Goal: Task Accomplishment & Management: Manage account settings

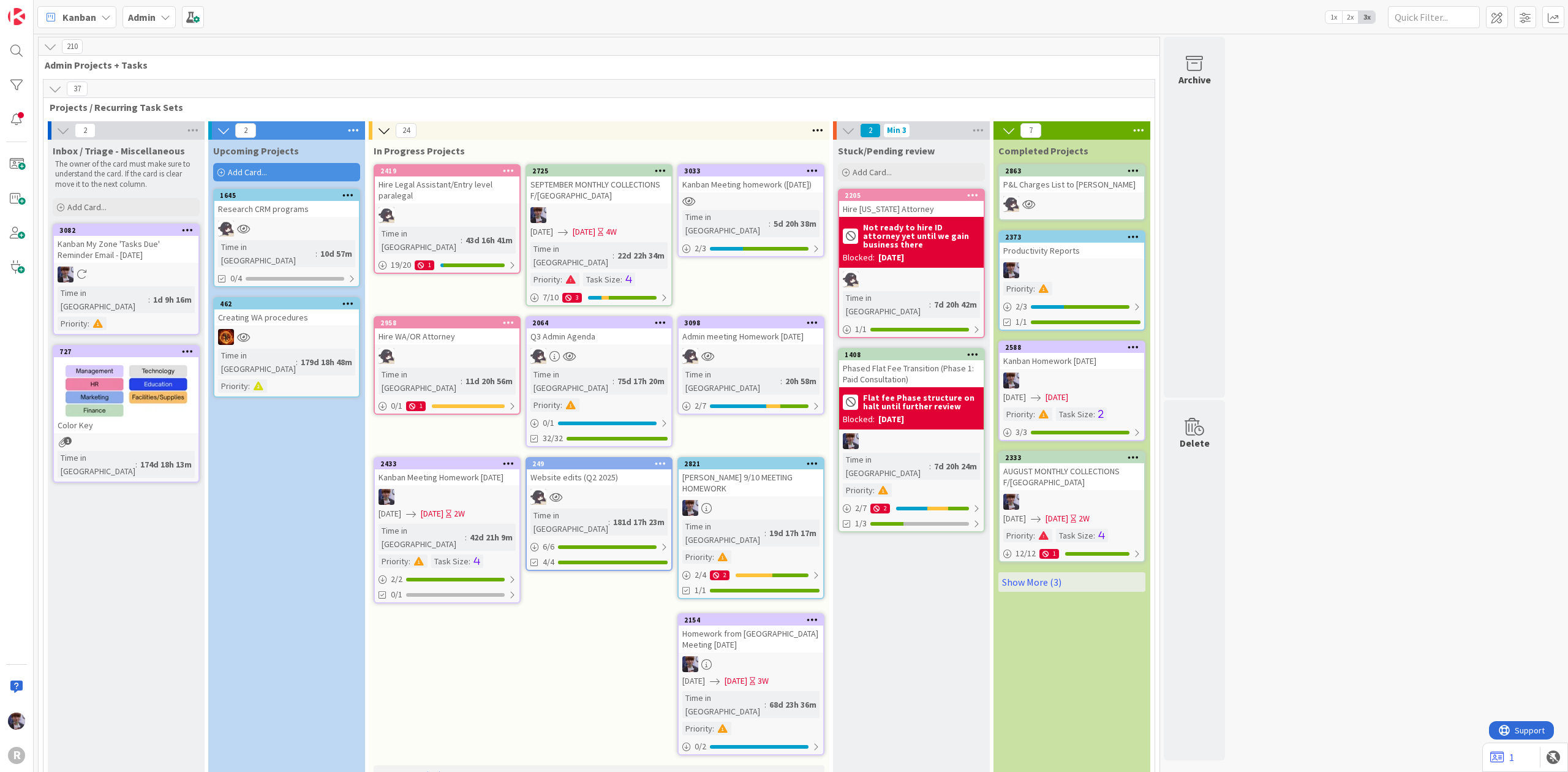
scroll to position [2697, 0]
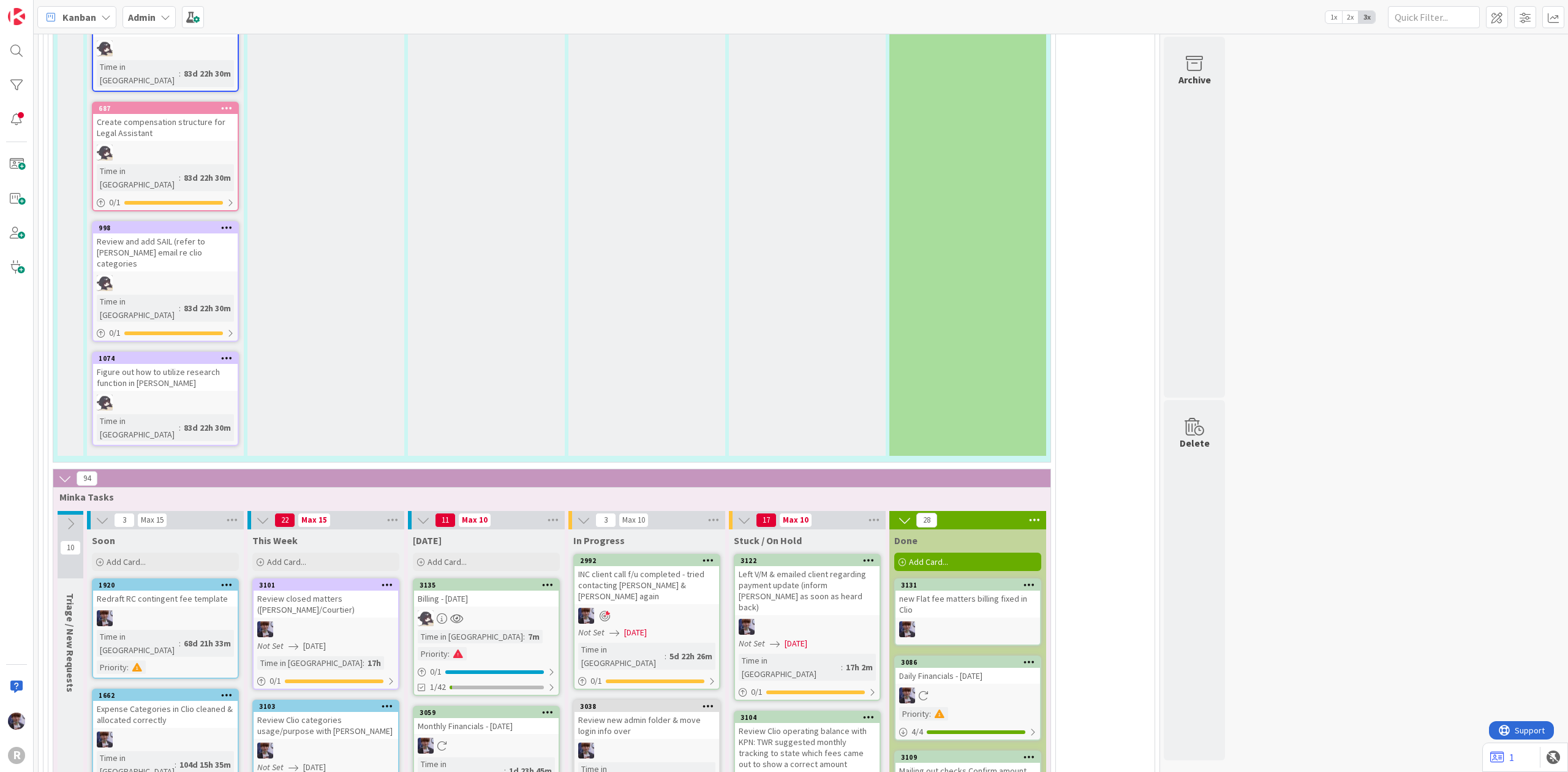
click at [143, 17] on b "Admin" at bounding box center [141, 17] width 28 height 12
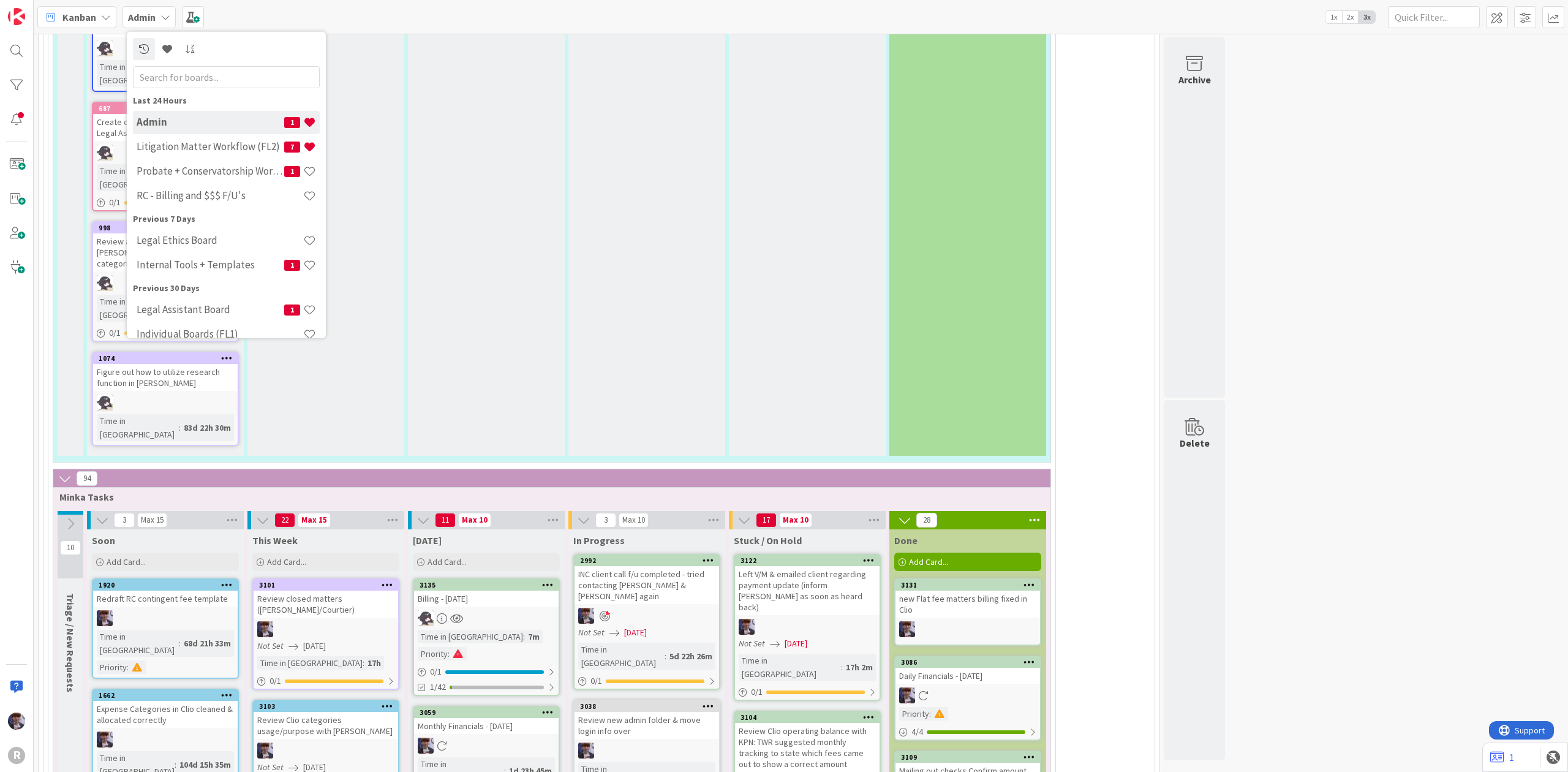
click at [99, 15] on div "Kanban" at bounding box center [76, 17] width 79 height 22
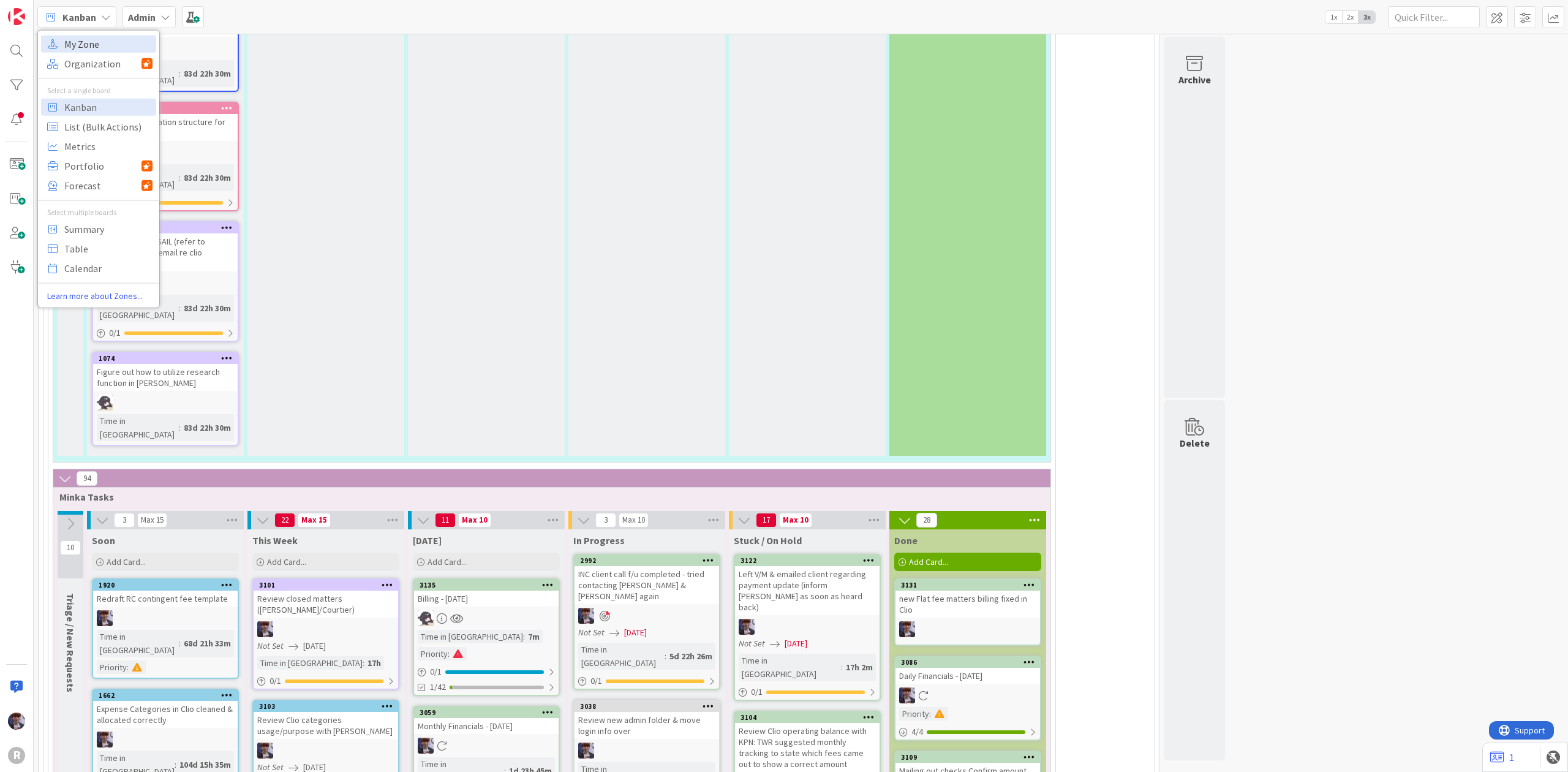
click at [100, 45] on span "My Zone" at bounding box center [108, 44] width 88 height 19
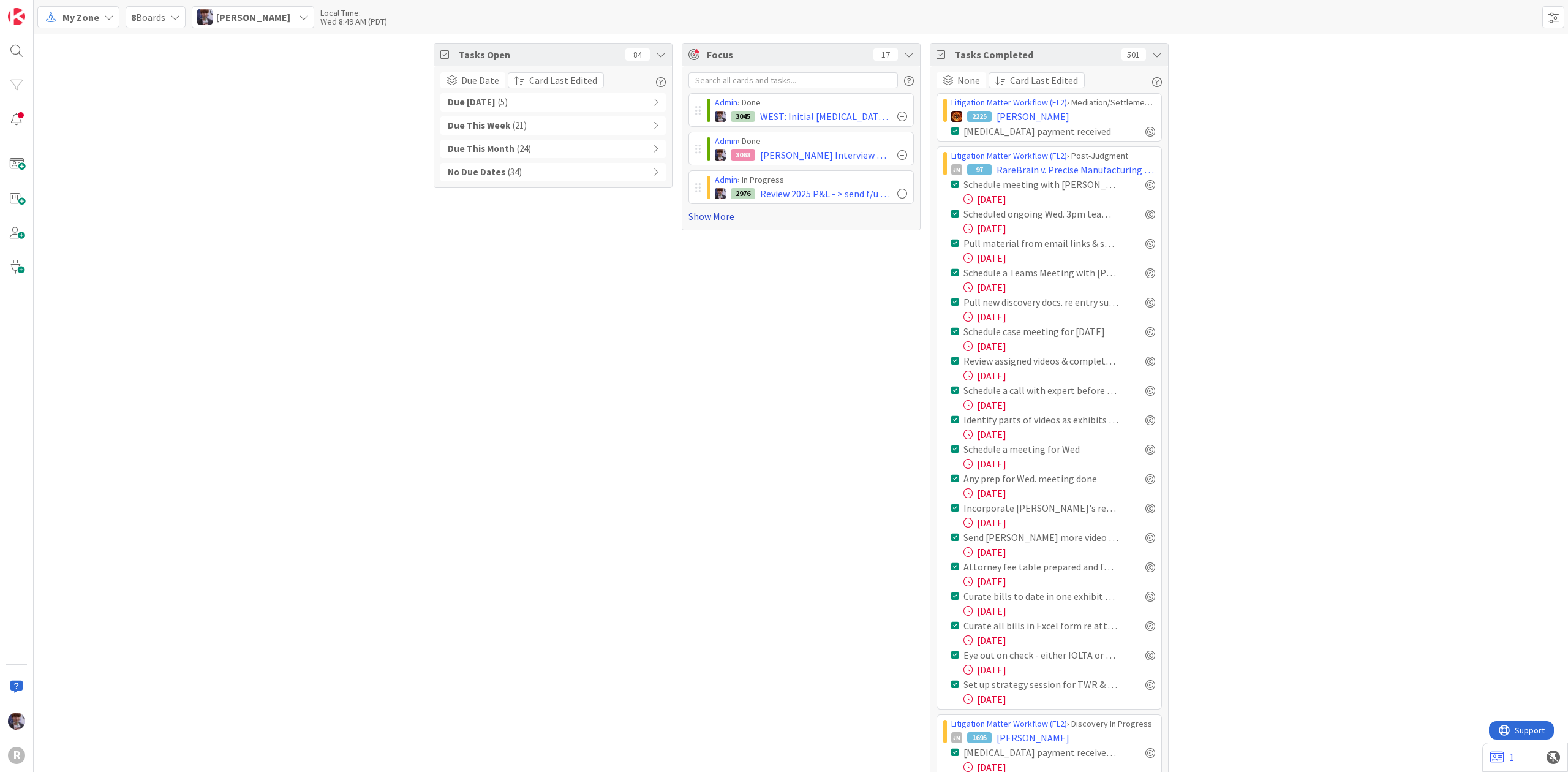
click at [692, 217] on link "Show More" at bounding box center [802, 216] width 226 height 15
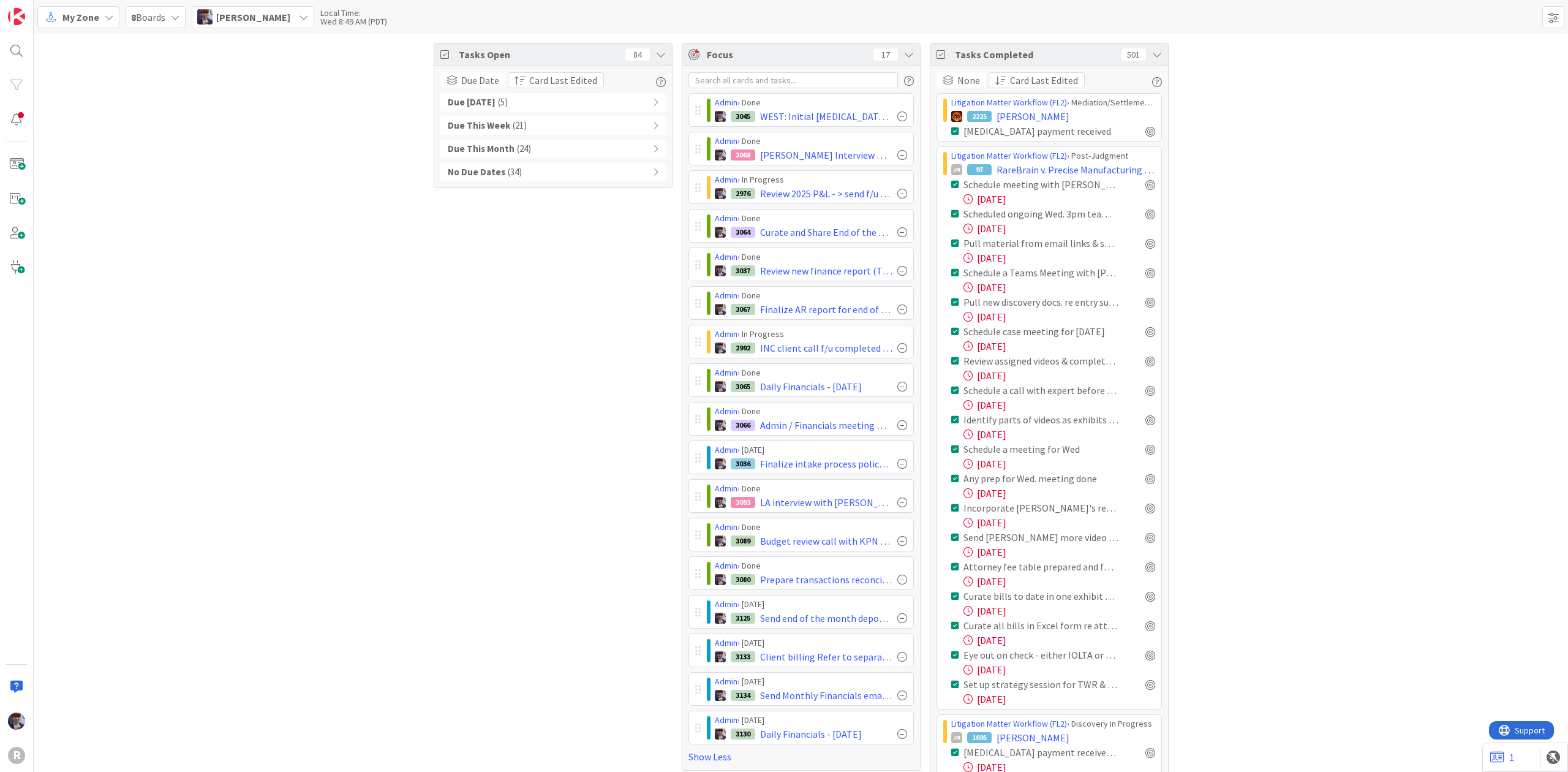
click at [1154, 56] on icon at bounding box center [1156, 54] width 10 height 10
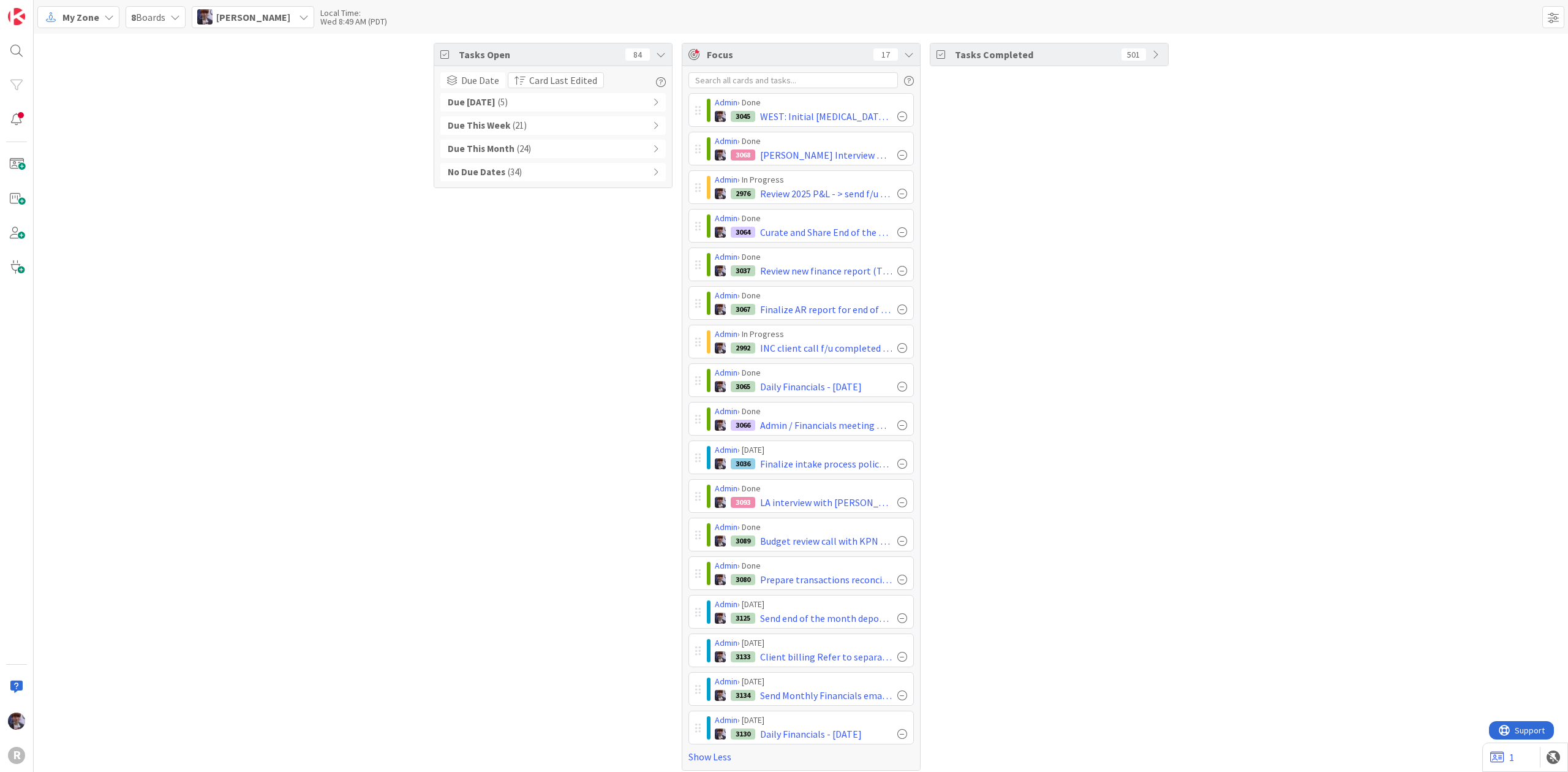
click at [1199, 191] on div "Tasks Open 84 Due Date Card Last Edited Due [DATE] ( 5 ) Due This Week ( 21 ) D…" at bounding box center [801, 406] width 1534 height 746
click at [615, 346] on div "Tasks Open 84 Due Date Card Last Edited Due [DATE] ( 5 ) Due This Week ( 21 ) D…" at bounding box center [553, 406] width 239 height 728
click at [898, 155] on div at bounding box center [902, 155] width 10 height 10
click at [901, 117] on div at bounding box center [902, 116] width 10 height 10
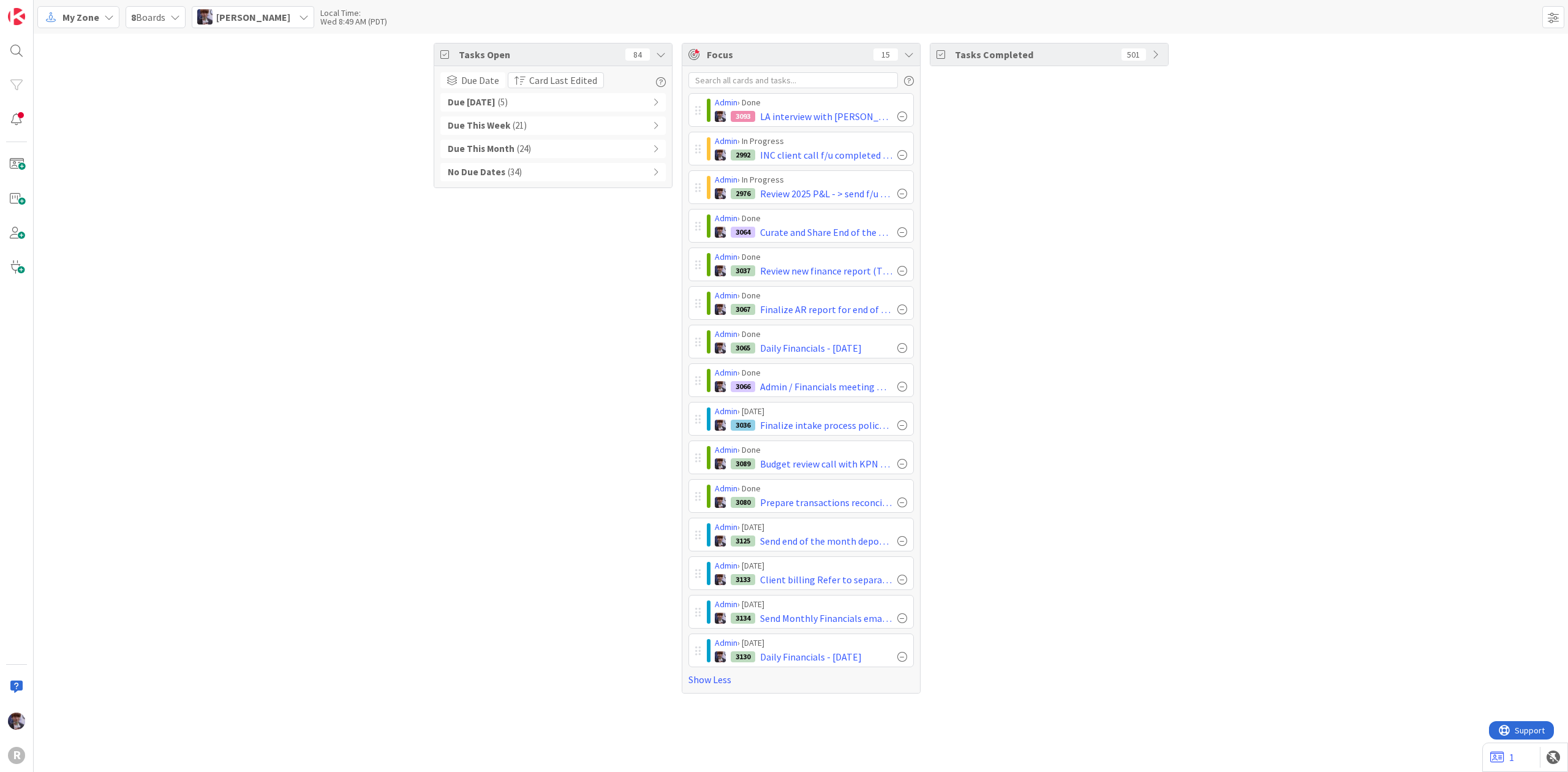
click at [623, 366] on div "Tasks Open 84 Due Date Card Last Edited Due [DATE] ( 5 ) Due This Week ( 21 ) D…" at bounding box center [553, 368] width 239 height 651
click at [901, 391] on div at bounding box center [902, 386] width 10 height 10
click at [900, 233] on div at bounding box center [902, 232] width 10 height 10
click at [694, 427] on div "Admin › Done 3080 Prepare transactions reconciliation to Ammar" at bounding box center [802, 419] width 226 height 34
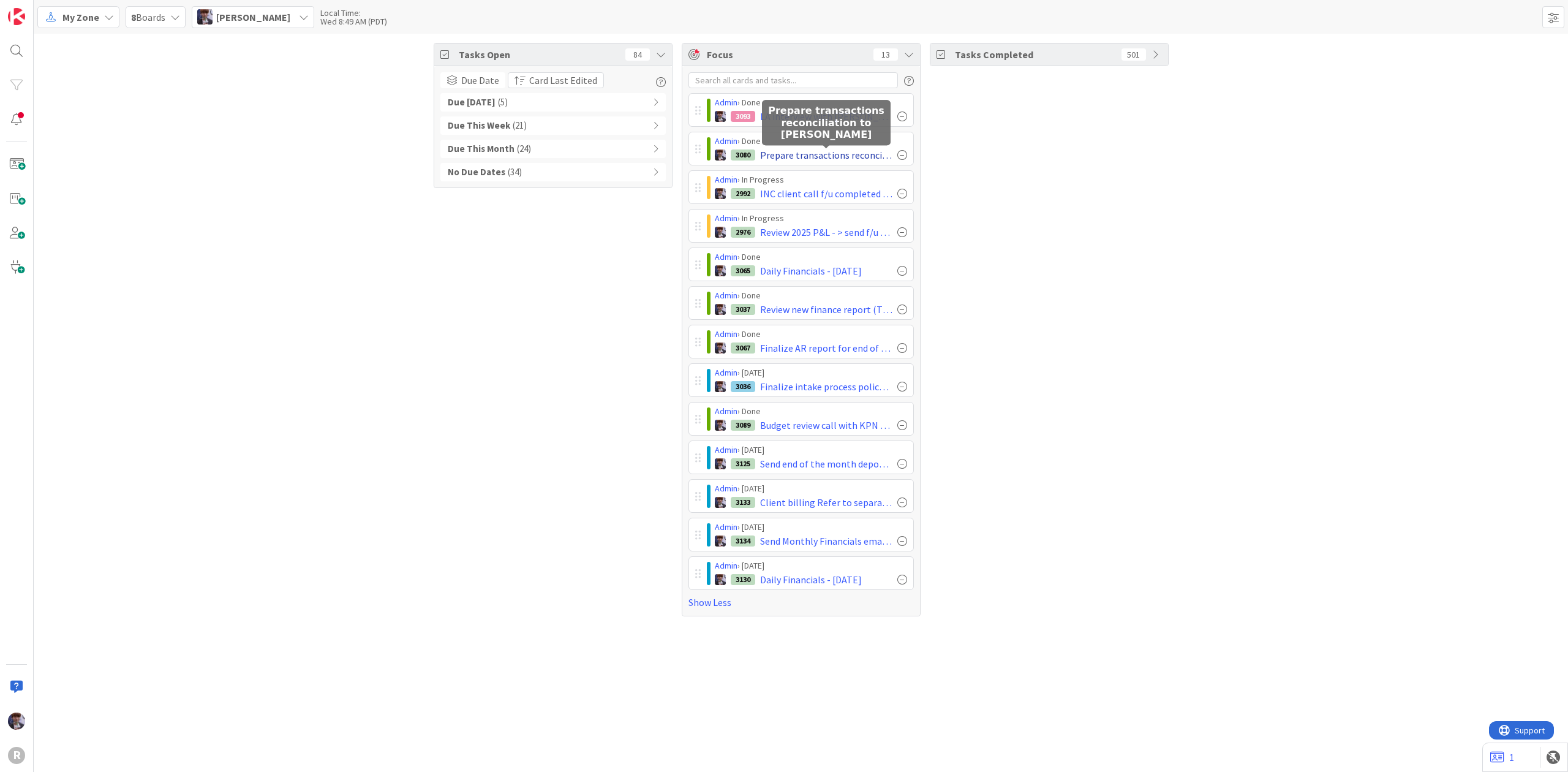
click at [812, 155] on span "Prepare transactions reconciliation to [PERSON_NAME]" at bounding box center [826, 155] width 132 height 15
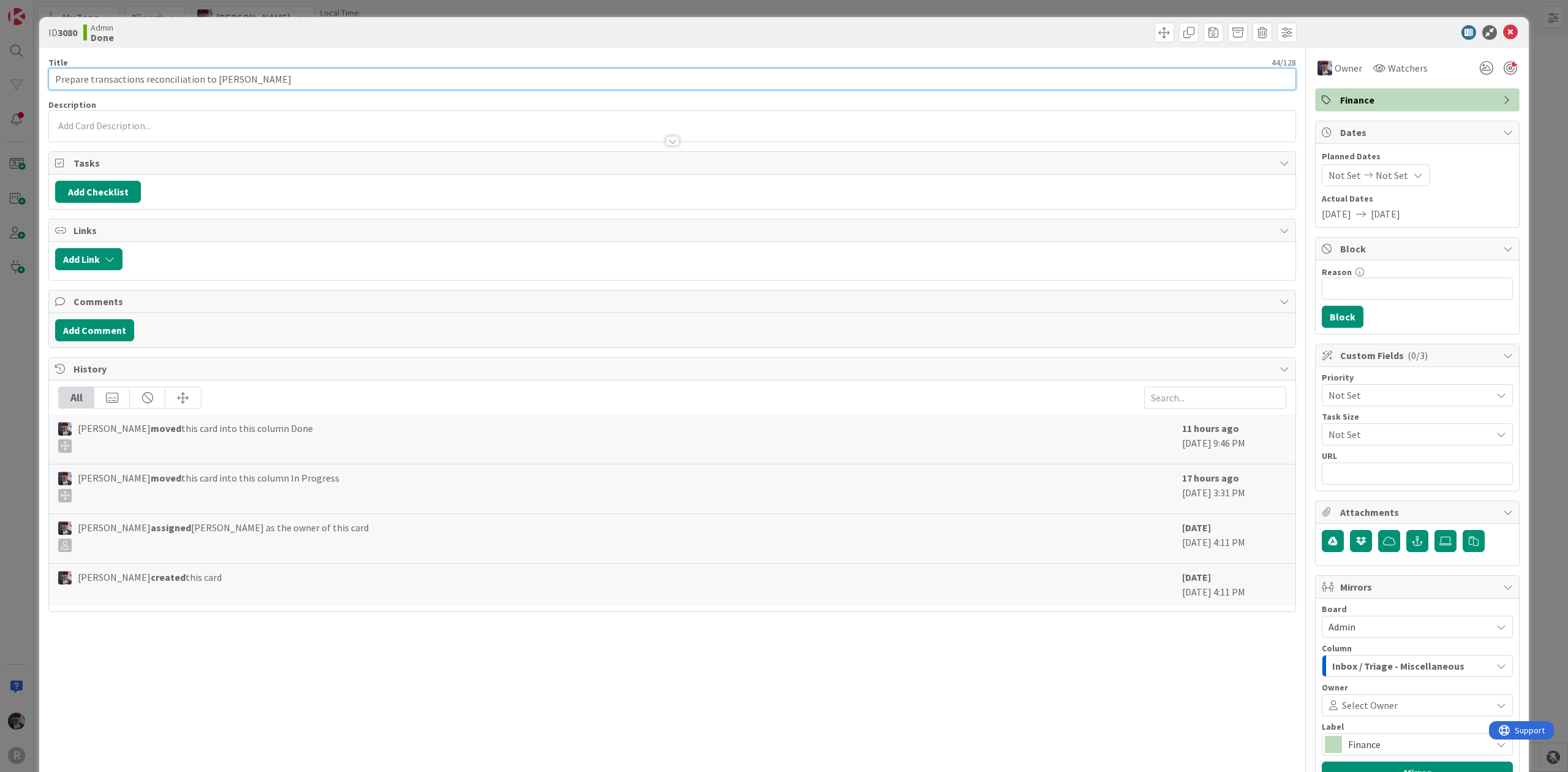
drag, startPoint x: 125, startPoint y: 77, endPoint x: 84, endPoint y: 82, distance: 41.3
click at [84, 82] on input "Prepare transactions reconciliation to [PERSON_NAME]" at bounding box center [672, 78] width 1248 height 22
click at [96, 76] on input "Prepare Acount reconciliation to [PERSON_NAME]" at bounding box center [672, 78] width 1248 height 22
type input "Prepare Account reconciliation to [PERSON_NAME]"
click at [27, 236] on div "ID 3080 Admin Done Title 39 / 128 Prepare Account reconciliation to Ammar Descr…" at bounding box center [784, 386] width 1568 height 772
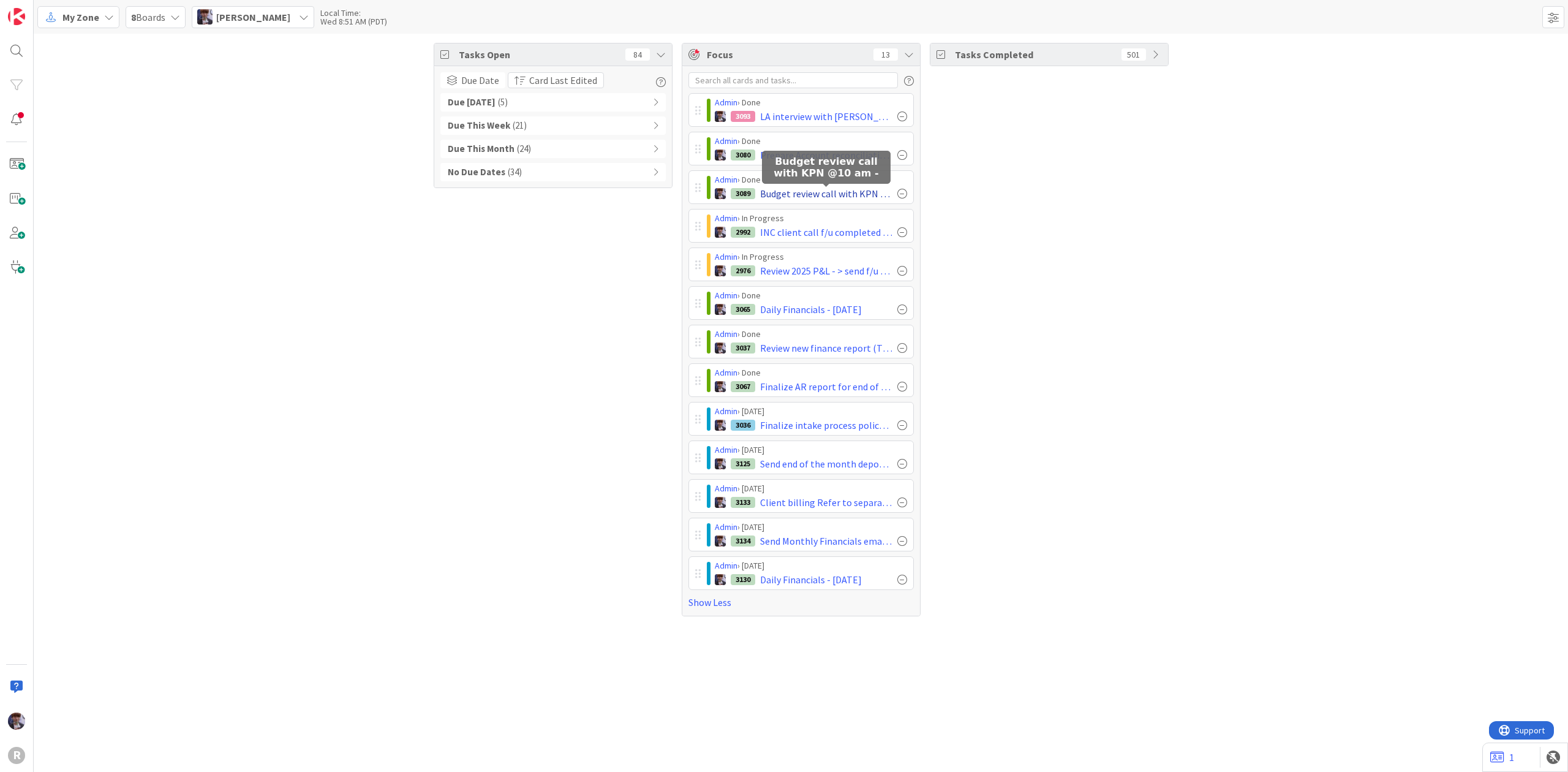
click at [796, 192] on span "Budget review call with KPN @10 am -" at bounding box center [826, 194] width 132 height 15
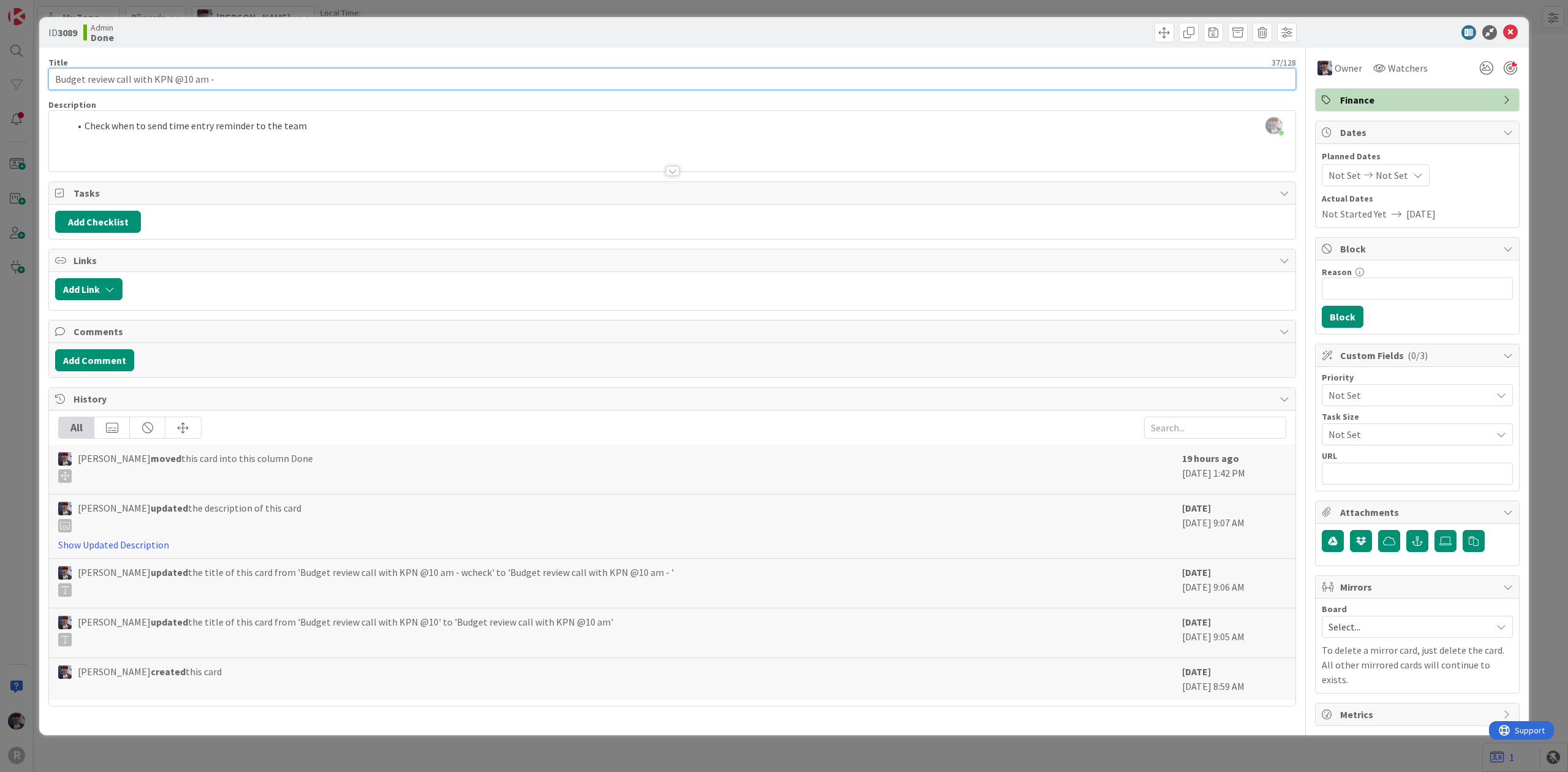
click at [86, 82] on input "Budget review call with KPN @10 am -" at bounding box center [672, 78] width 1248 height 22
type input "Budget sheet review call with KPN @10 am -"
click at [26, 319] on div "ID 3089 Admin Done Title 43 / 128 Budget sheet review call with KPN @10 am - De…" at bounding box center [784, 386] width 1568 height 772
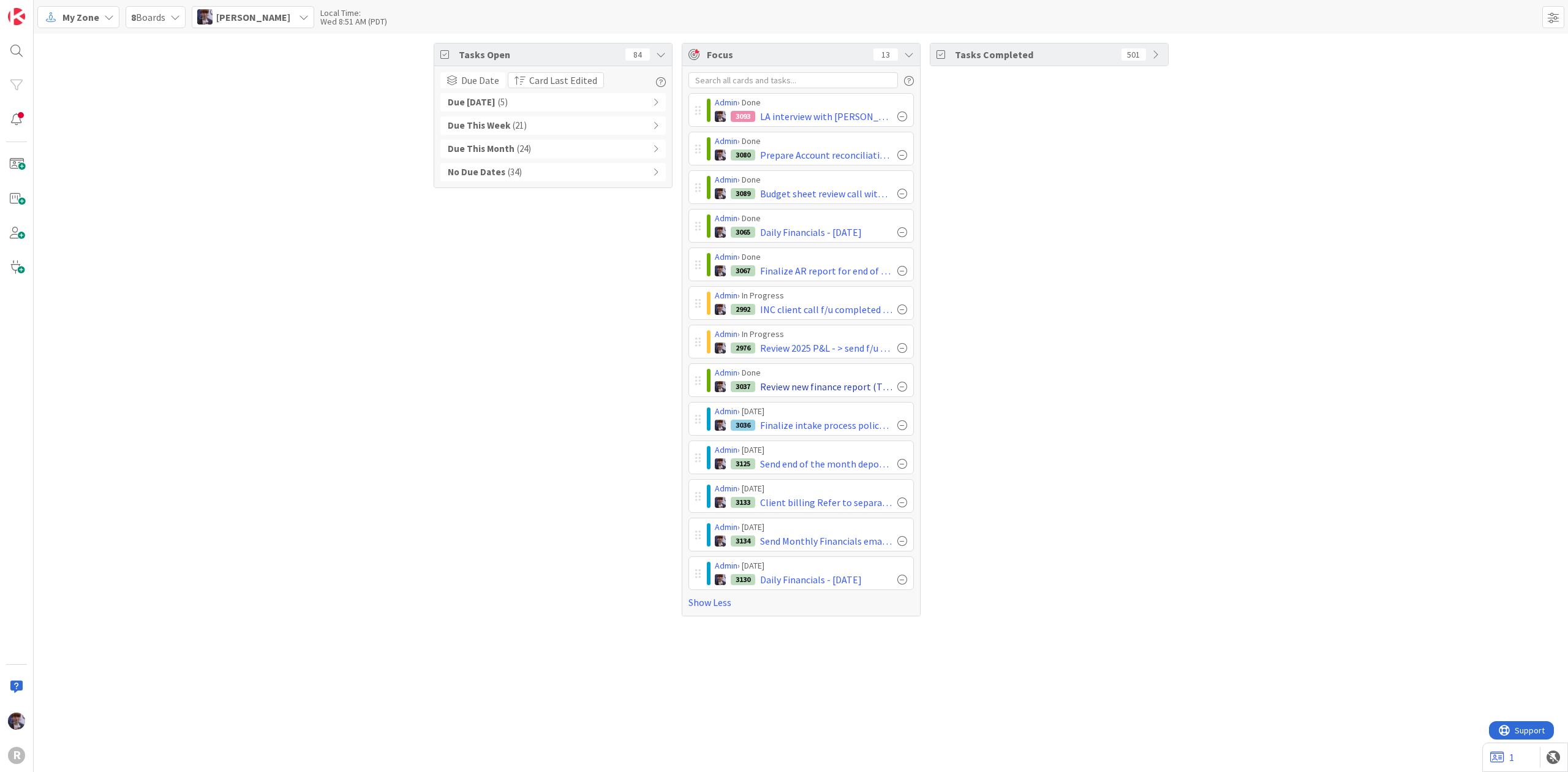
click at [903, 391] on div at bounding box center [902, 386] width 10 height 10
click at [268, 11] on span "[PERSON_NAME]" at bounding box center [252, 17] width 74 height 15
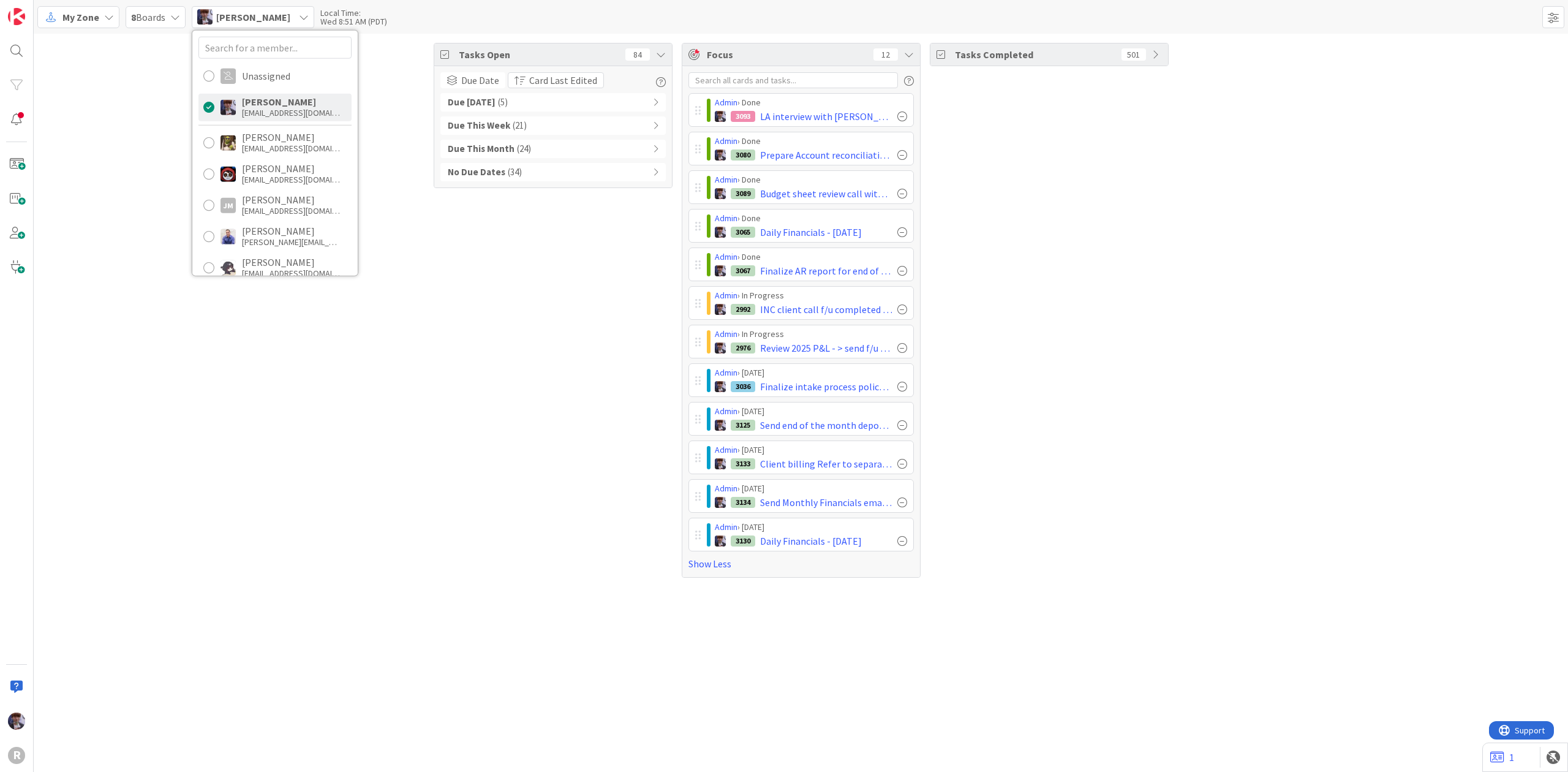
click at [84, 18] on span "My Zone" at bounding box center [80, 17] width 36 height 15
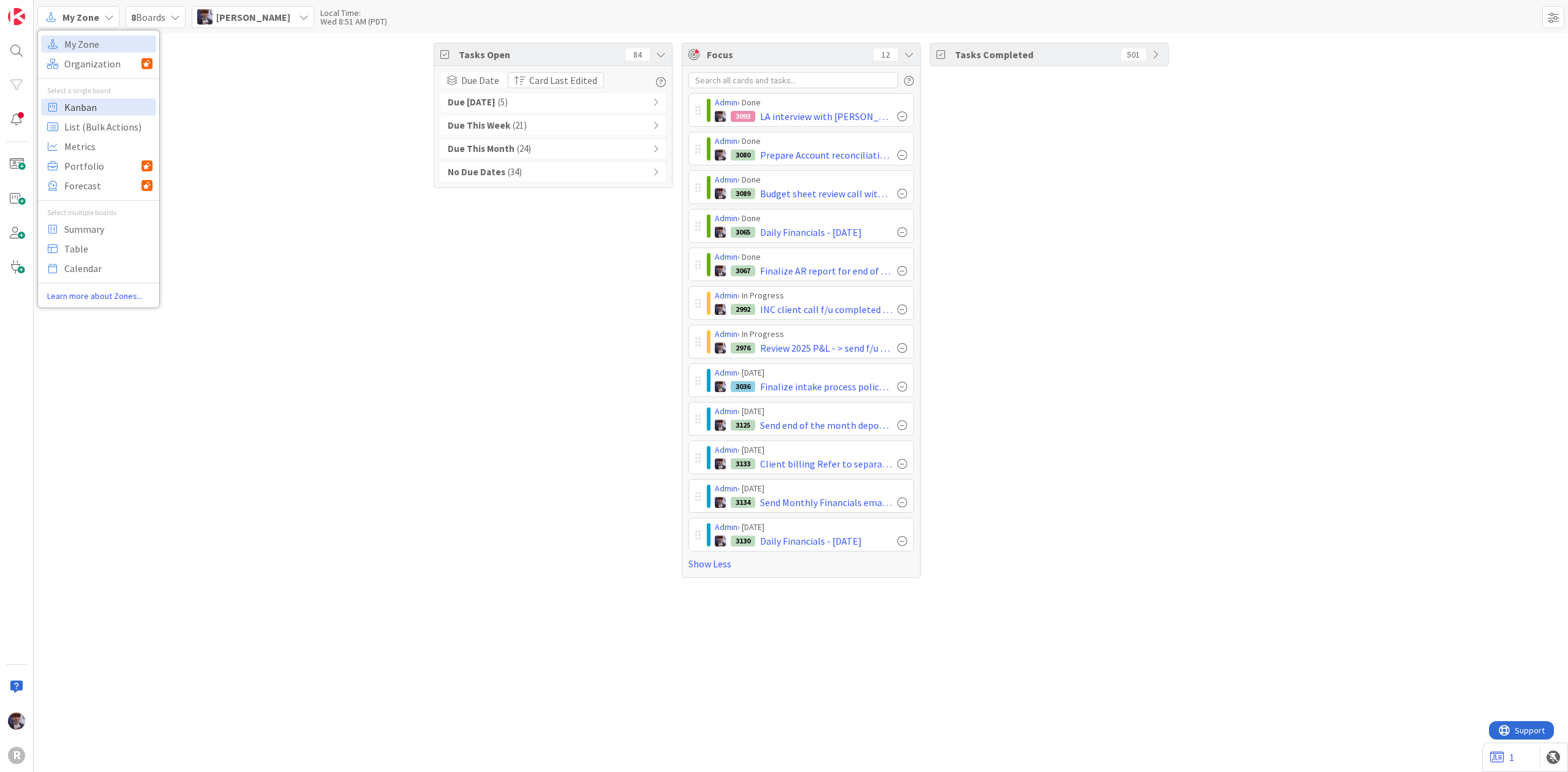
click at [99, 113] on span "Kanban" at bounding box center [108, 107] width 88 height 19
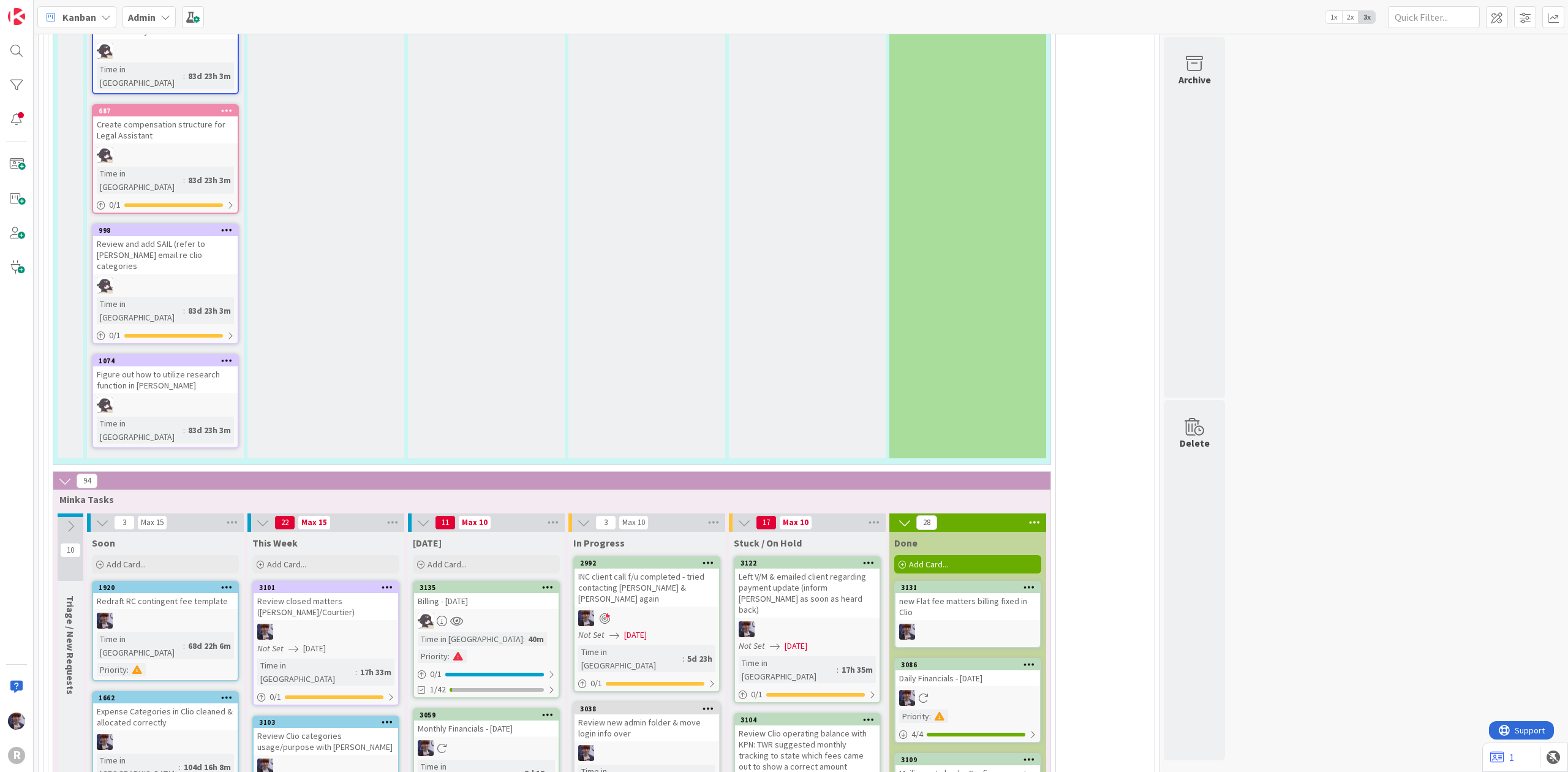
scroll to position [2778, 0]
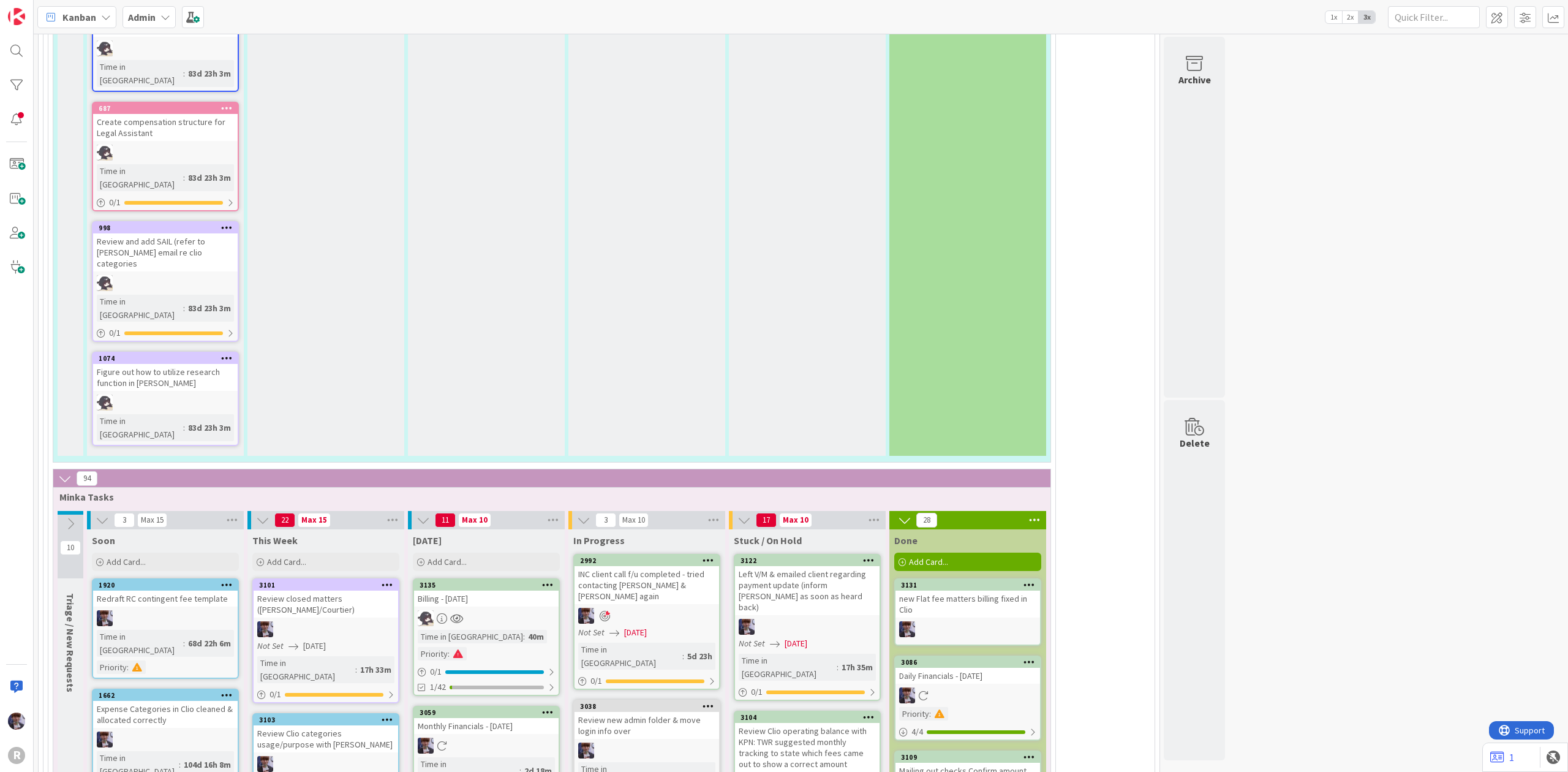
click at [1029, 752] on icon at bounding box center [1029, 757] width 12 height 9
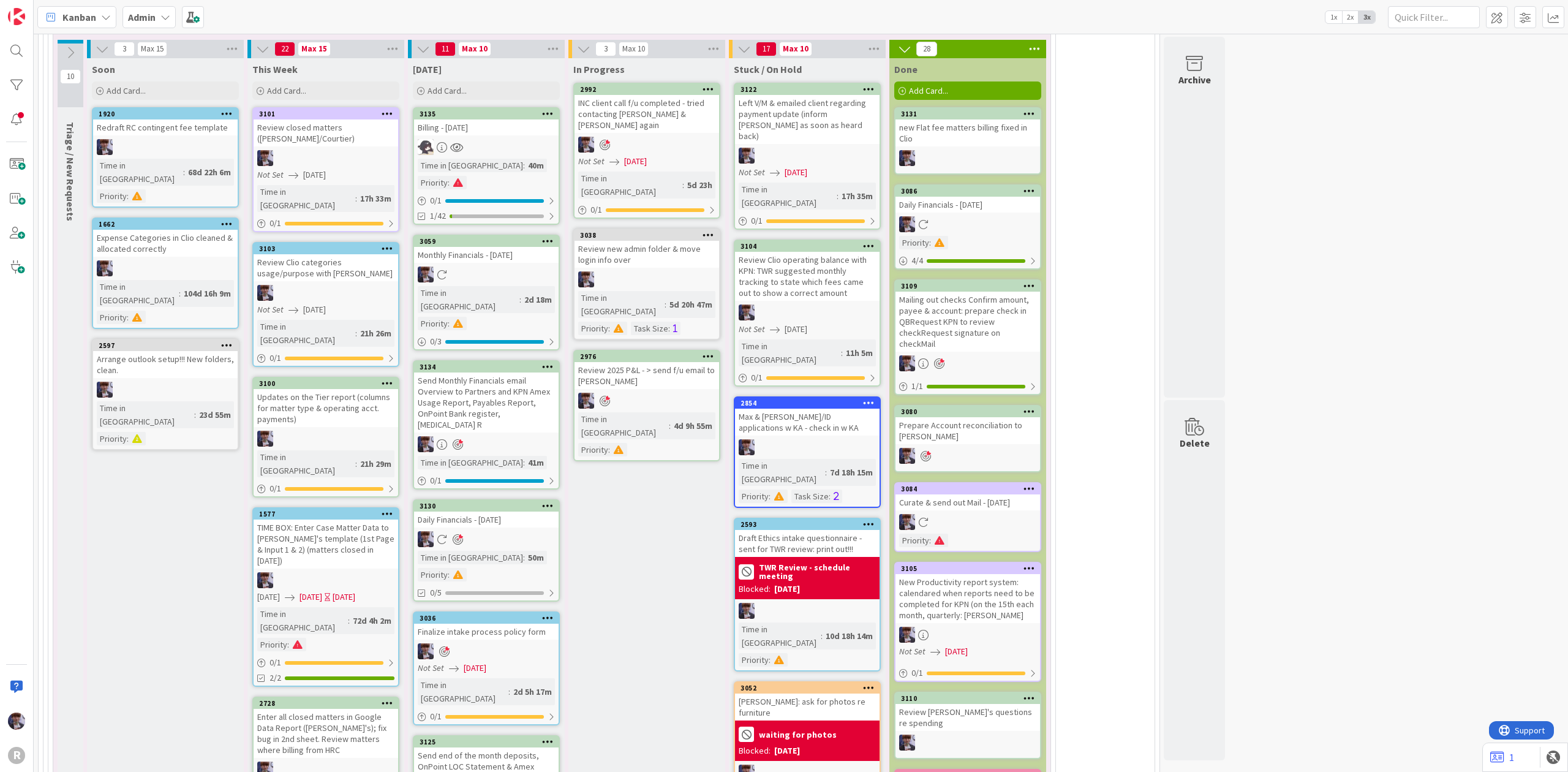
scroll to position [3269, 0]
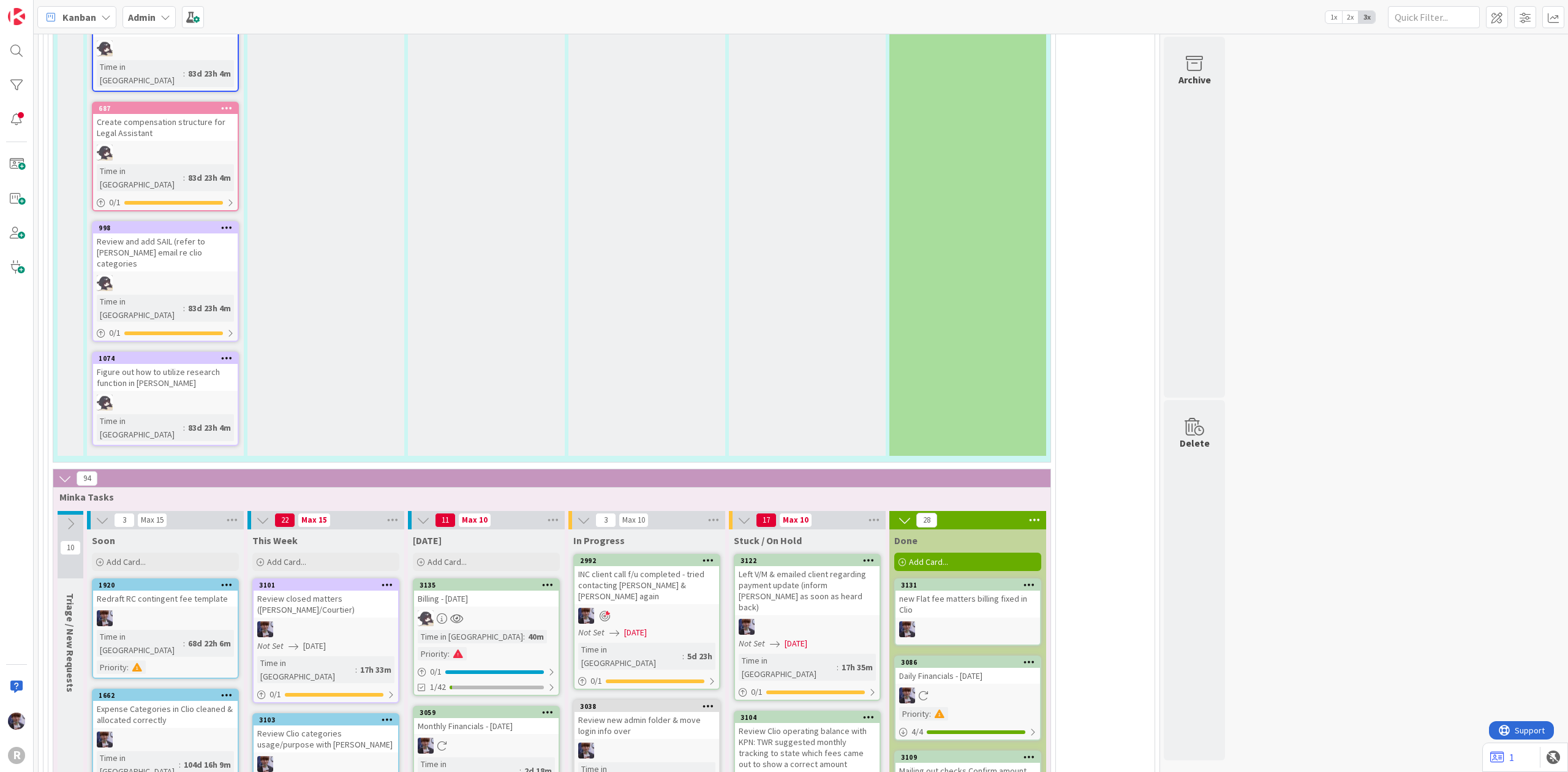
scroll to position [2860, 0]
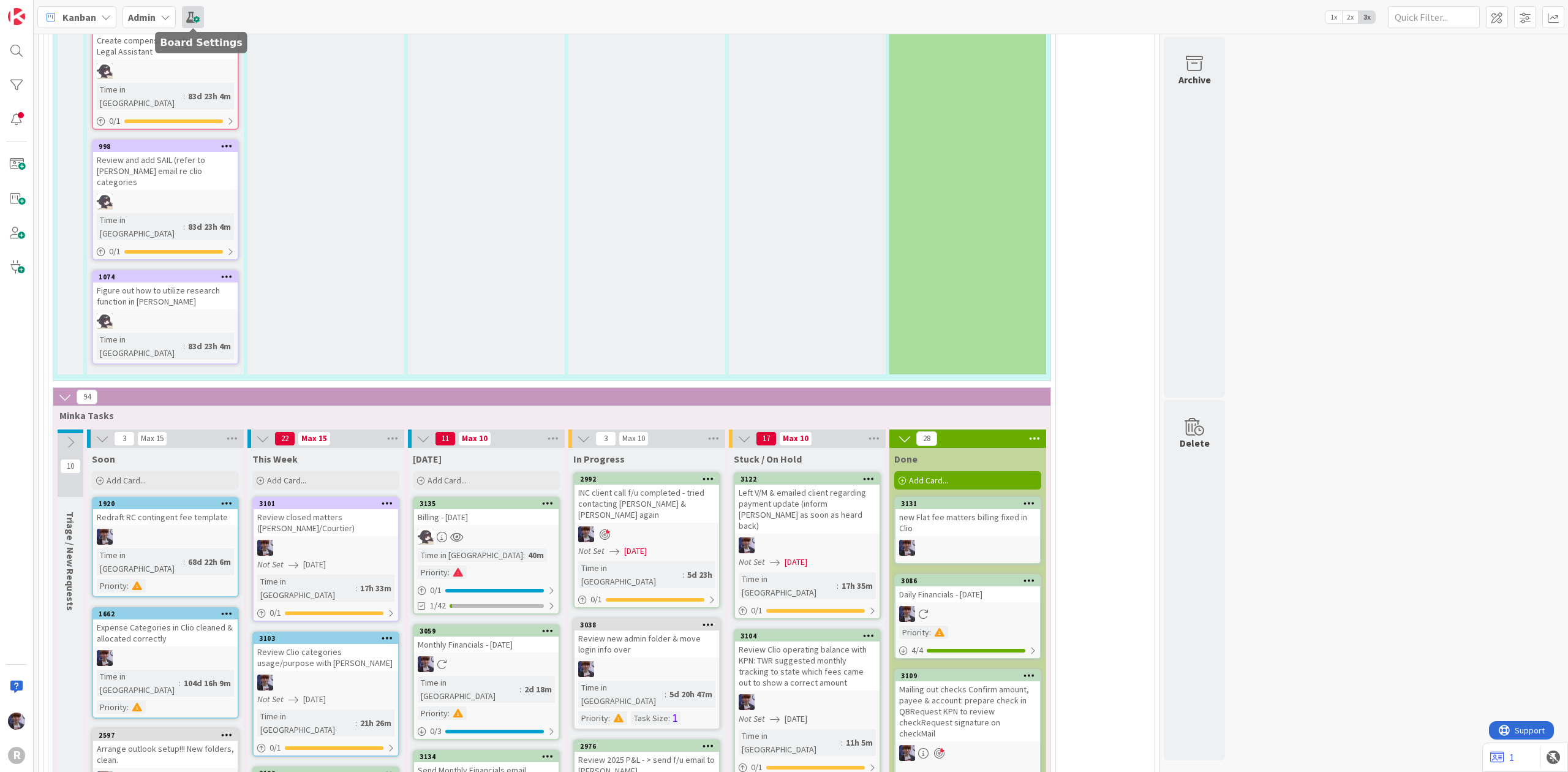
click at [195, 22] on span at bounding box center [193, 17] width 22 height 22
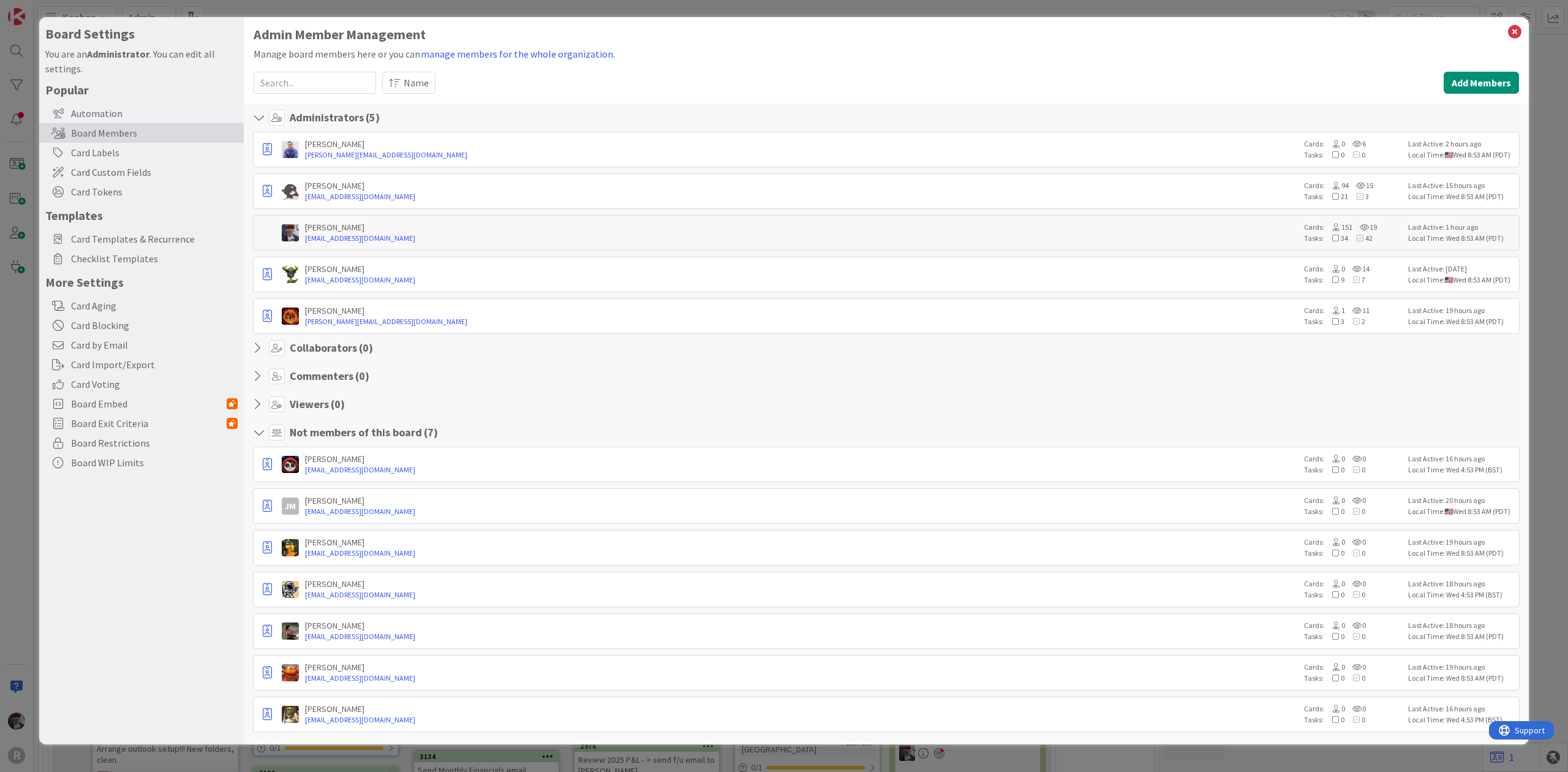
click at [139, 18] on div "Board Settings You are an Administrator . You can edit all settings. Popular Au…" at bounding box center [141, 381] width 204 height 728
click at [139, 8] on div "Board Settings You are an Administrator . You can edit all settings. Popular Au…" at bounding box center [784, 386] width 1568 height 772
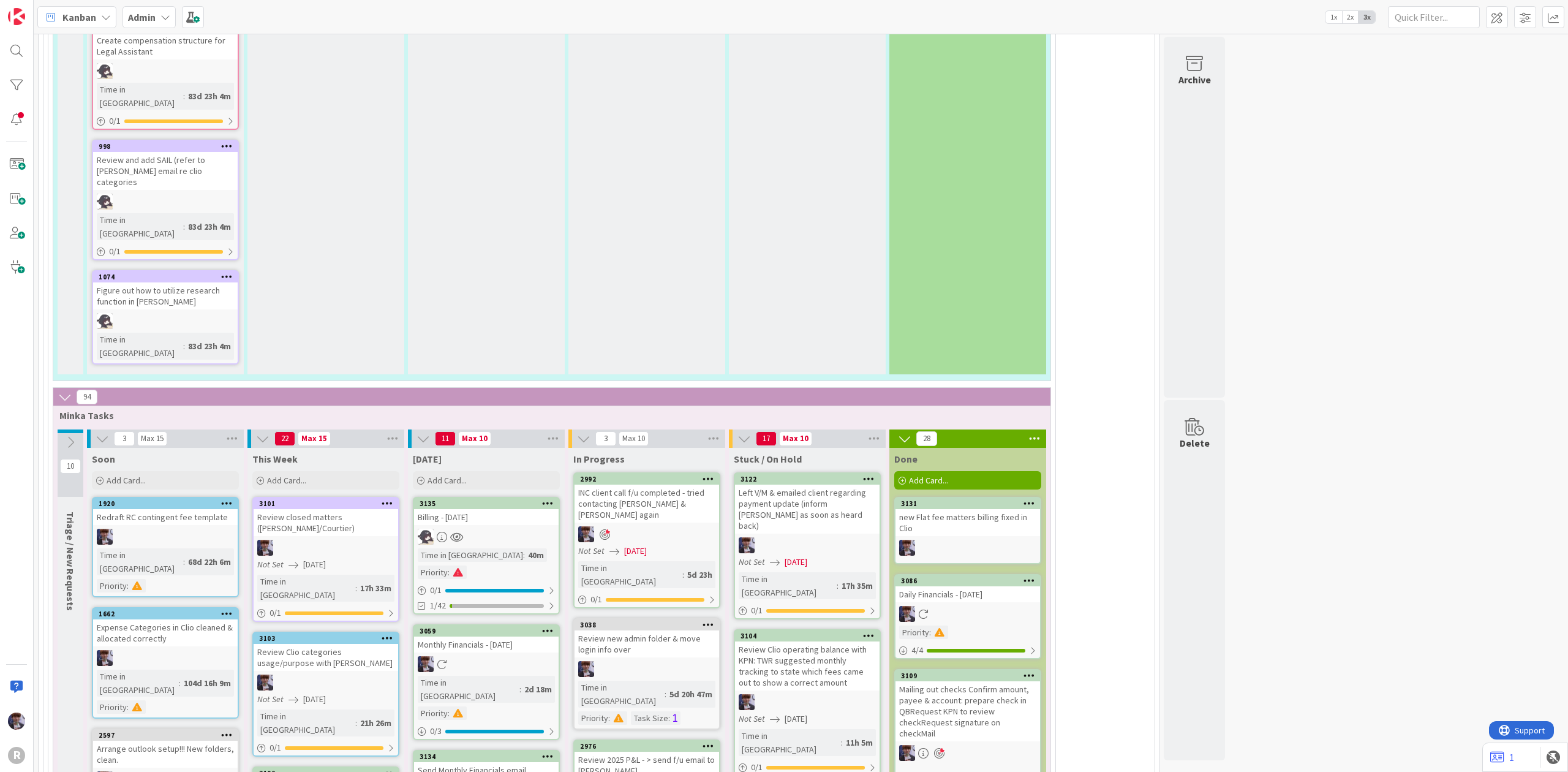
click at [109, 18] on icon at bounding box center [106, 17] width 10 height 10
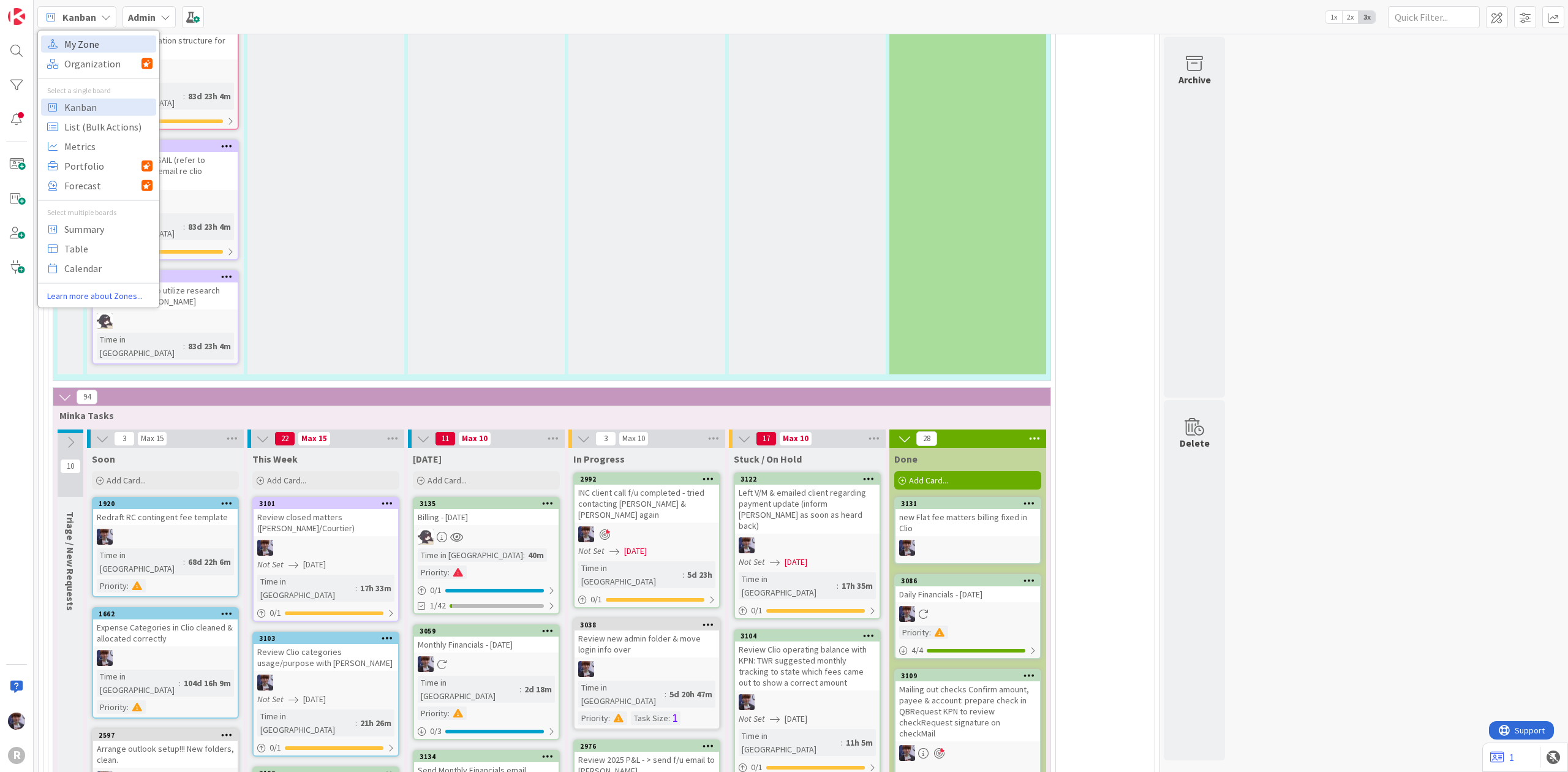
click at [101, 42] on span "My Zone" at bounding box center [108, 44] width 88 height 19
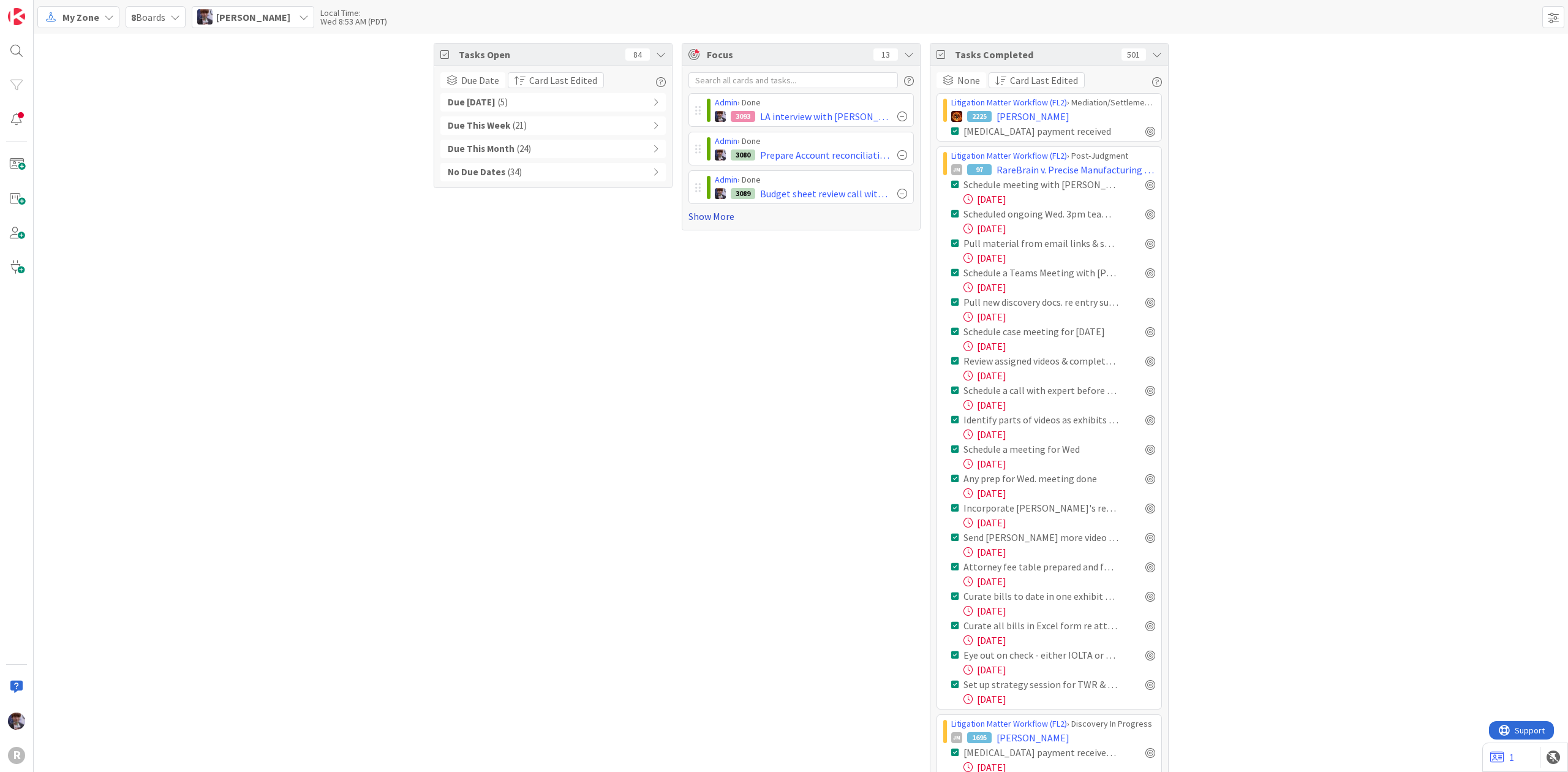
click at [710, 217] on link "Show More" at bounding box center [802, 216] width 226 height 15
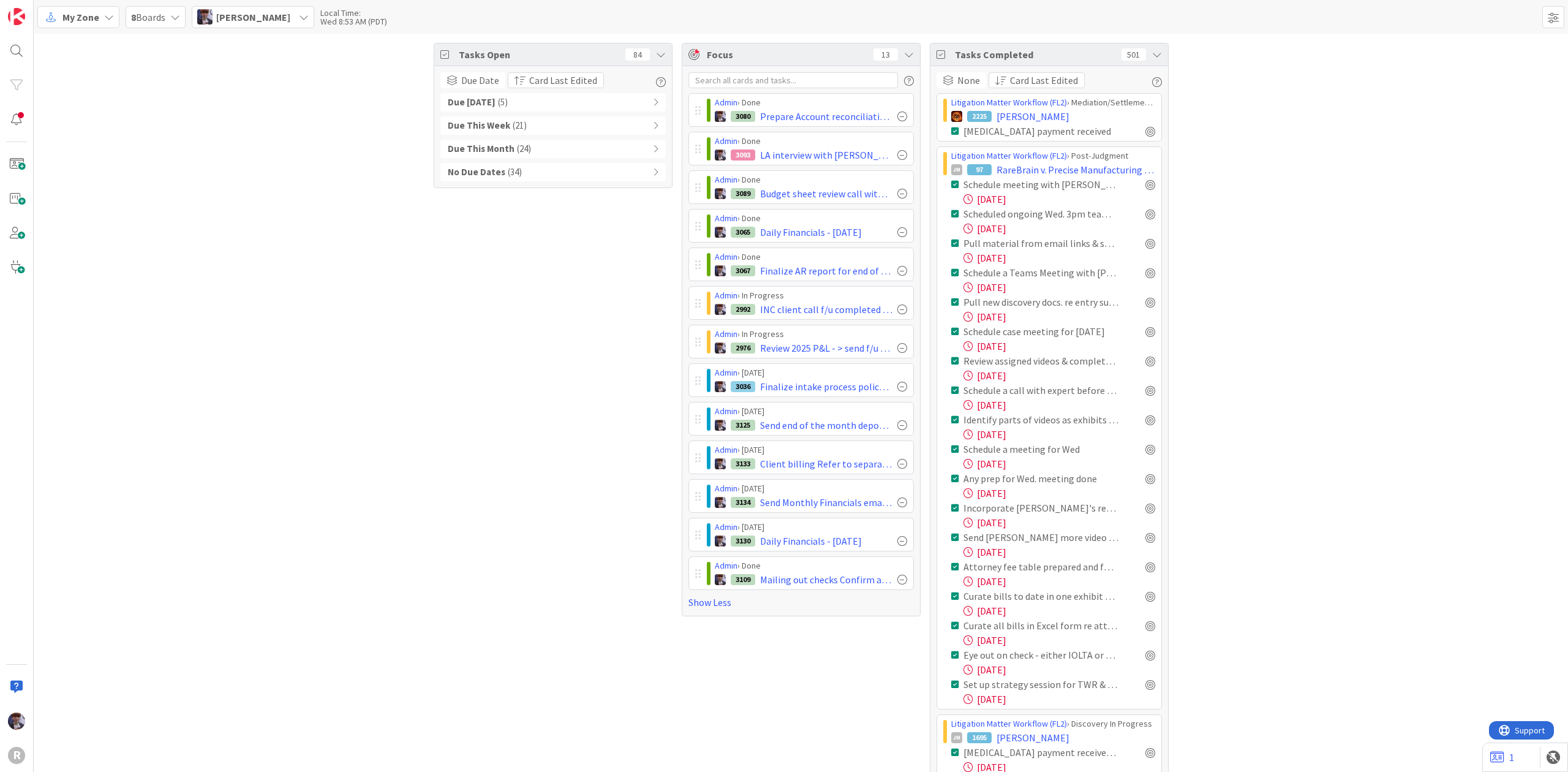
click at [1152, 54] on icon at bounding box center [1156, 54] width 10 height 10
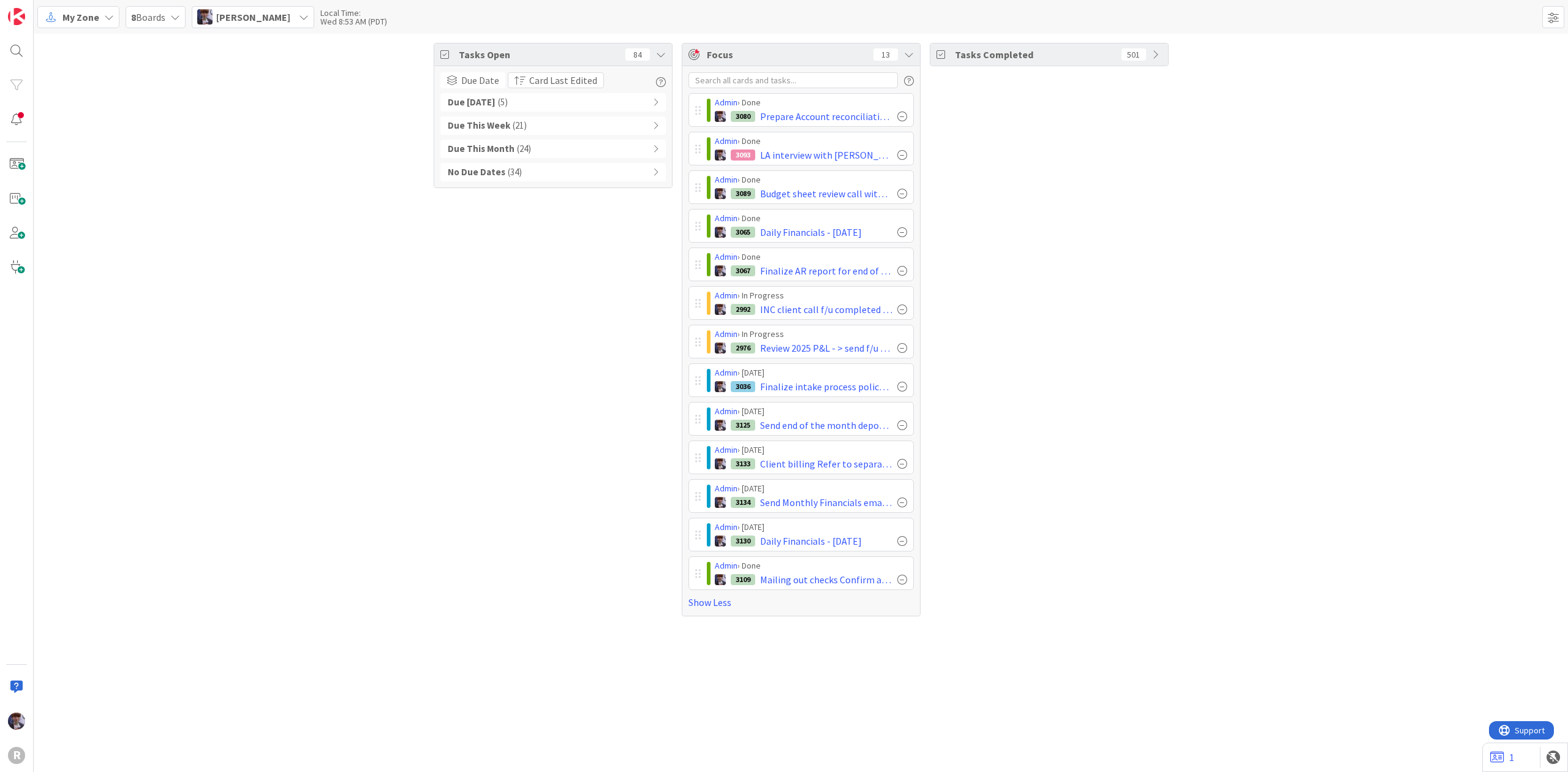
click at [108, 13] on icon at bounding box center [108, 17] width 10 height 10
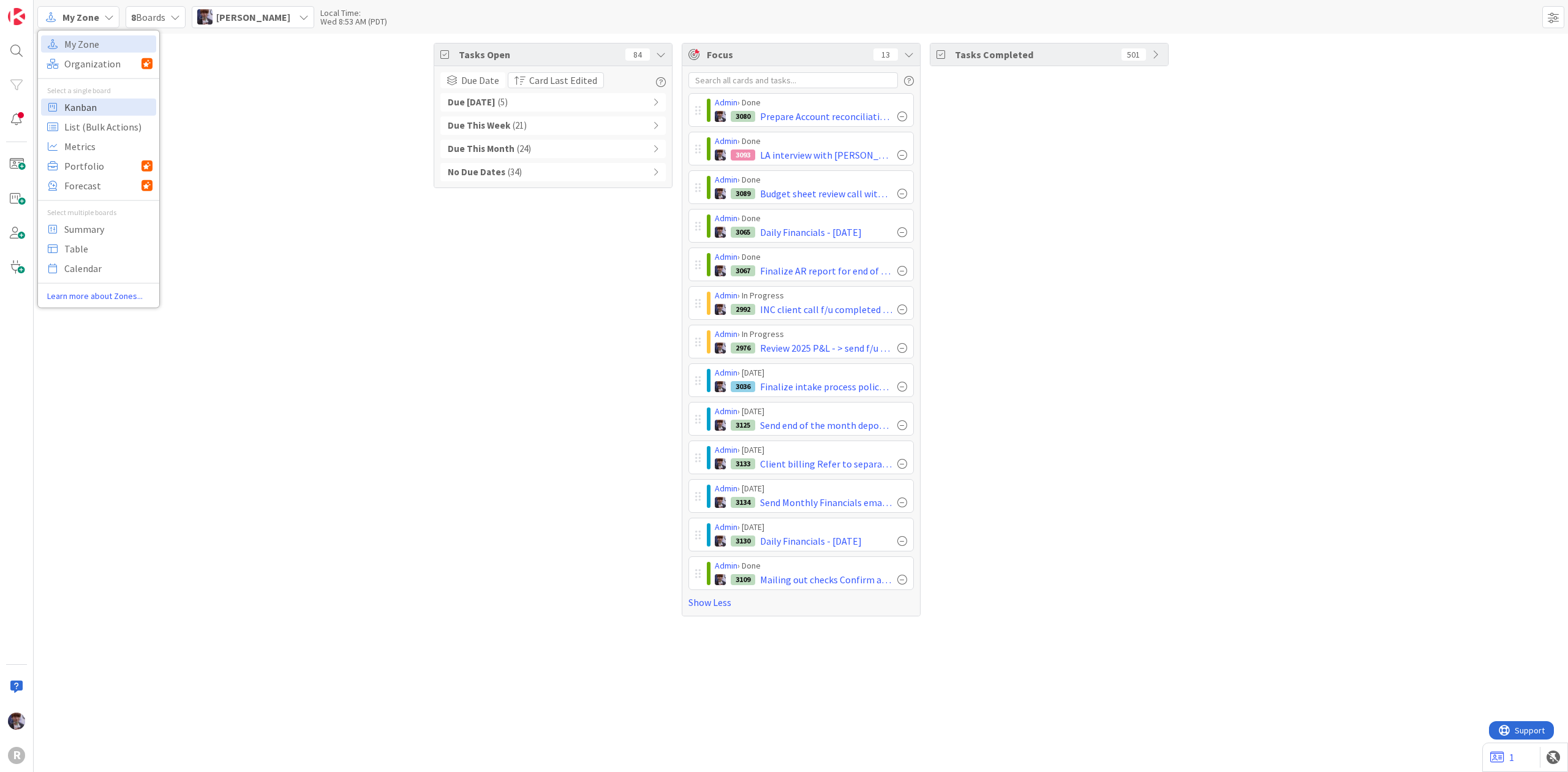
click at [114, 103] on span "Kanban" at bounding box center [108, 107] width 88 height 19
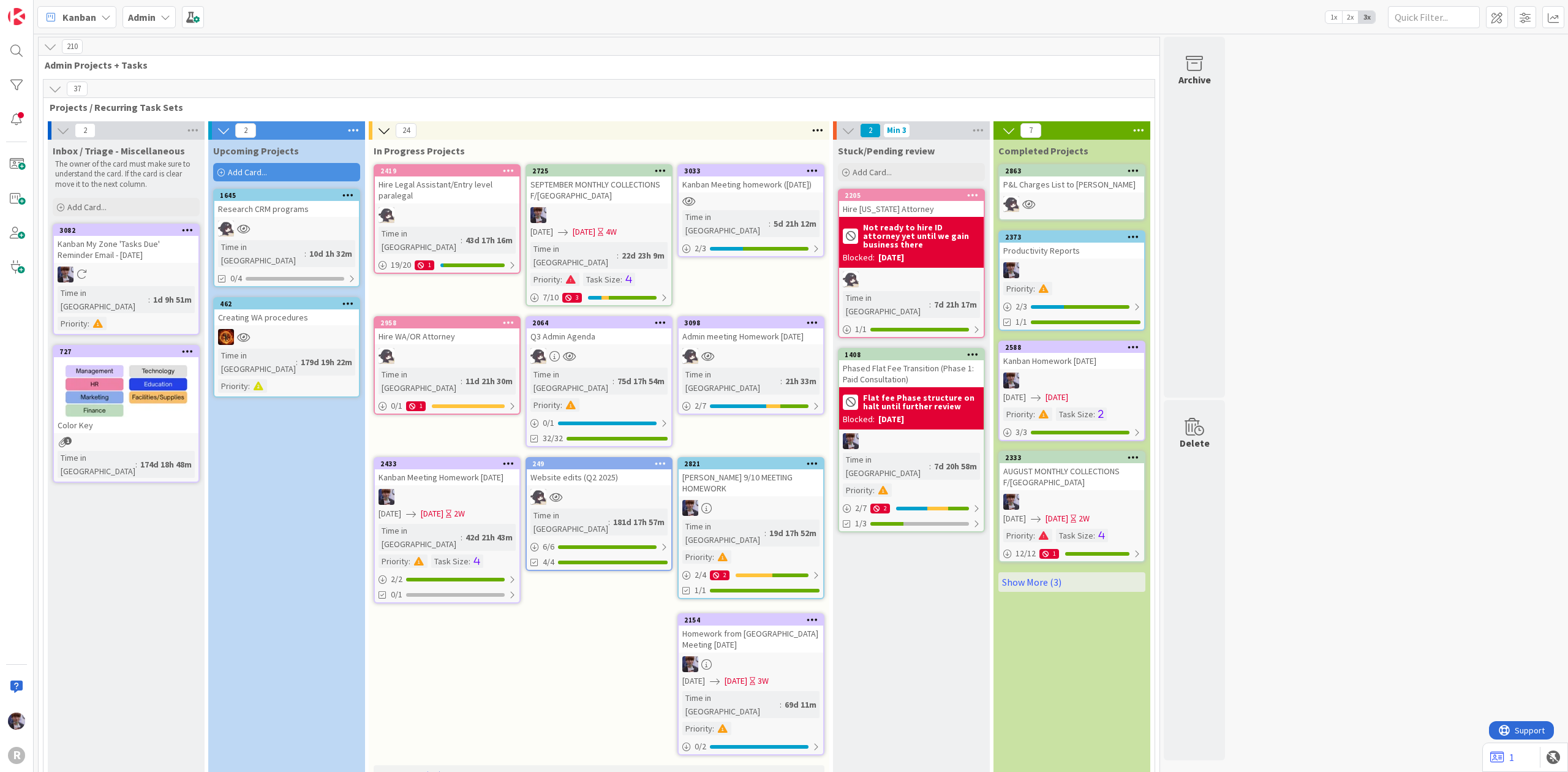
click at [158, 20] on div "Admin" at bounding box center [149, 17] width 53 height 22
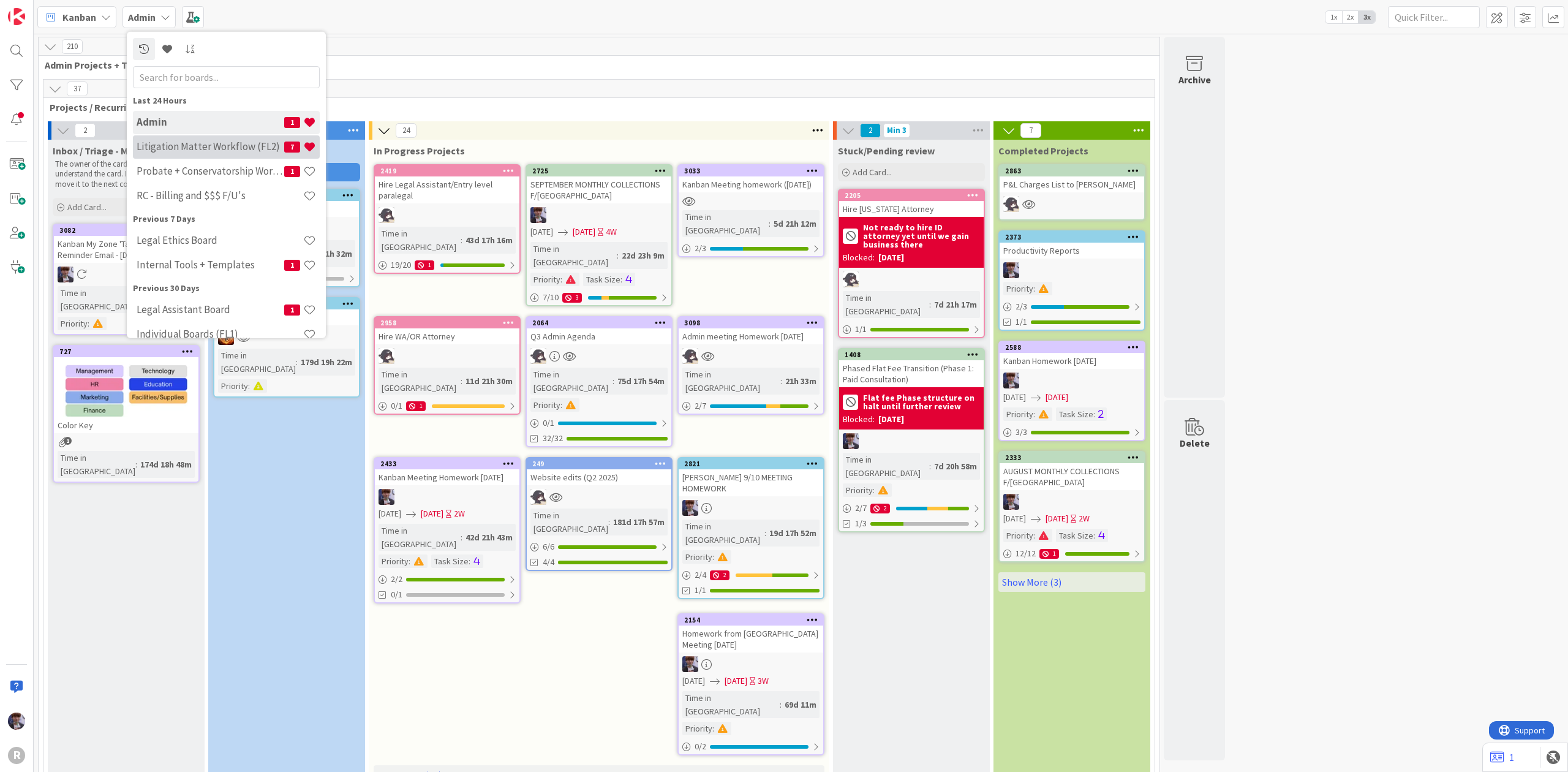
click at [191, 141] on h4 "Litigation Matter Workflow (FL2)" at bounding box center [211, 147] width 148 height 12
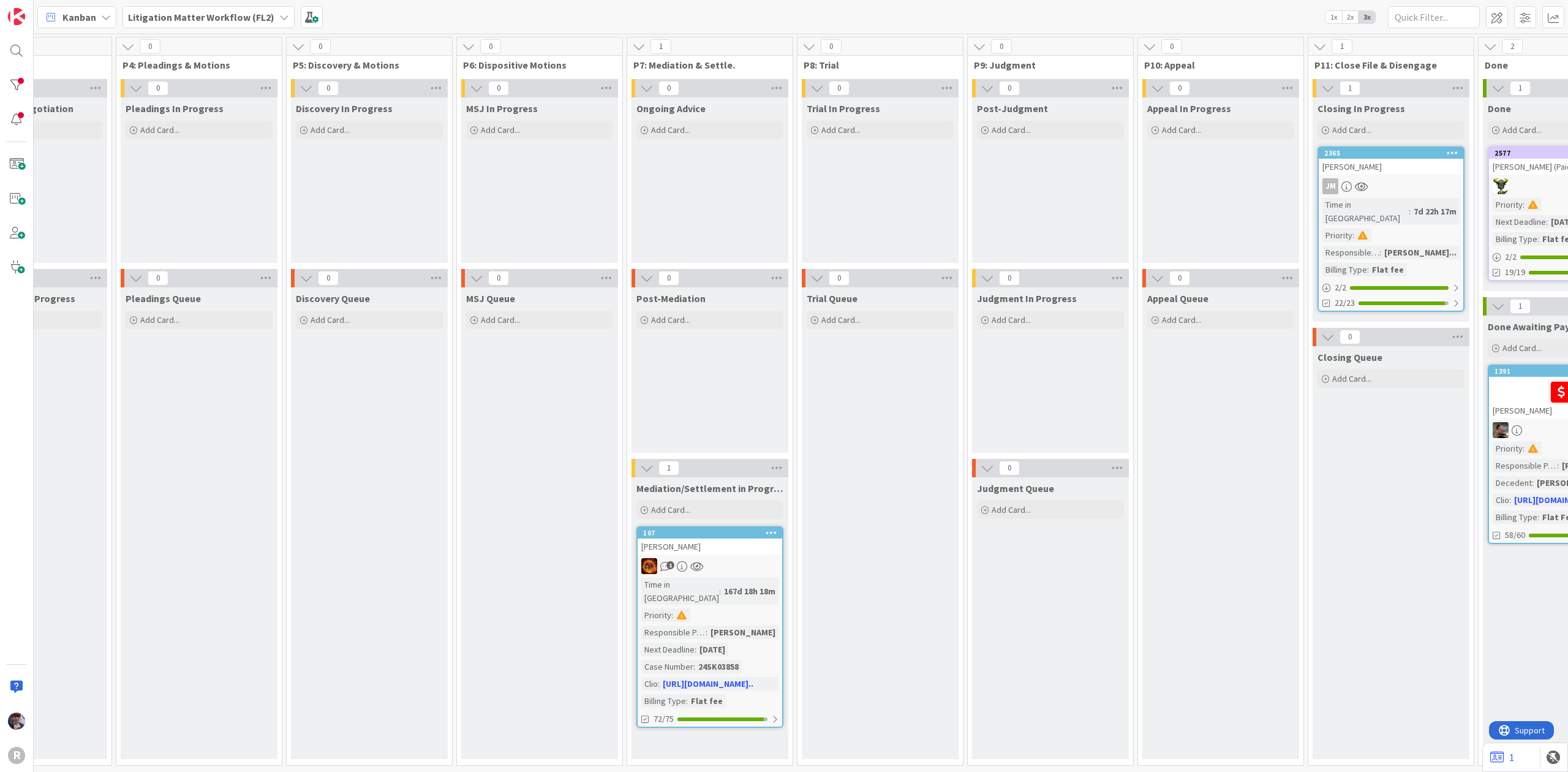
scroll to position [0, 756]
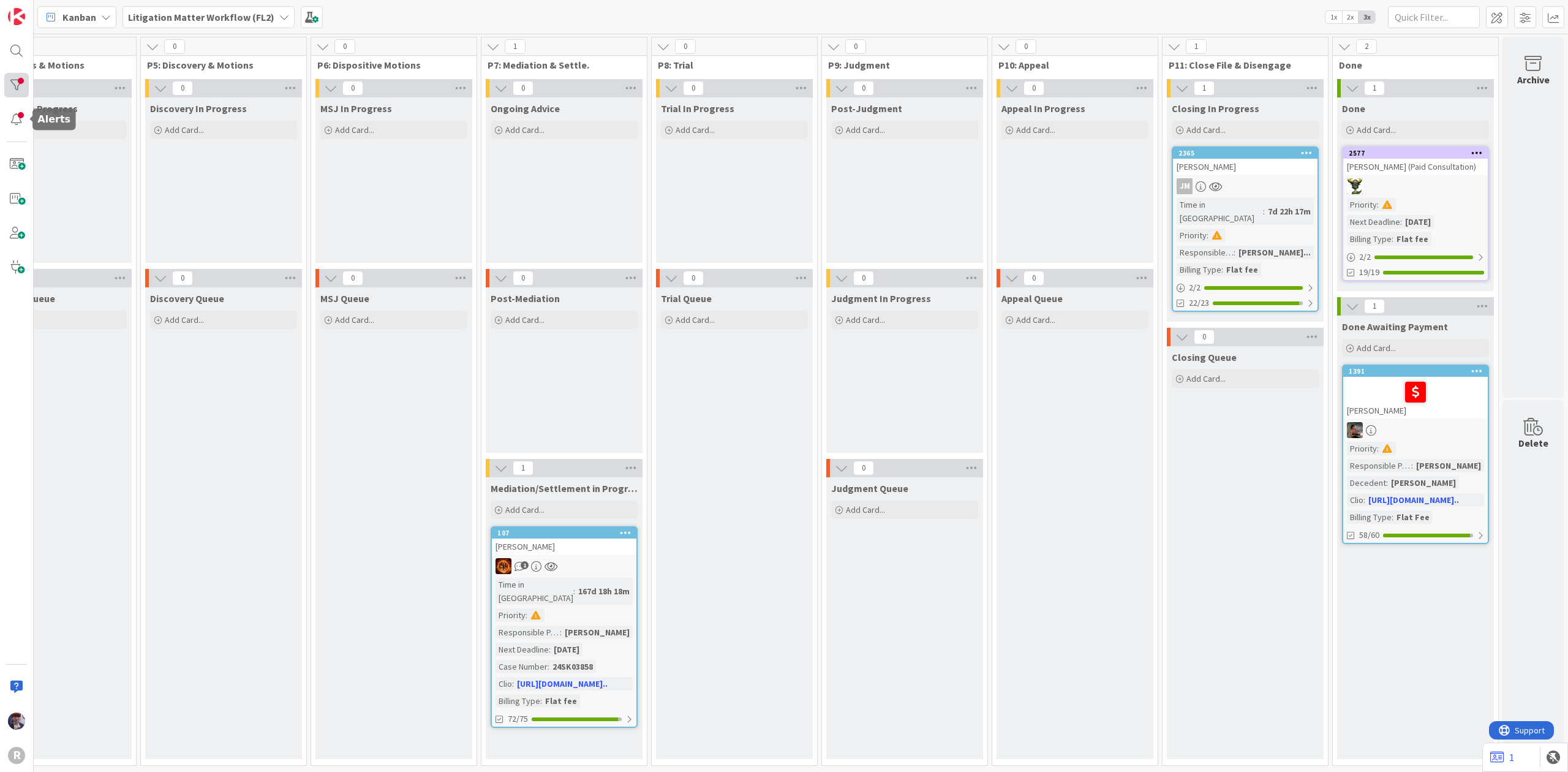
click at [19, 74] on div at bounding box center [17, 85] width 25 height 25
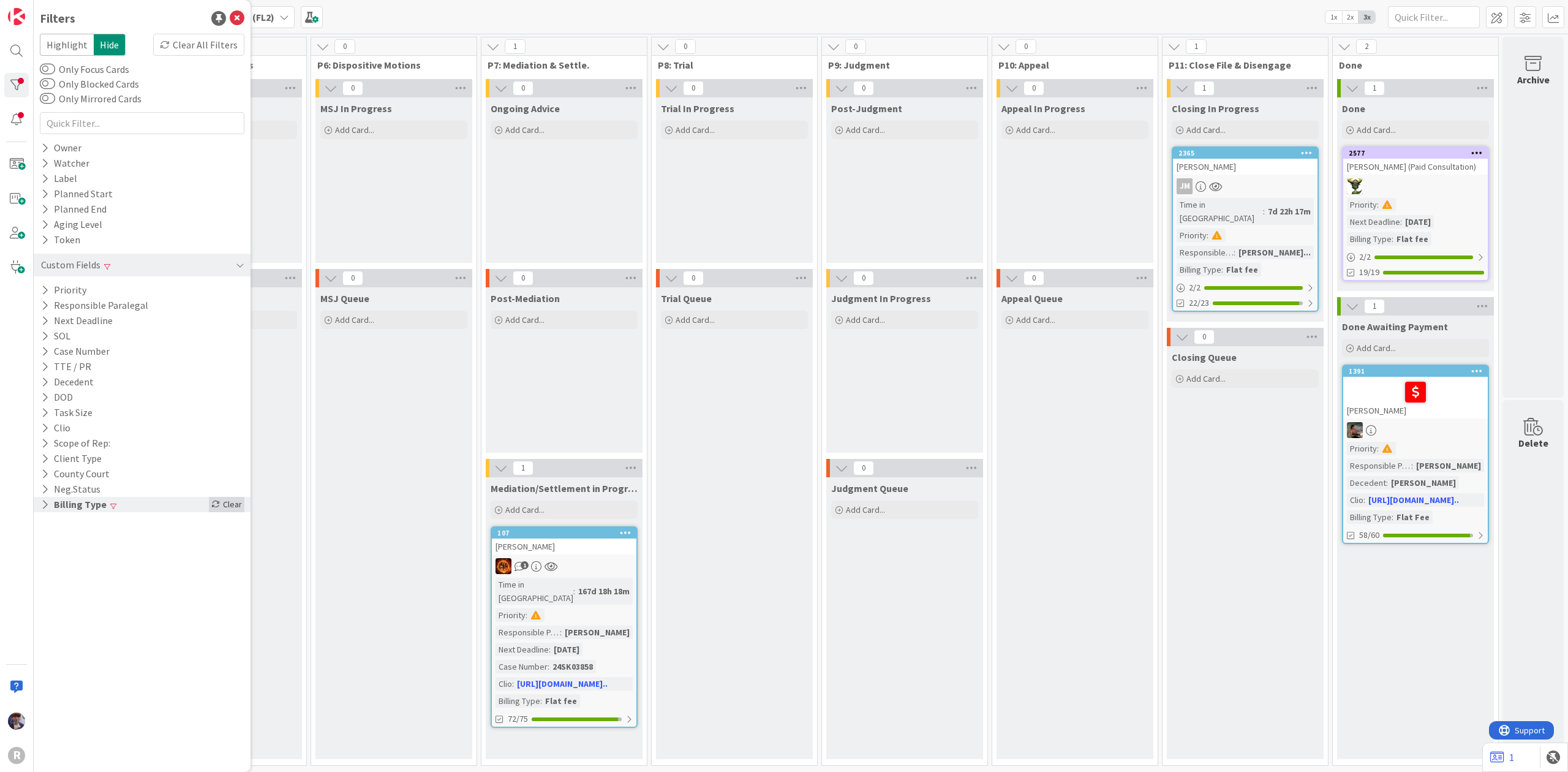
click at [216, 506] on icon at bounding box center [216, 504] width 9 height 9
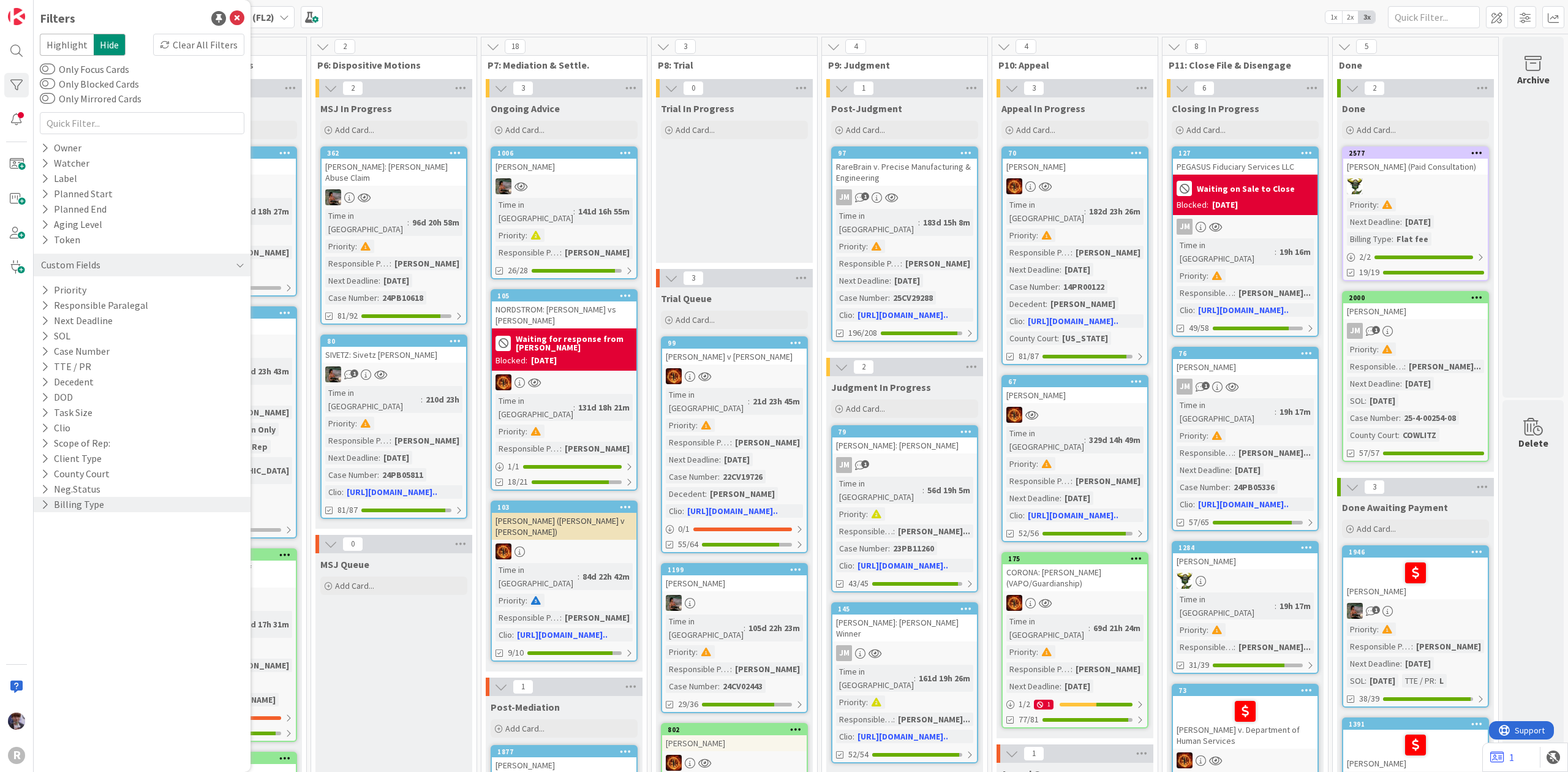
click at [1251, 379] on div "JM 1" at bounding box center [1245, 387] width 145 height 16
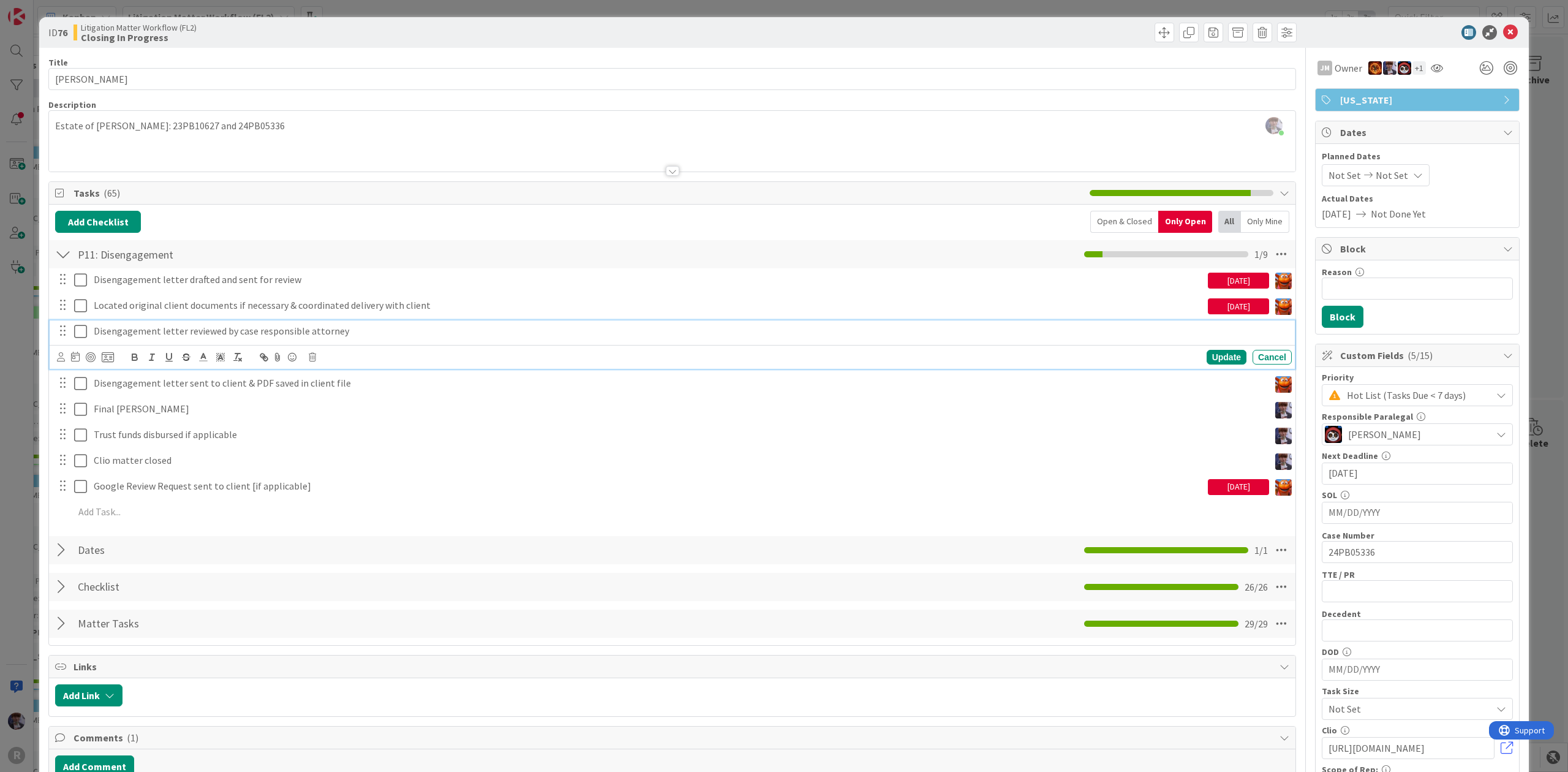
click at [128, 334] on p "Disengagement letter reviewed by case responsible attorney" at bounding box center [690, 332] width 1194 height 14
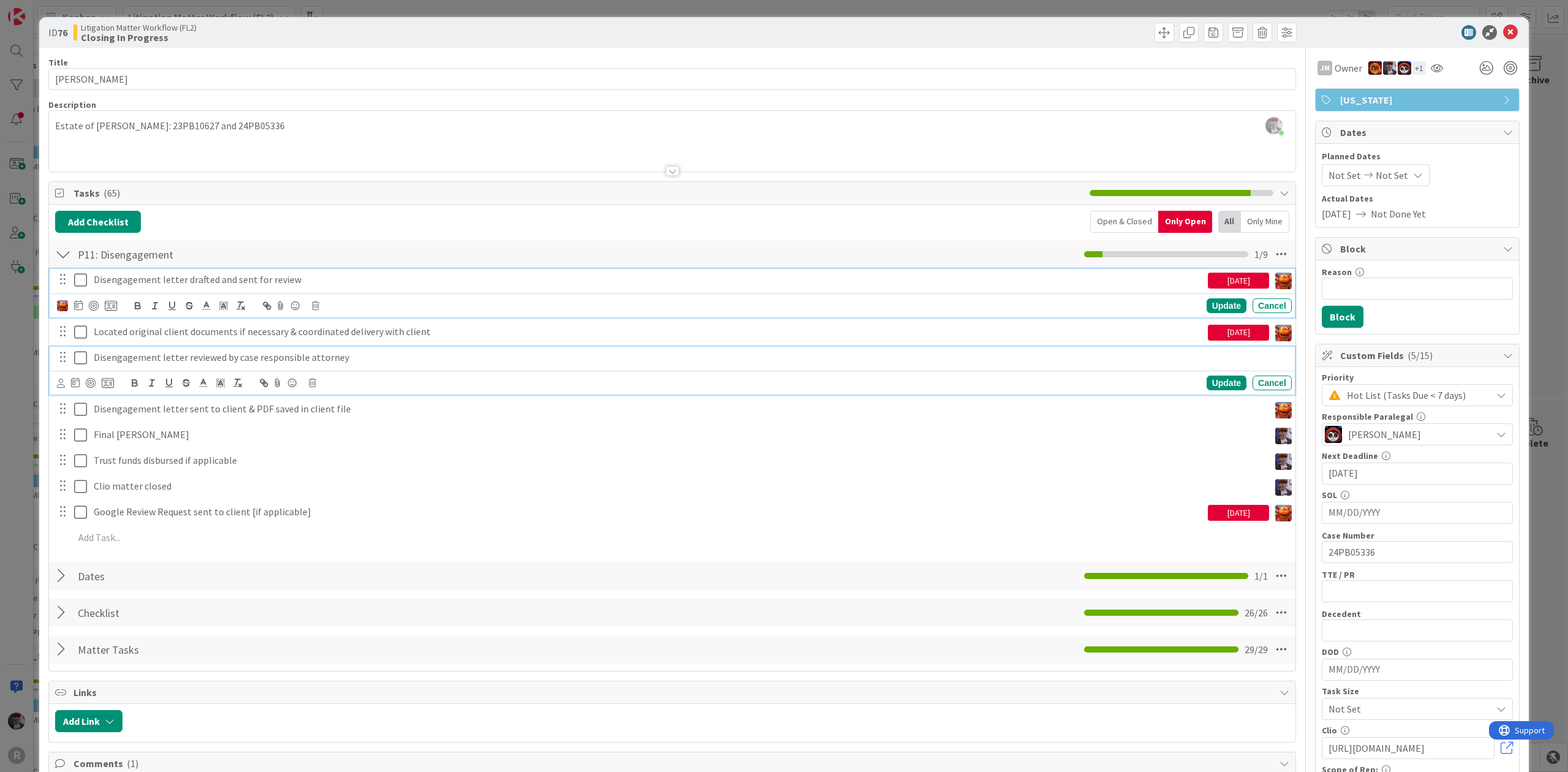
click at [101, 279] on p "Disengagement letter drafted and sent for review" at bounding box center [648, 280] width 1109 height 14
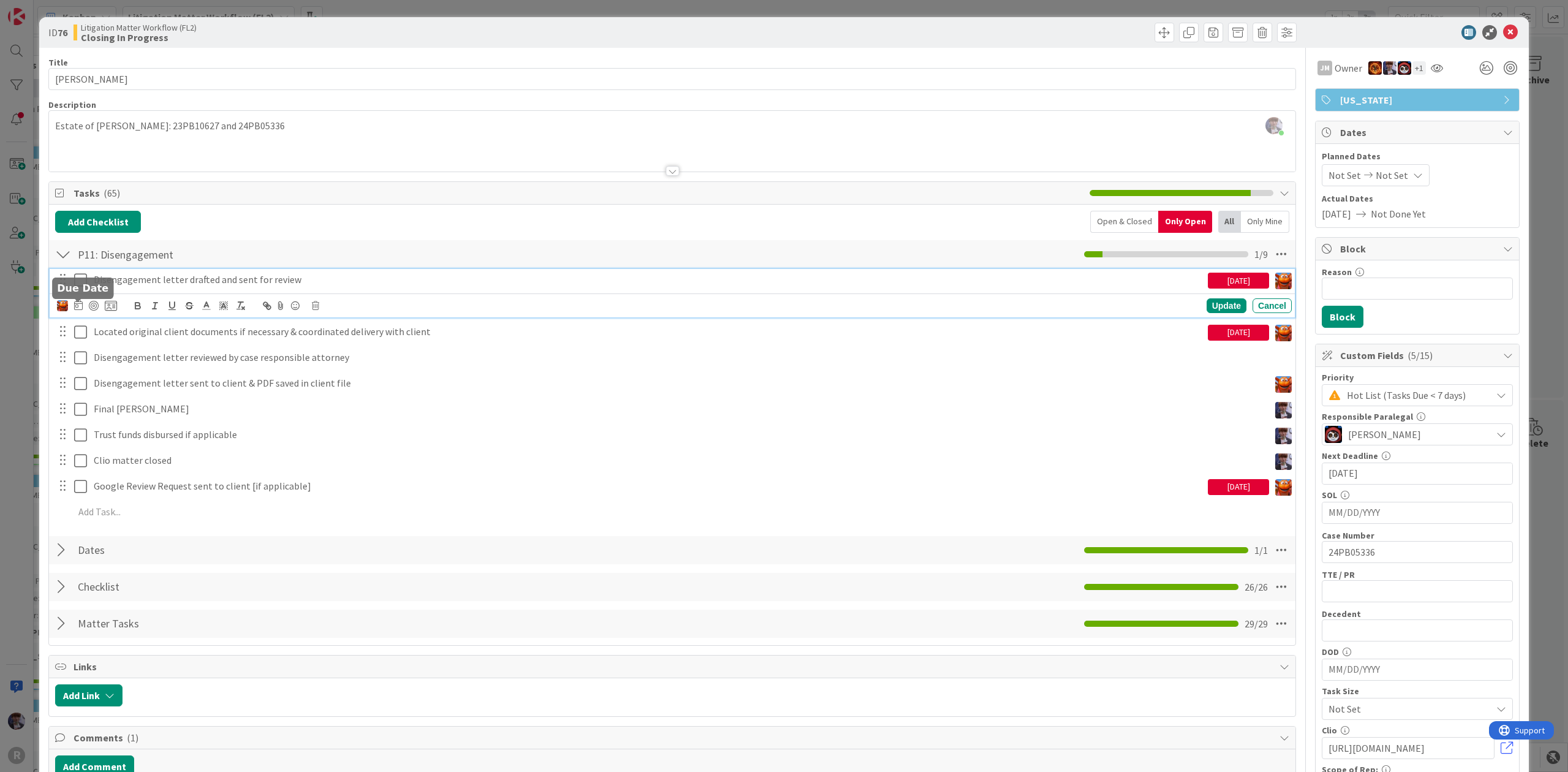
click at [78, 307] on icon at bounding box center [78, 305] width 9 height 10
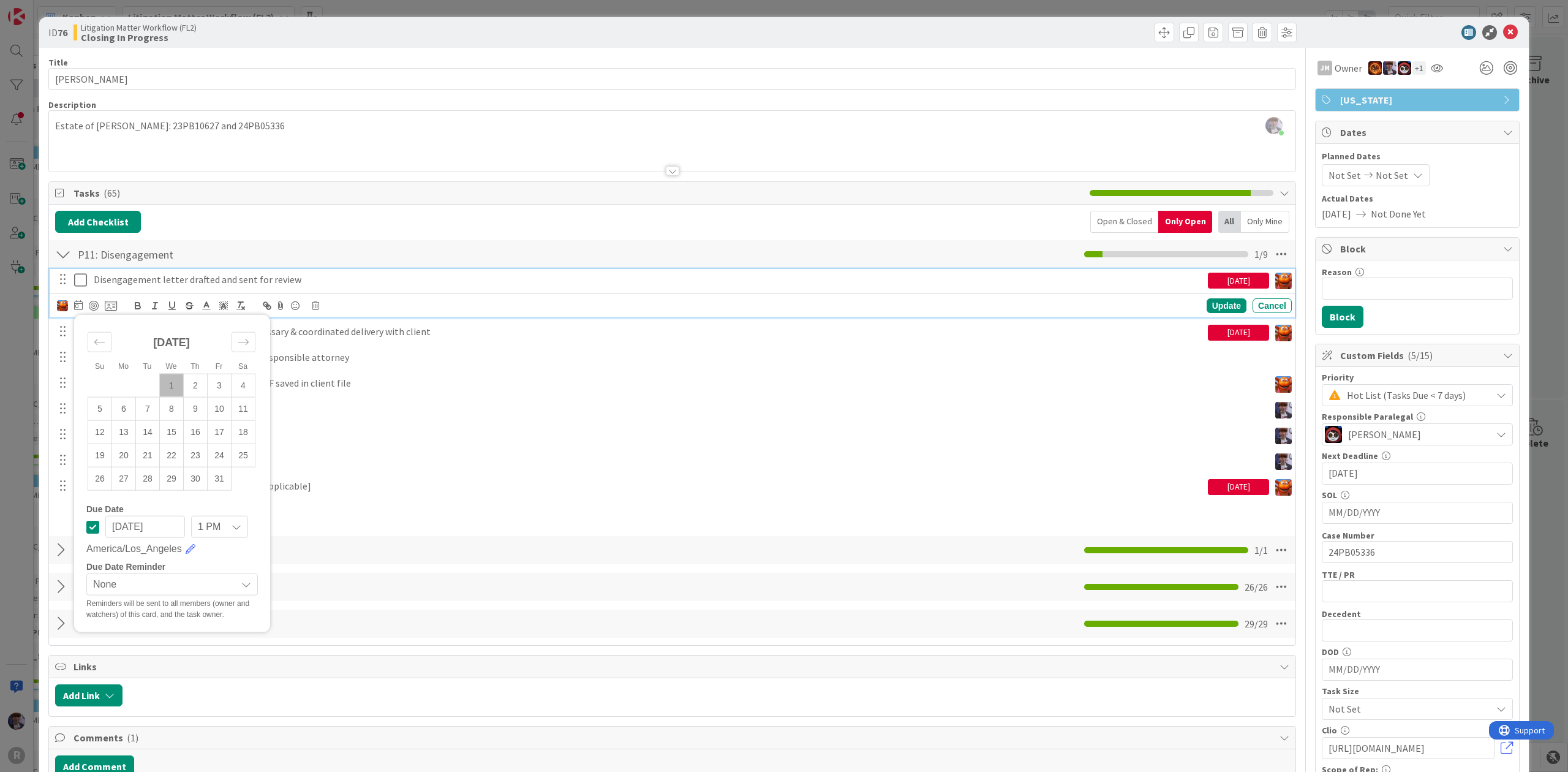
click at [128, 293] on div "Disengagement letter drafted and sent for review [DATE] Su Mo Tu We Th Fr Sa [D…" at bounding box center [672, 294] width 1245 height 48
click at [135, 285] on p "Disengagement letter drafted and sent for review" at bounding box center [648, 280] width 1109 height 14
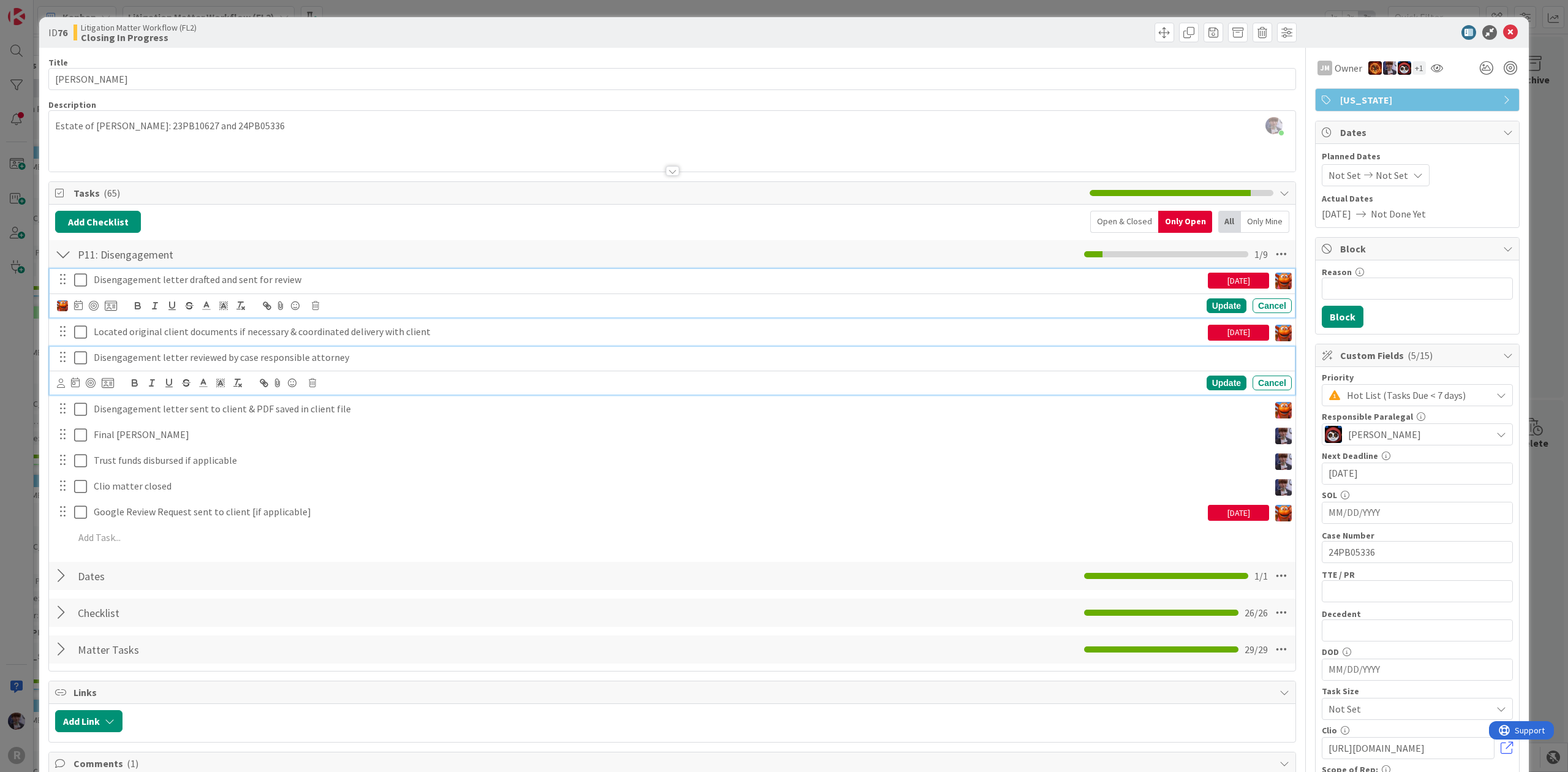
click at [116, 360] on p "Disengagement letter reviewed by case responsible attorney" at bounding box center [690, 358] width 1194 height 14
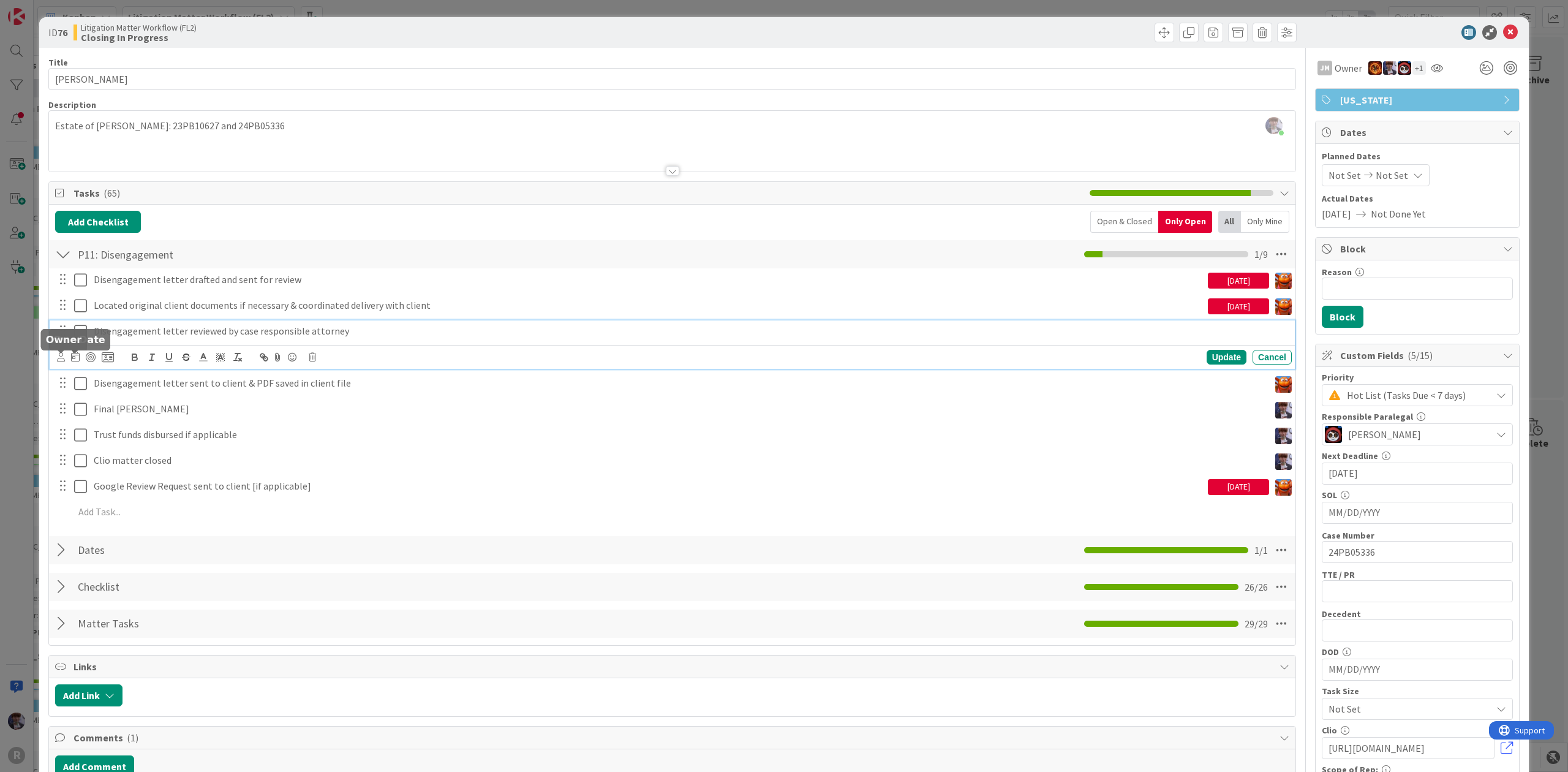
click at [64, 359] on icon at bounding box center [60, 357] width 8 height 9
type input "[PERSON_NAME]"
click at [129, 419] on span "[PERSON_NAME]" at bounding box center [141, 411] width 81 height 19
click at [79, 359] on icon at bounding box center [78, 357] width 9 height 10
click at [175, 435] on td "1" at bounding box center [172, 437] width 24 height 23
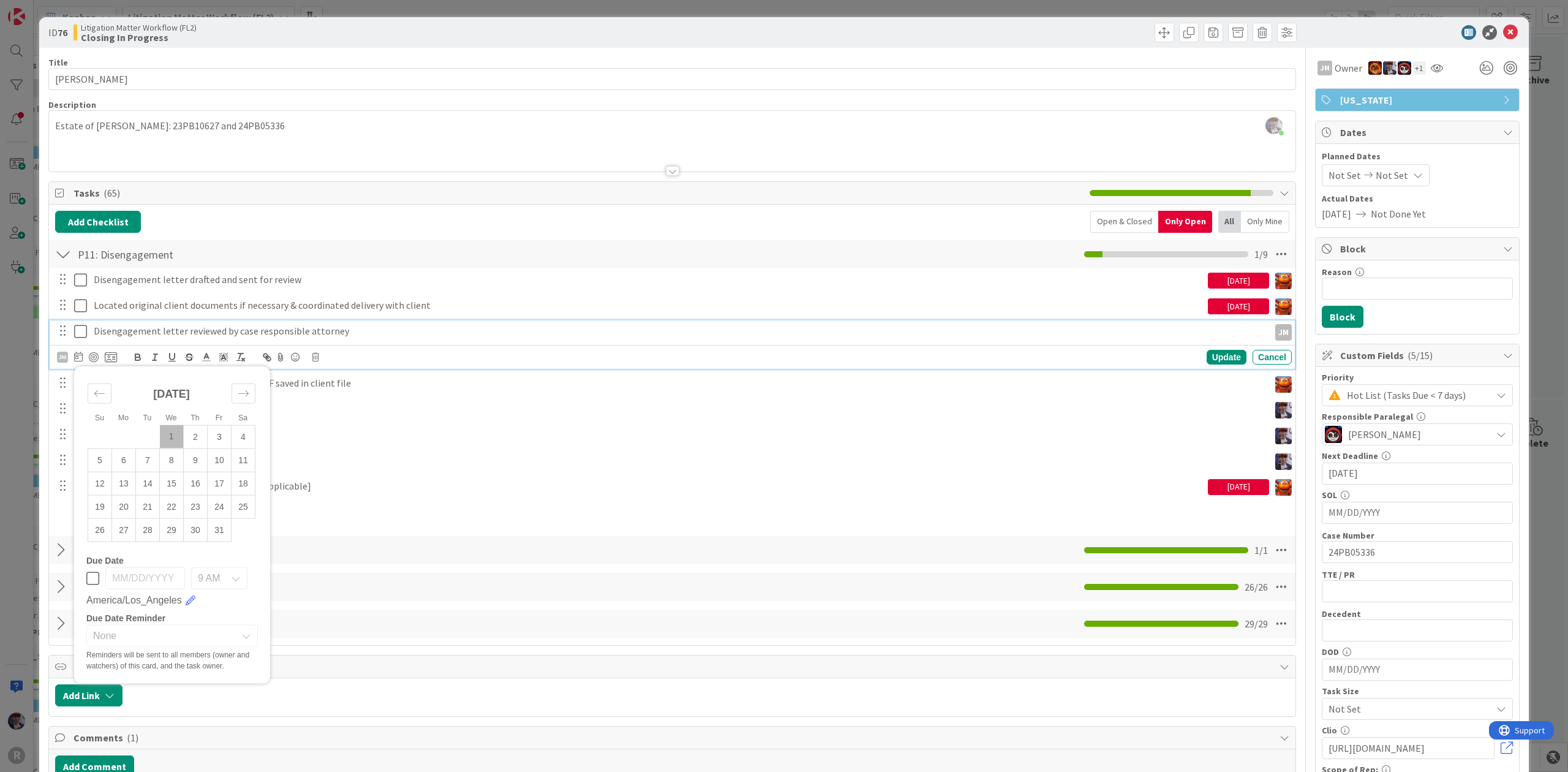
type input "[DATE]"
click at [1213, 358] on div "Update" at bounding box center [1227, 358] width 40 height 15
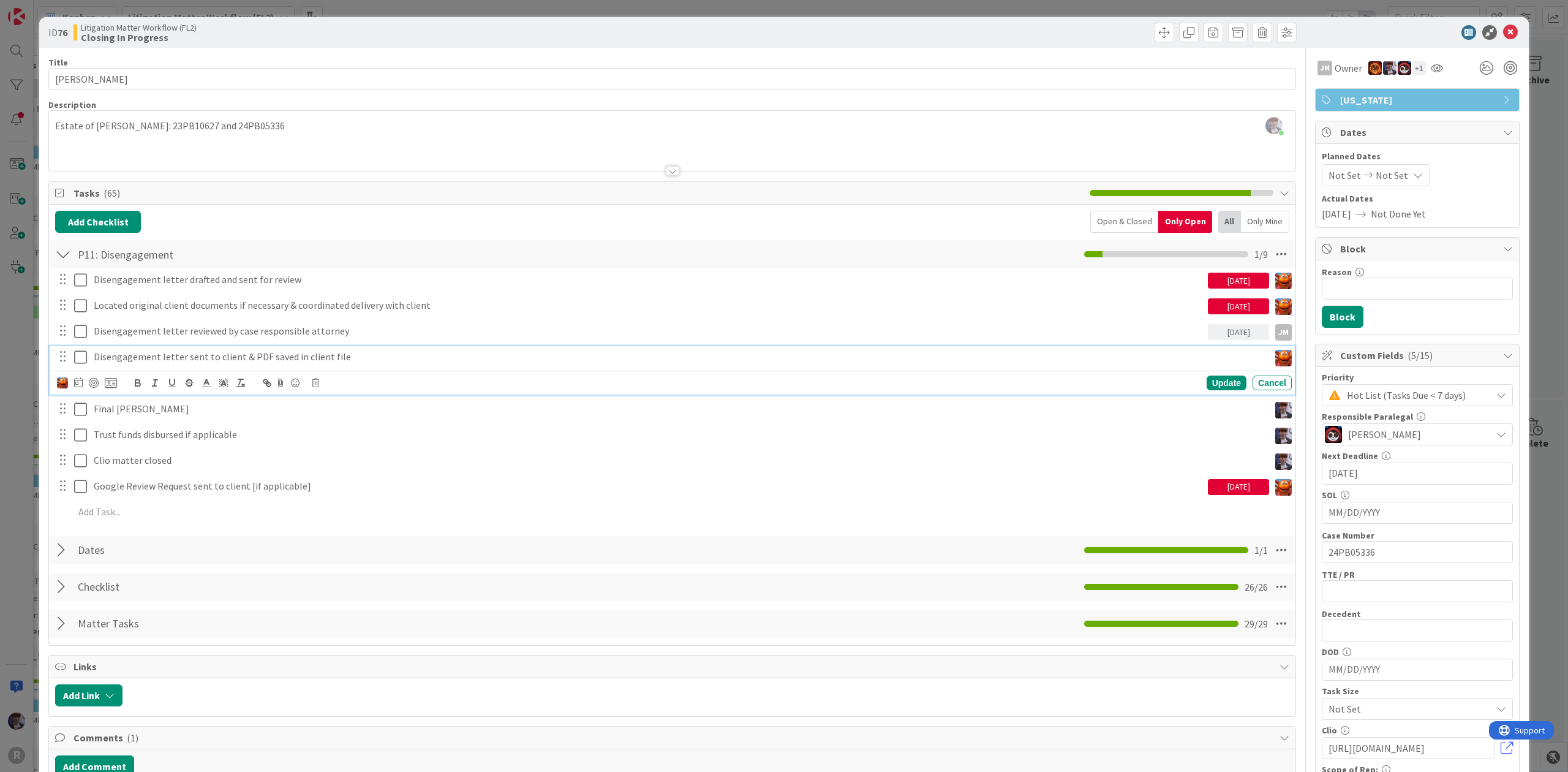
click at [305, 358] on p "Disengagement letter sent to client & PDF saved in client file" at bounding box center [678, 358] width 1171 height 14
click at [80, 383] on icon at bounding box center [78, 382] width 9 height 10
click at [174, 459] on td "1" at bounding box center [172, 462] width 24 height 23
type input "[DATE]"
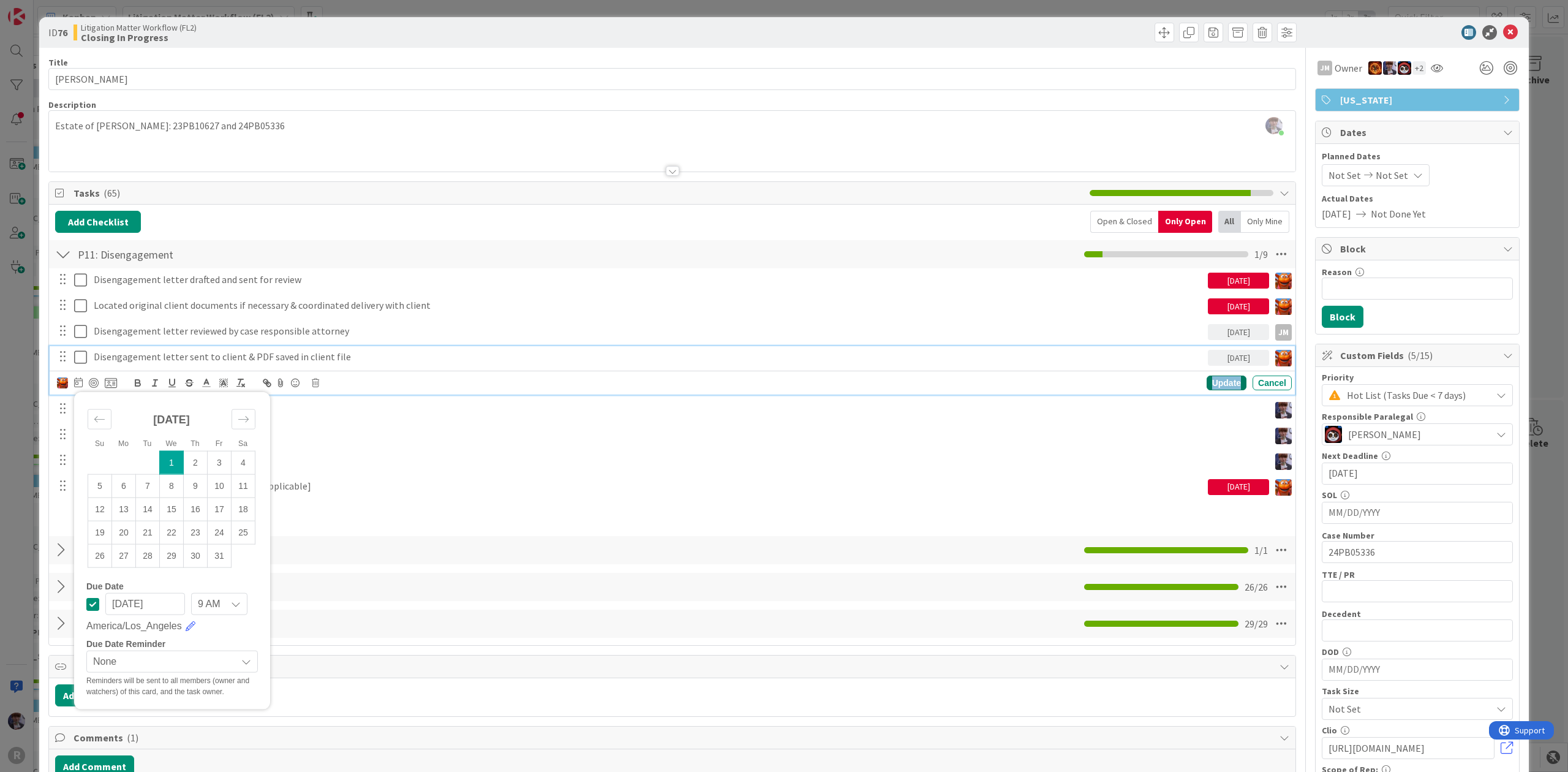
click at [1218, 386] on div "Update" at bounding box center [1227, 382] width 40 height 15
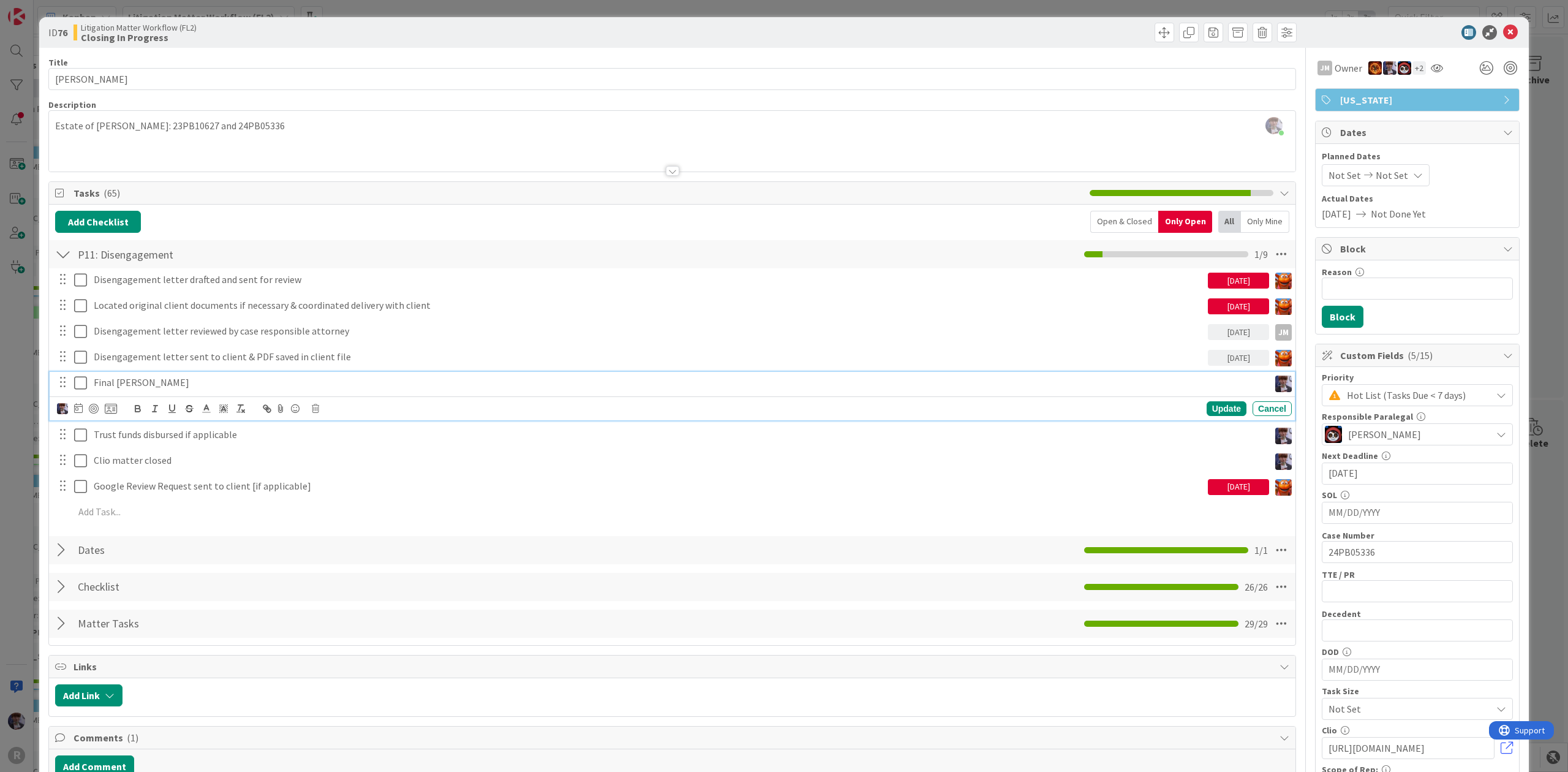
click at [871, 379] on p "Final [PERSON_NAME]" at bounding box center [678, 382] width 1171 height 14
click at [79, 413] on icon at bounding box center [78, 407] width 9 height 10
drag, startPoint x: 178, startPoint y: 383, endPoint x: -58, endPoint y: 393, distance: 236.2
click at [0, 393] on html "R Kanban Litigation Matter Workflow (FL2) 1x 2x 3x 0 New Card Creation Add Card…" at bounding box center [784, 386] width 1568 height 772
click at [194, 414] on icon "button" at bounding box center [189, 408] width 11 height 11
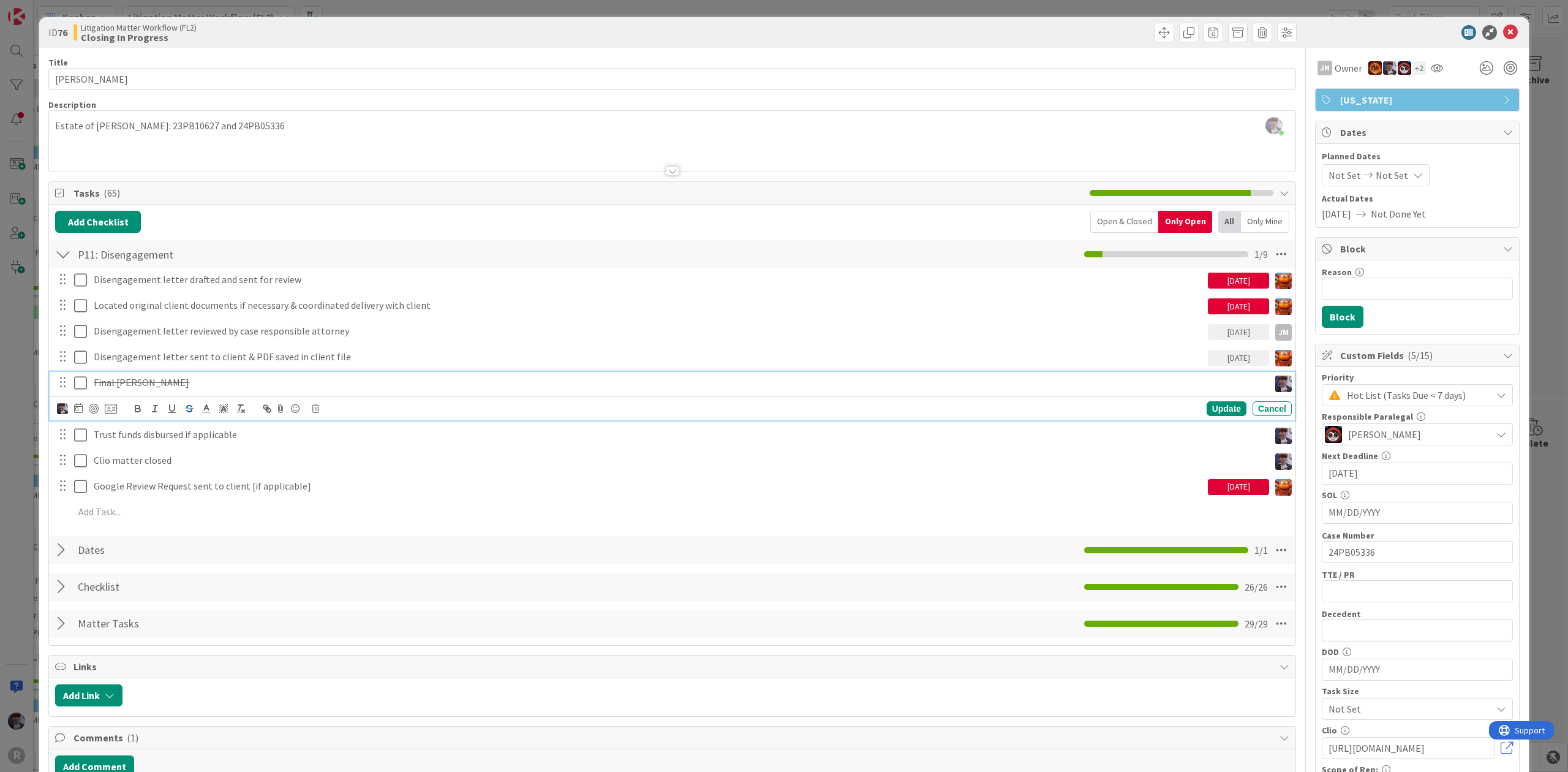
click at [80, 385] on icon at bounding box center [80, 382] width 12 height 15
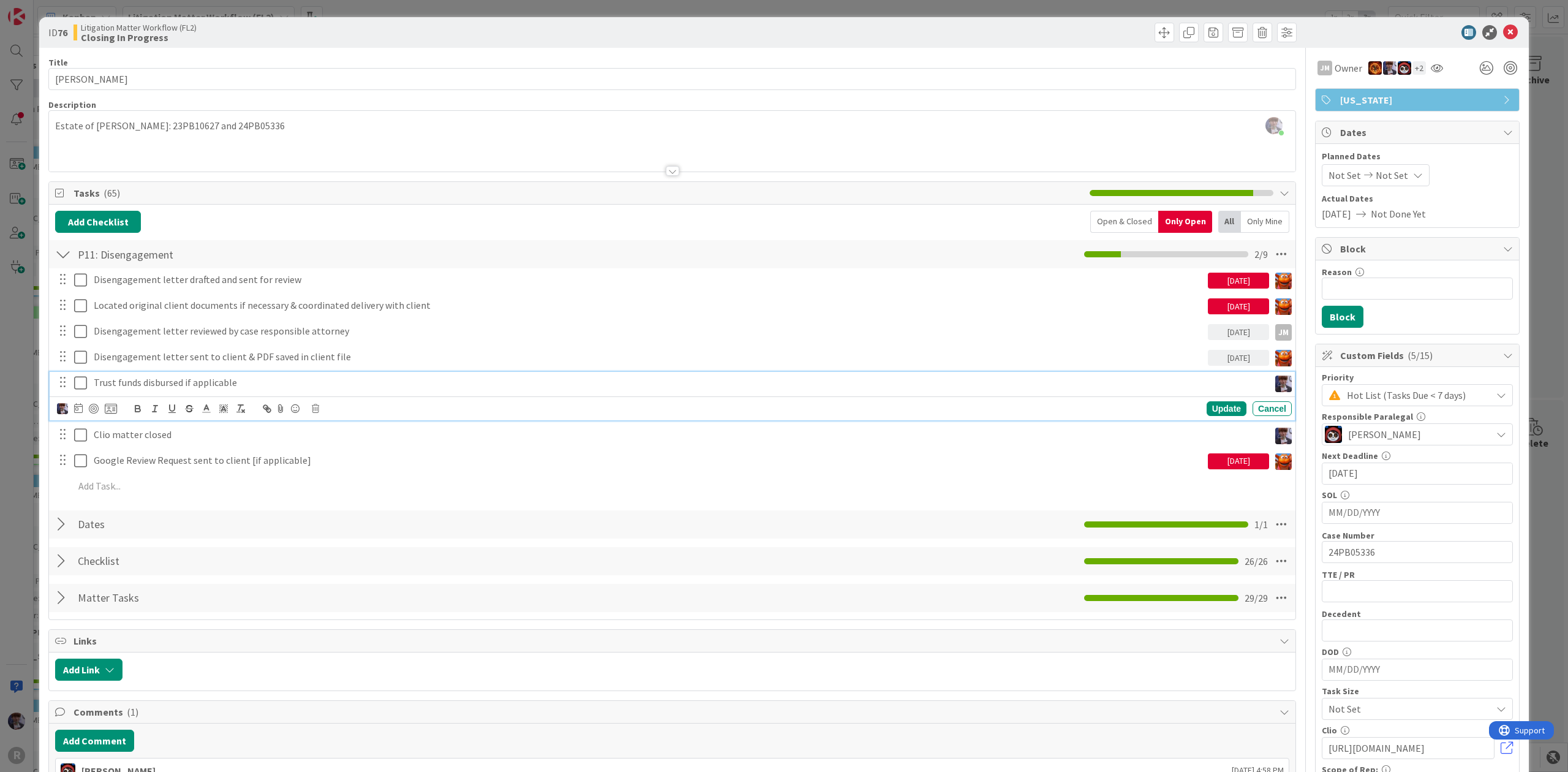
click at [131, 381] on p "Trust funds disbursed if applicable" at bounding box center [678, 382] width 1171 height 14
drag, startPoint x: 228, startPoint y: 378, endPoint x: 92, endPoint y: 382, distance: 136.1
click at [92, 382] on div "Trust funds disbursed if applicable" at bounding box center [679, 382] width 1180 height 21
click at [184, 405] on icon "button" at bounding box center [189, 408] width 11 height 11
click at [79, 390] on icon at bounding box center [80, 382] width 12 height 15
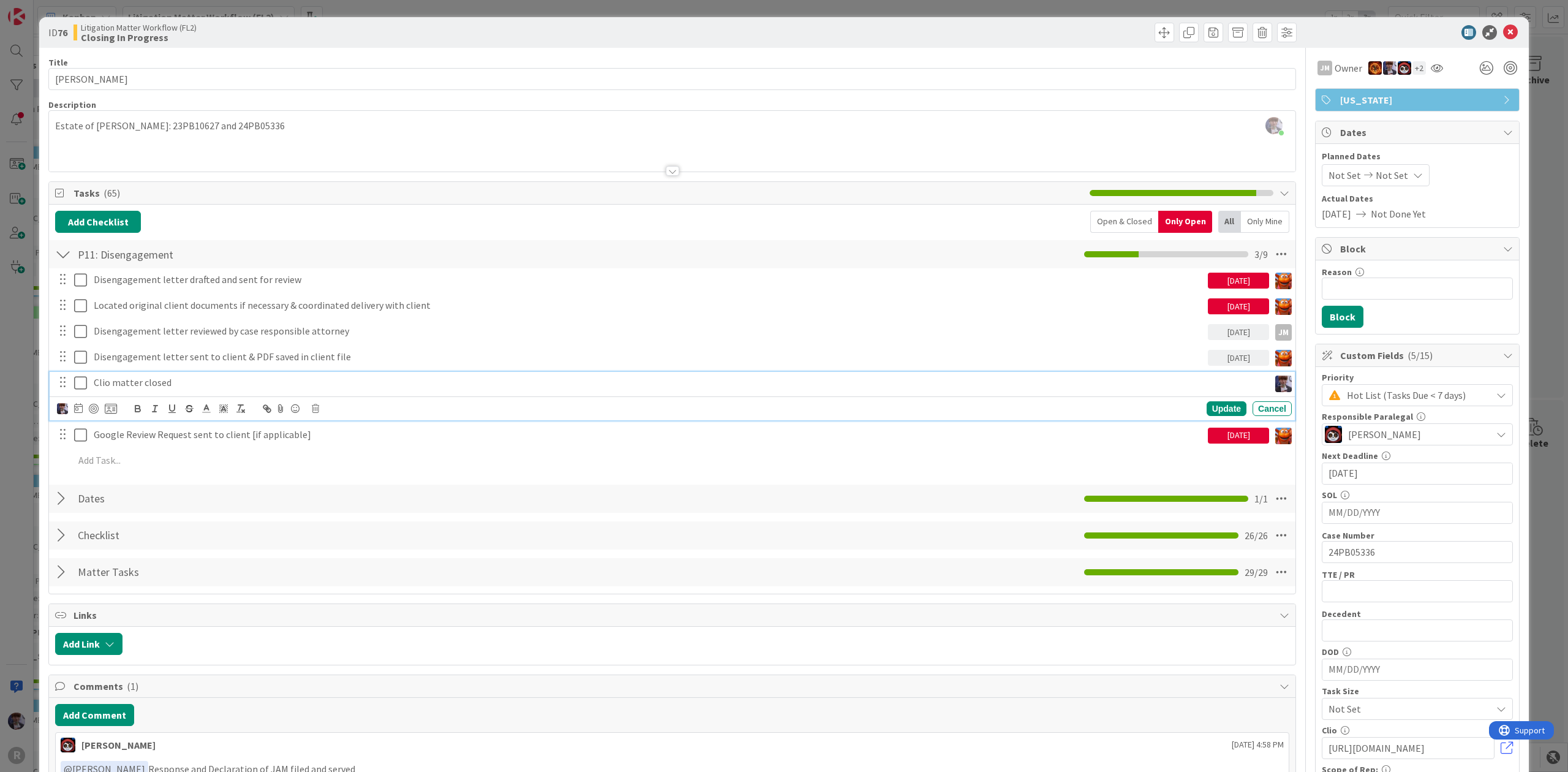
click at [167, 383] on p "Clio matter closed" at bounding box center [678, 382] width 1171 height 14
click at [75, 414] on icon at bounding box center [78, 407] width 9 height 10
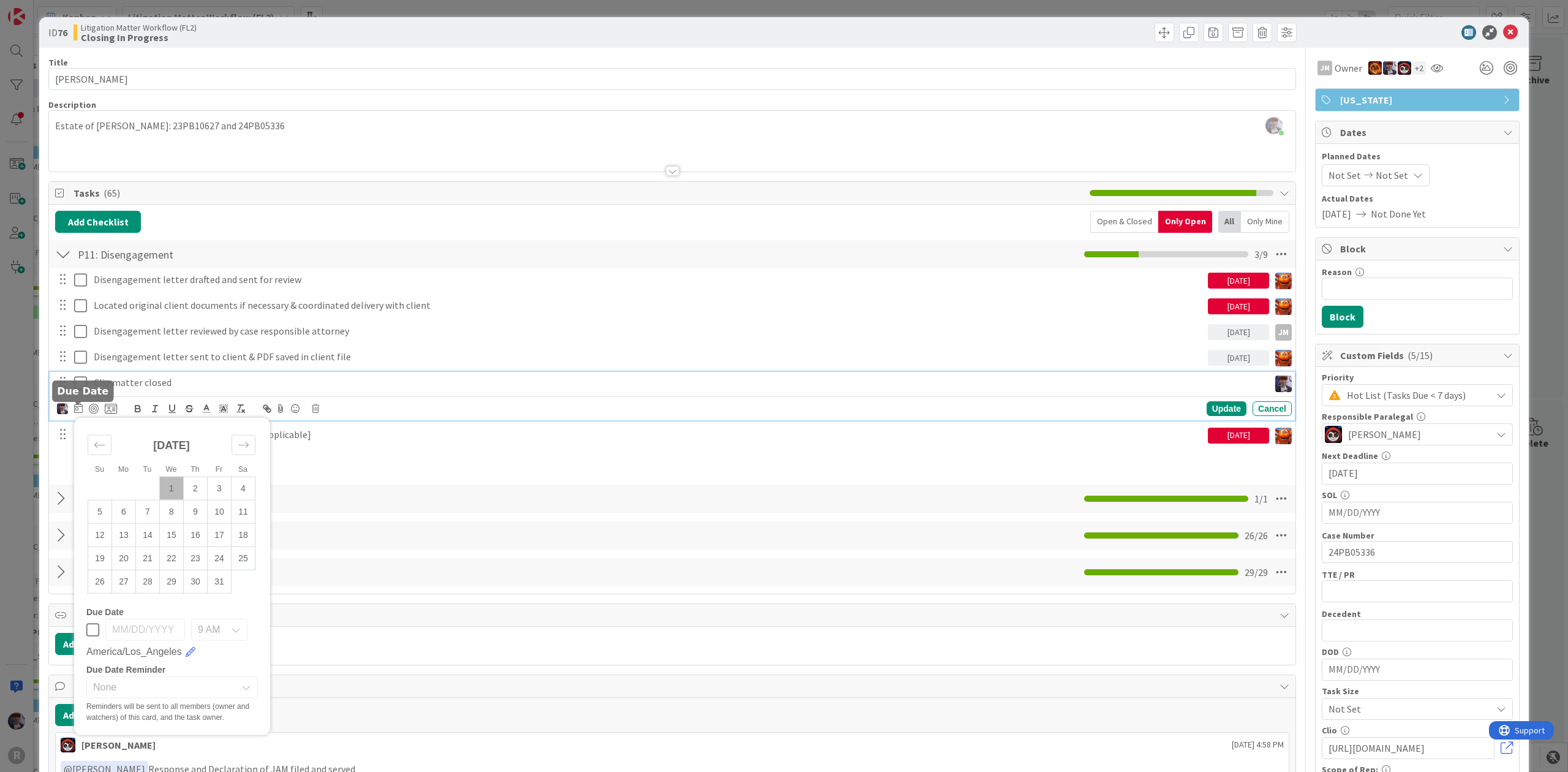
click at [75, 414] on icon at bounding box center [78, 407] width 9 height 10
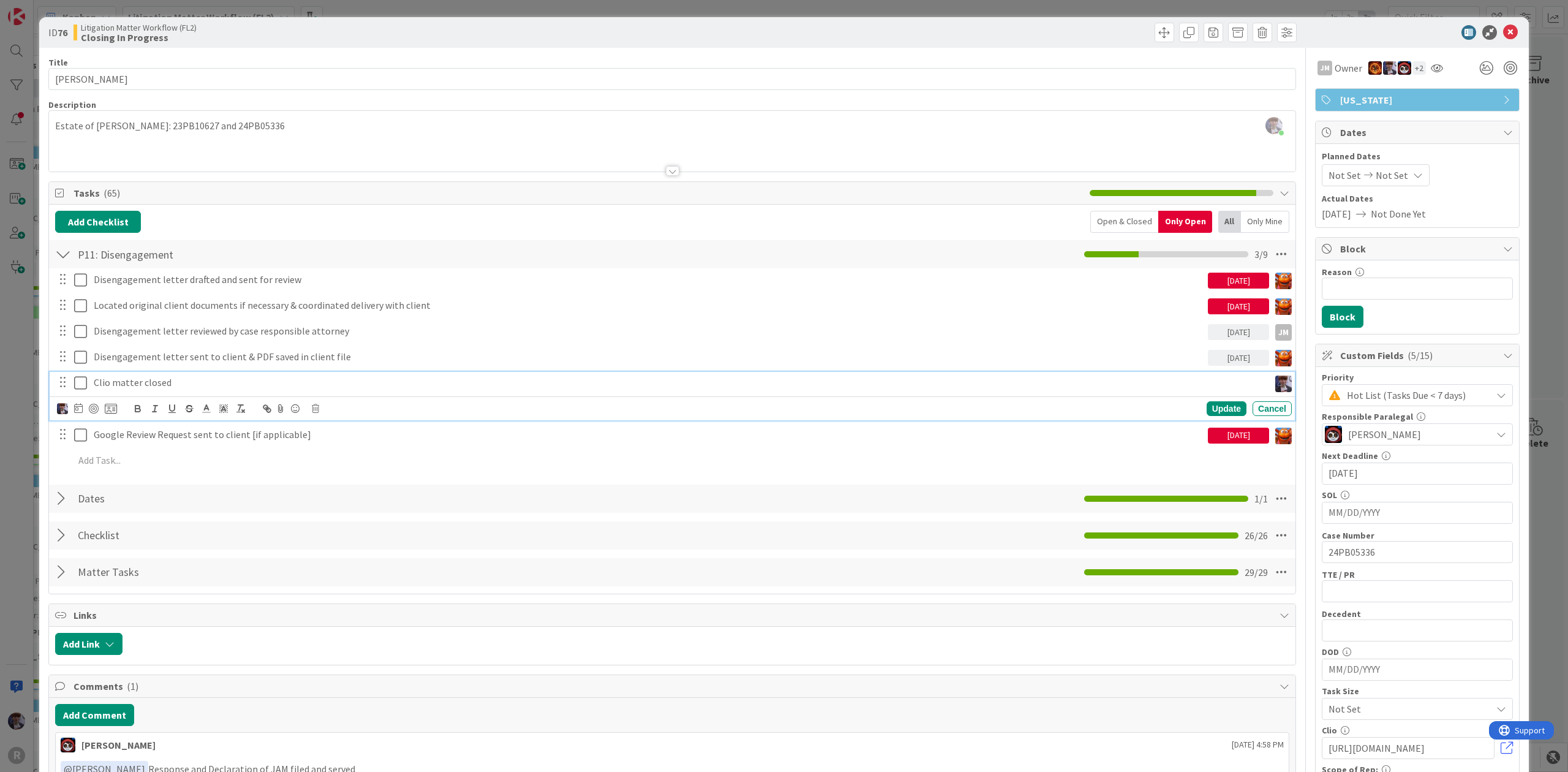
click at [82, 416] on div at bounding box center [78, 408] width 9 height 15
click at [176, 483] on td "1" at bounding box center [172, 488] width 24 height 23
type input "[DATE]"
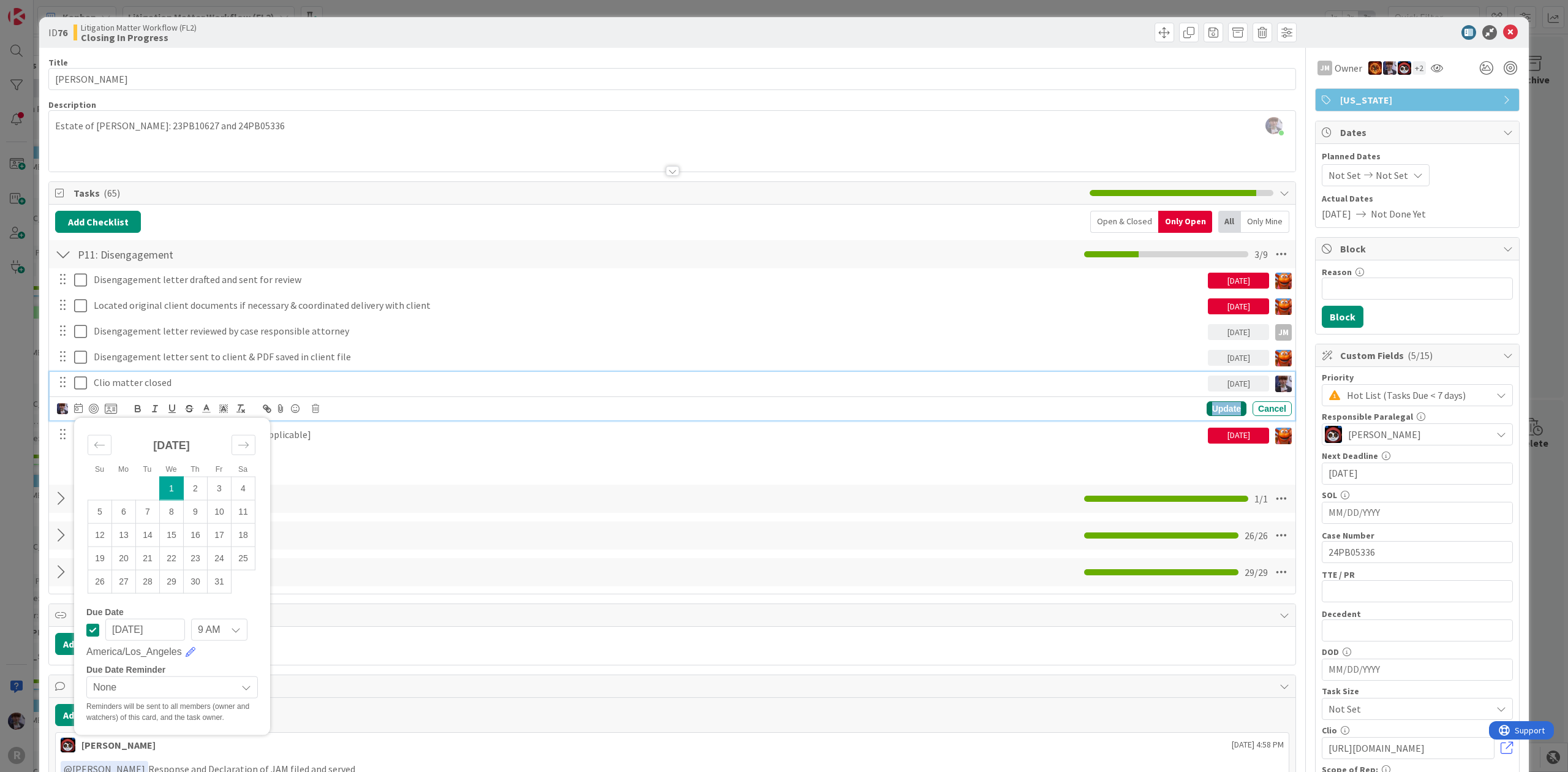
click at [1207, 407] on div "Update" at bounding box center [1227, 408] width 40 height 15
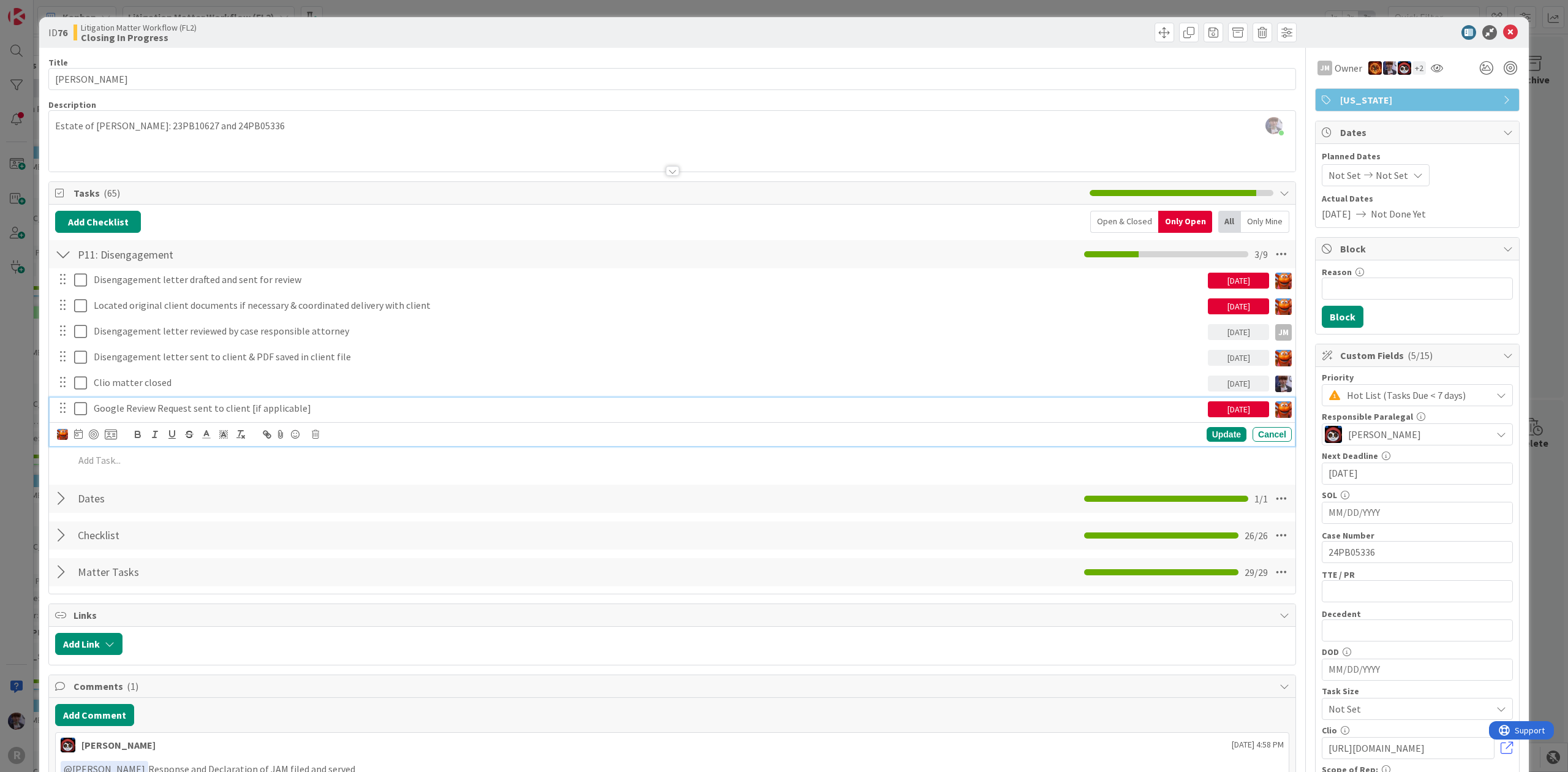
click at [270, 409] on p "Google Review Request sent to client [if applicable]" at bounding box center [648, 408] width 1109 height 14
click at [74, 437] on icon at bounding box center [78, 433] width 9 height 10
click at [177, 518] on td "1" at bounding box center [172, 514] width 24 height 23
type input "[DATE]"
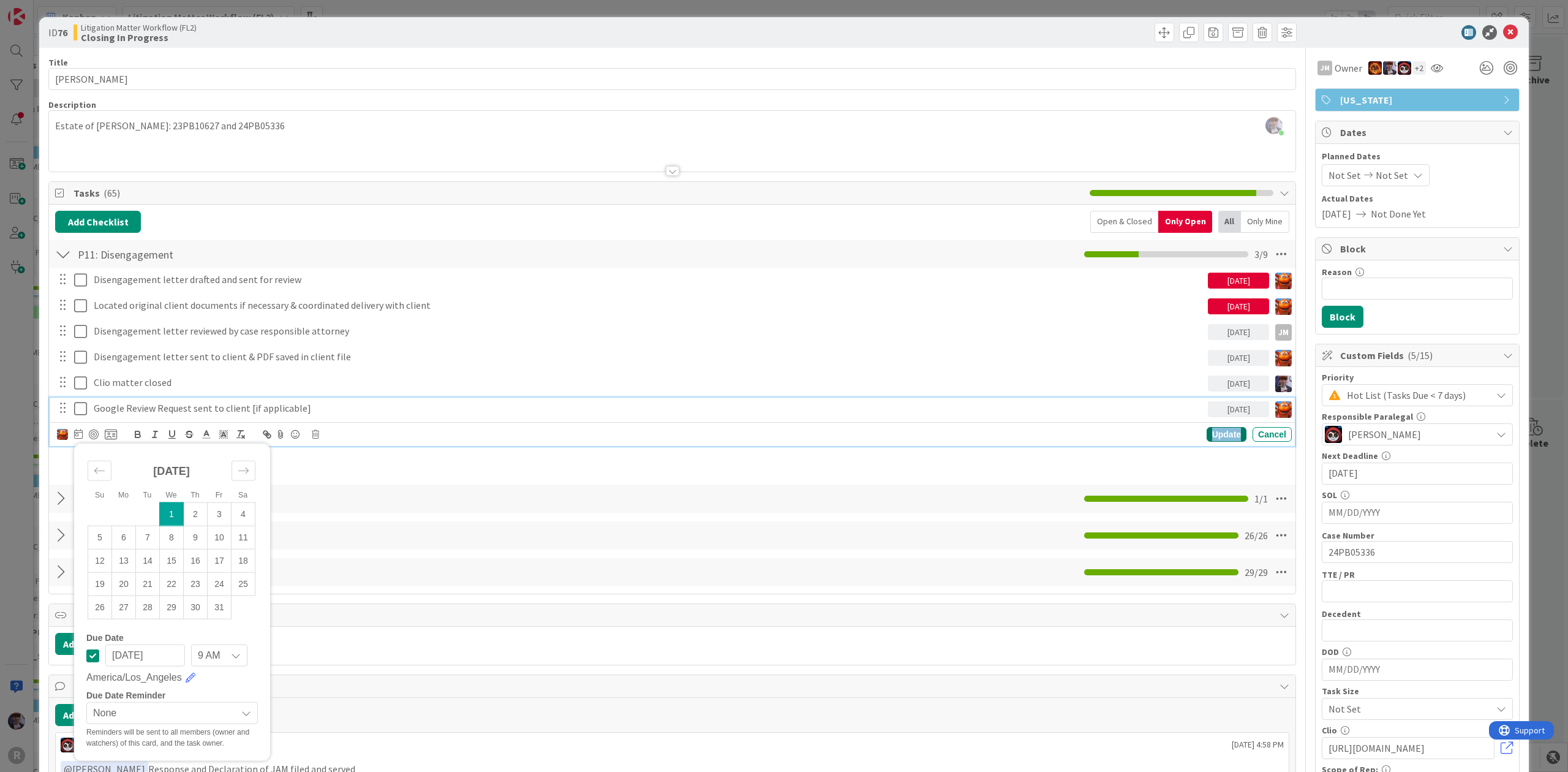
click at [1207, 431] on div "Update" at bounding box center [1227, 434] width 40 height 15
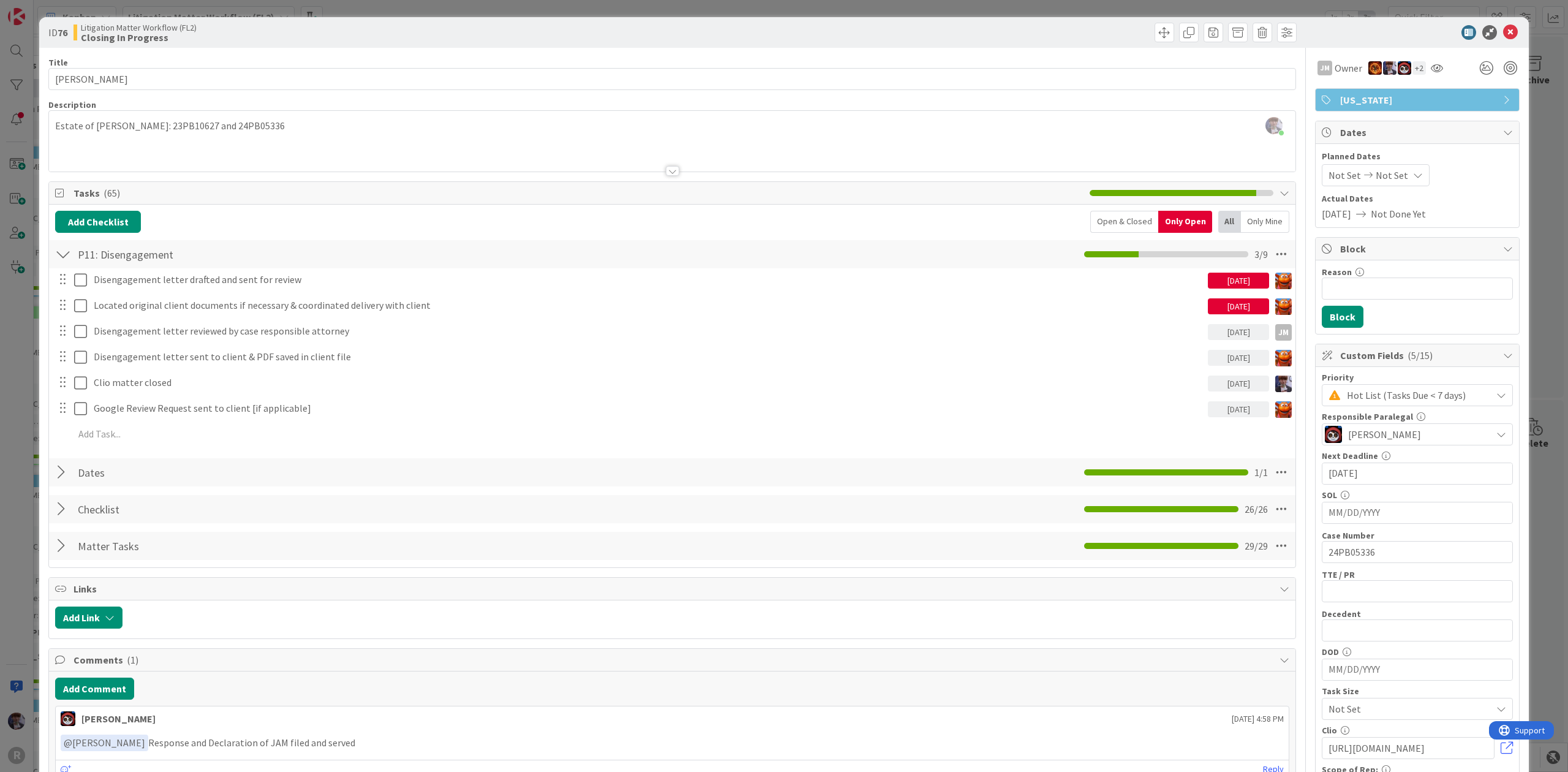
click at [1539, 233] on div "ID 76 Litigation Matter Workflow (FL2) Closing In Progress Title 15 / 128 [PERS…" at bounding box center [784, 386] width 1568 height 772
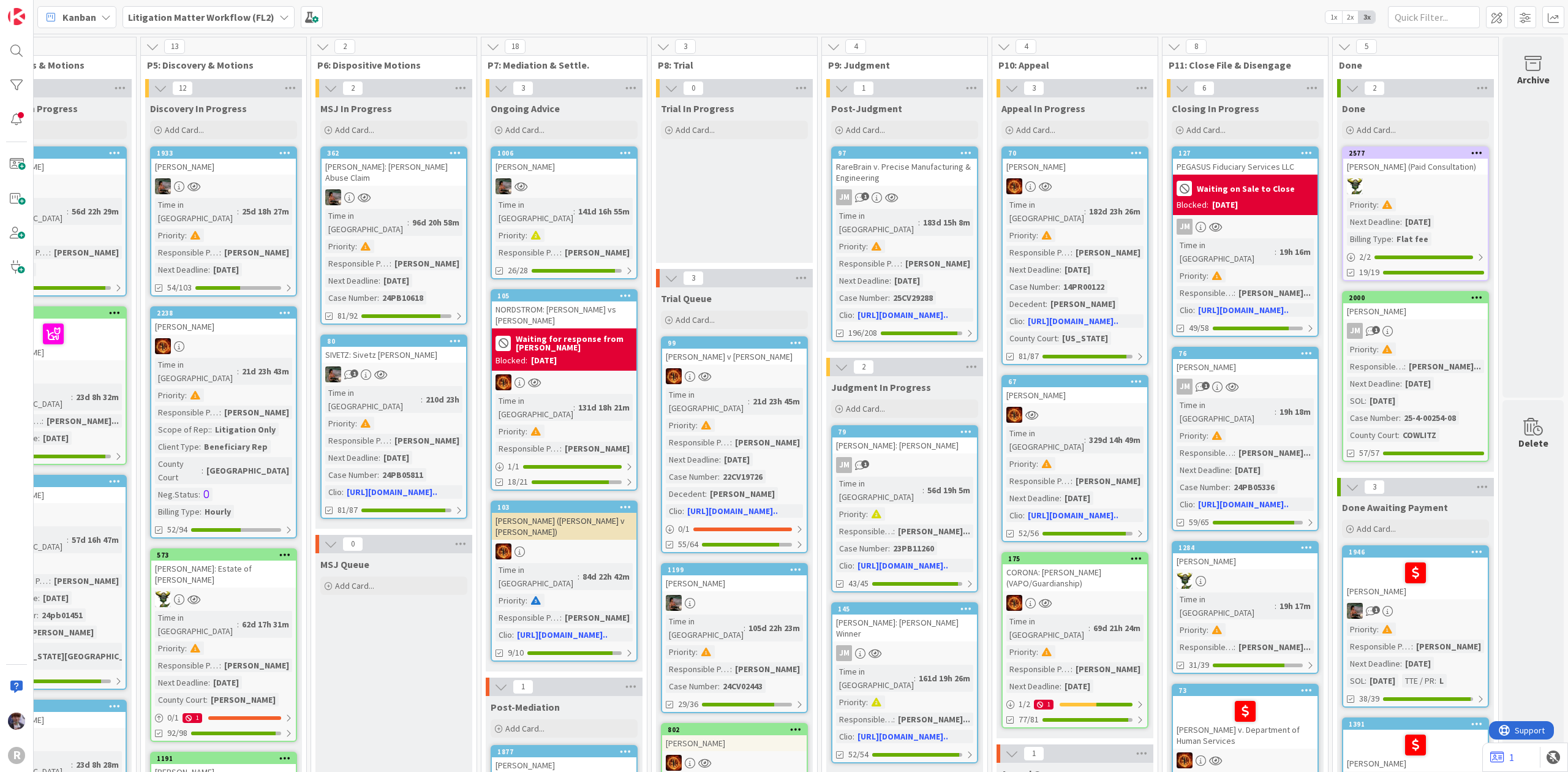
click at [236, 17] on b "Litigation Matter Workflow (FL2)" at bounding box center [201, 17] width 147 height 12
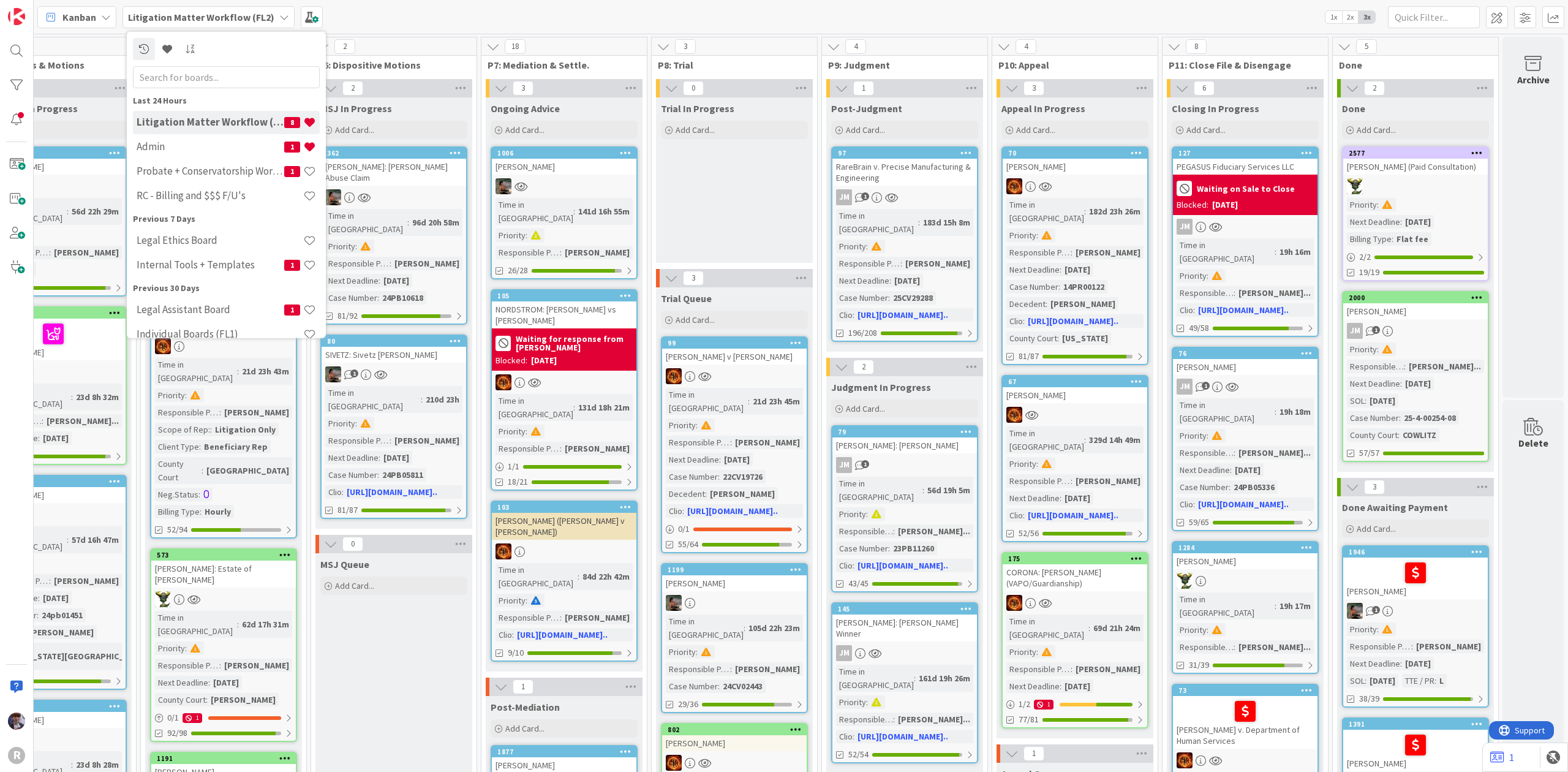
click at [99, 20] on div "Kanban" at bounding box center [76, 17] width 79 height 22
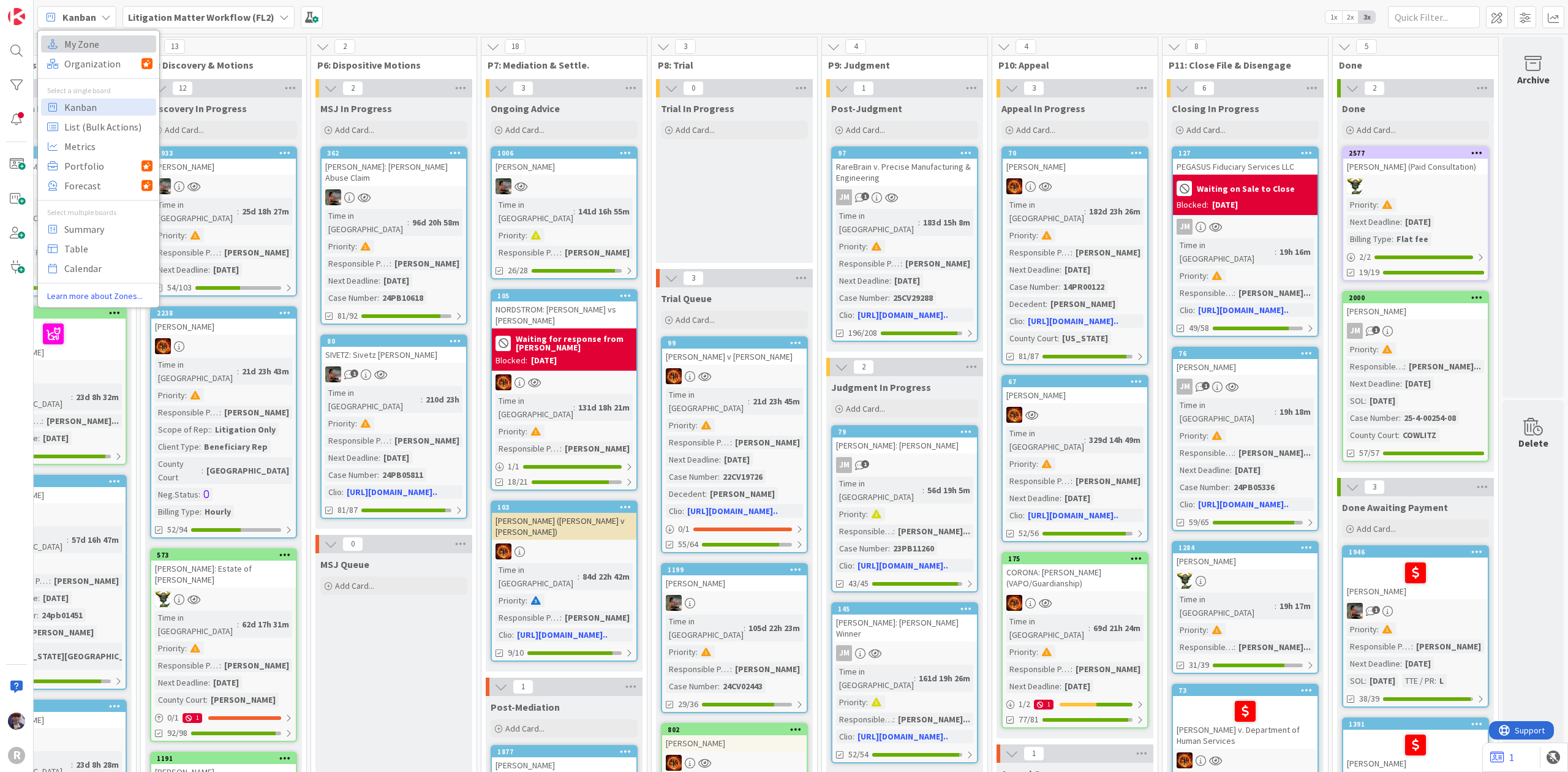
click at [121, 45] on span "My Zone" at bounding box center [108, 44] width 88 height 19
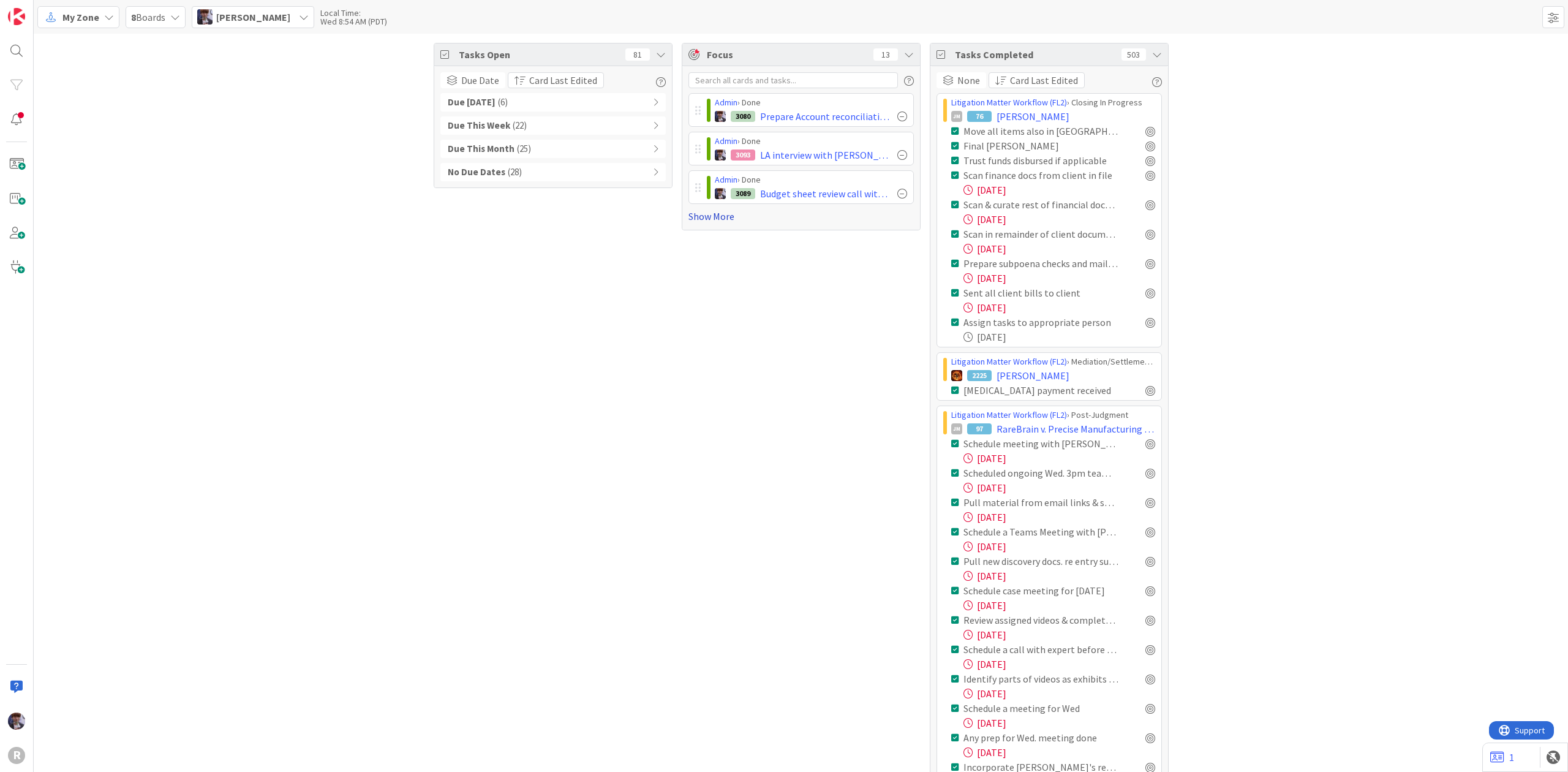
click at [707, 212] on link "Show More" at bounding box center [802, 216] width 226 height 15
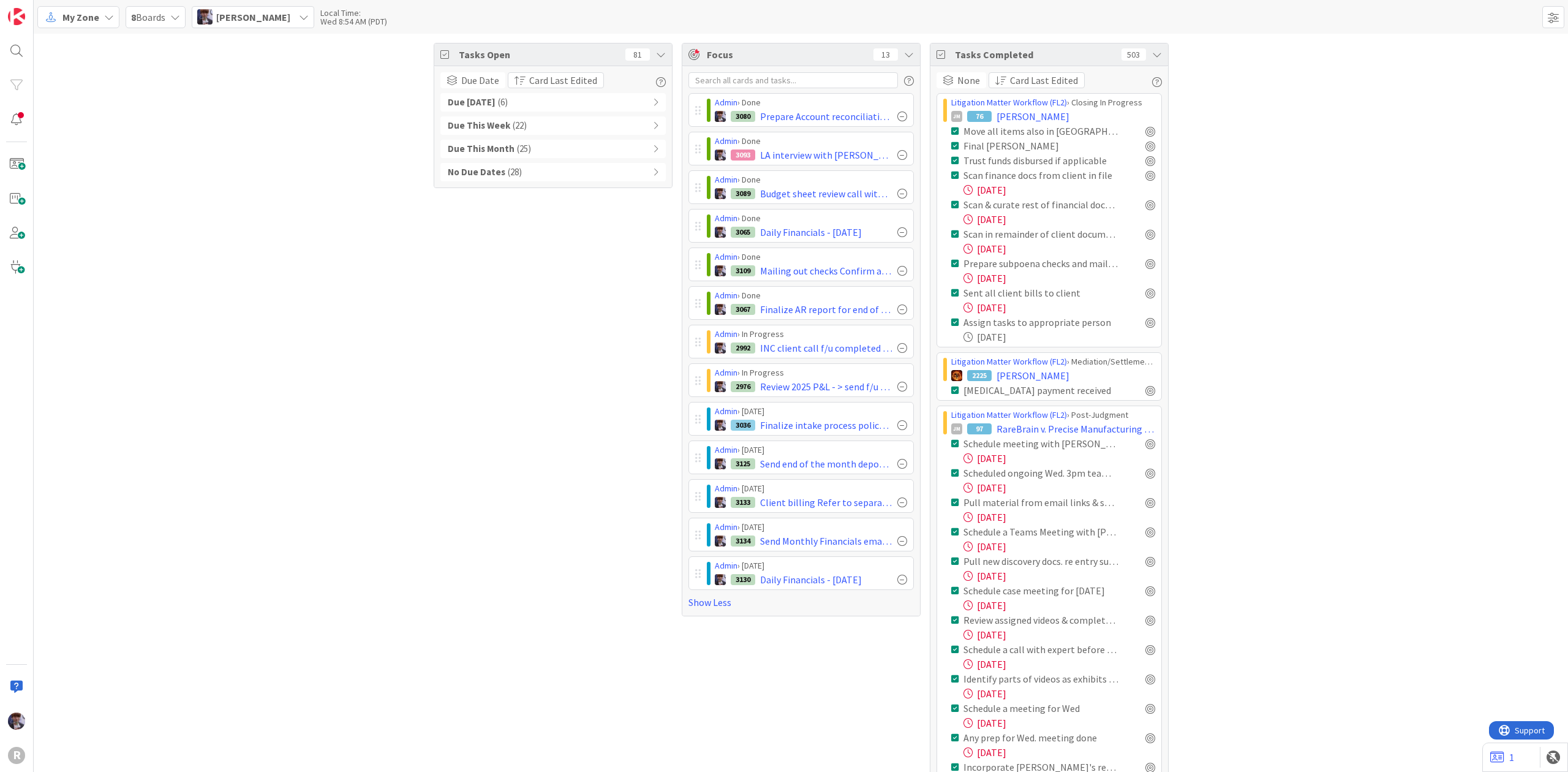
click at [1152, 60] on div "Tasks Completed 503" at bounding box center [1049, 54] width 237 height 22
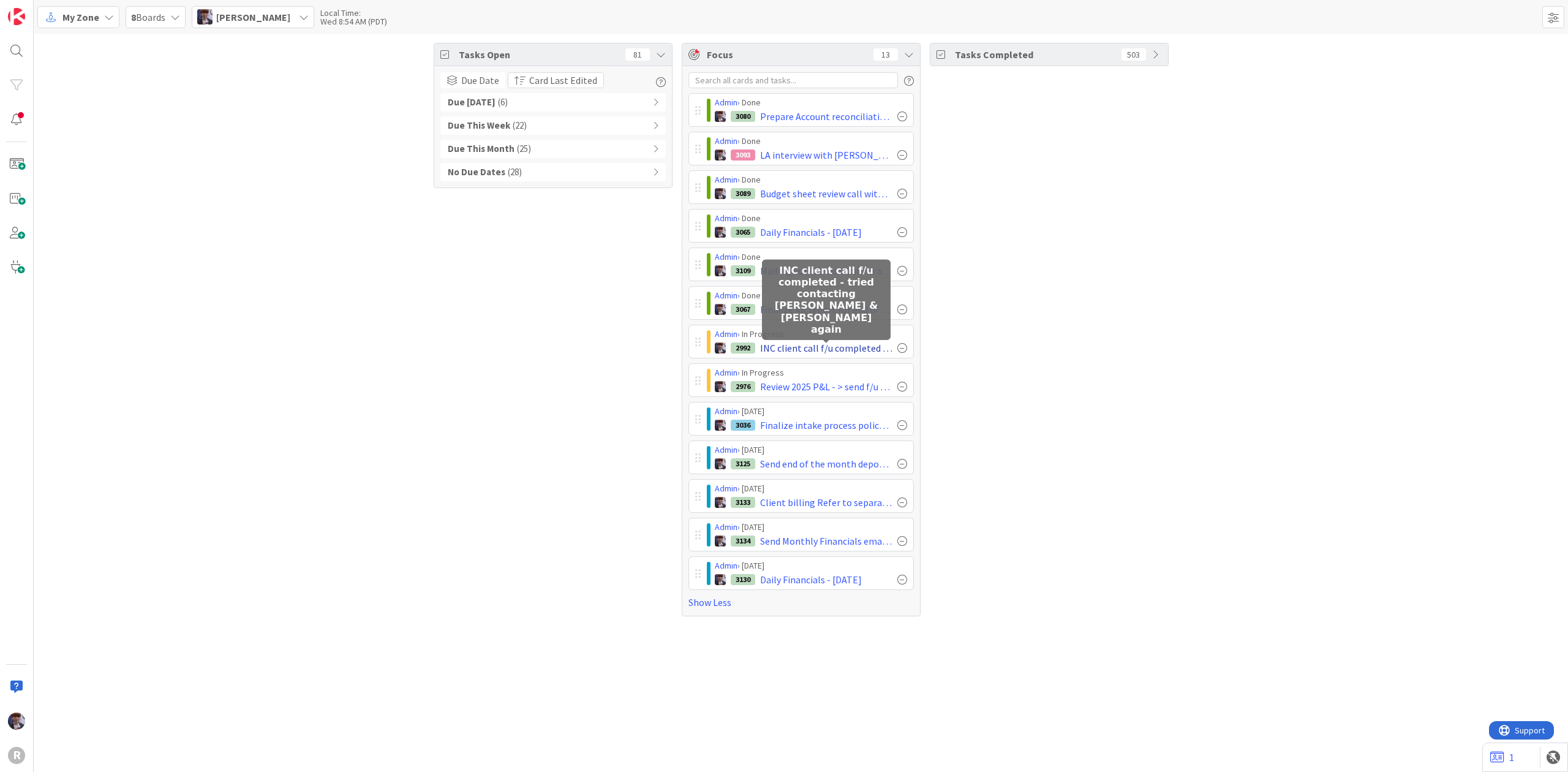
click at [823, 356] on span "INC client call f/u completed - tried contacting [PERSON_NAME] & [PERSON_NAME] …" at bounding box center [826, 348] width 132 height 15
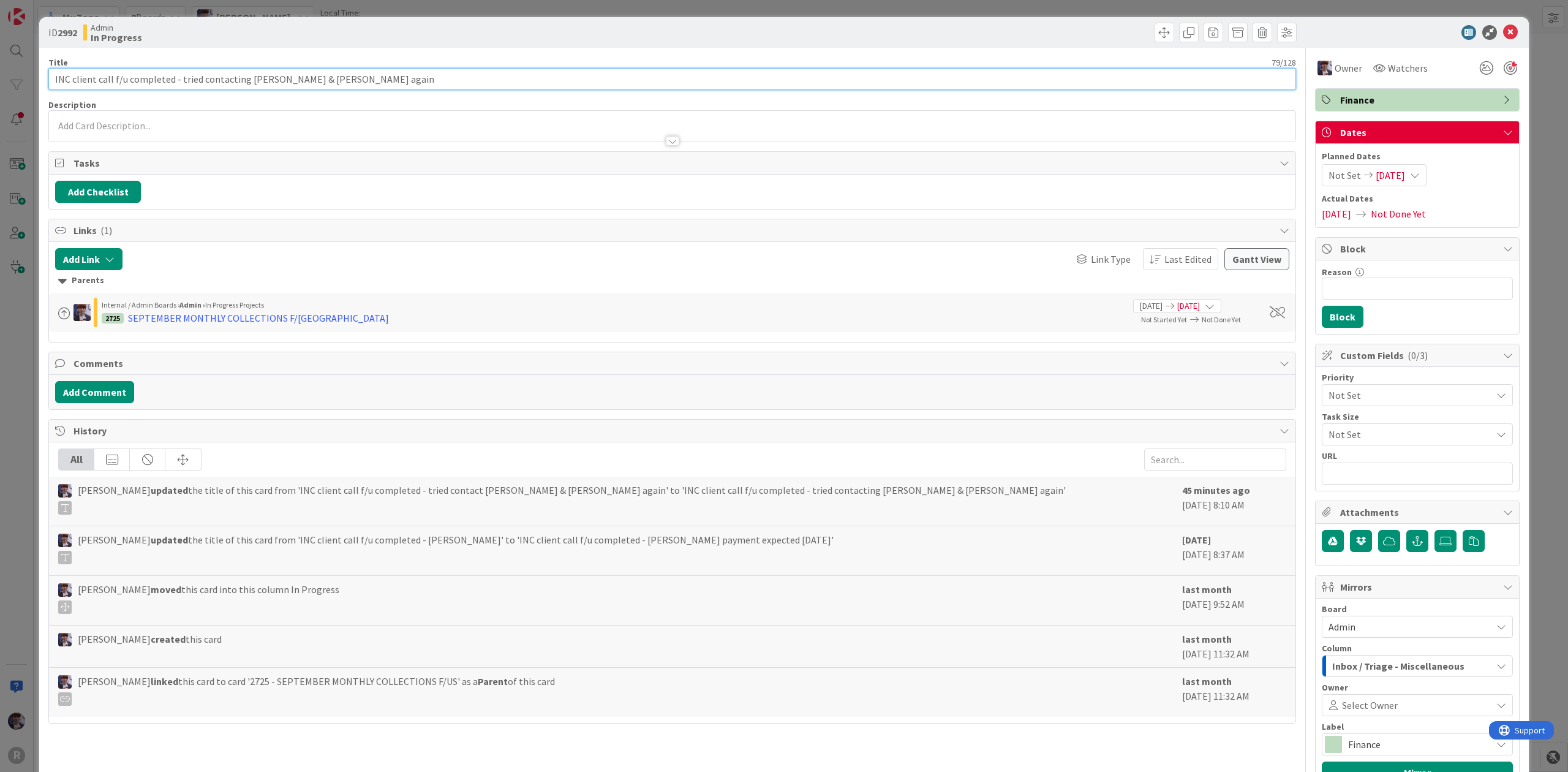
drag, startPoint x: 176, startPoint y: 82, endPoint x: 124, endPoint y: 78, distance: 52.2
click at [124, 78] on input "INC client call f/u completed - tried contacting [PERSON_NAME] & [PERSON_NAME] …" at bounding box center [672, 78] width 1248 height 22
drag, startPoint x: 70, startPoint y: 76, endPoint x: 33, endPoint y: 74, distance: 37.1
click at [33, 74] on div "ID 2992 Admin In Progress Title 69 / 128 INC client call f/us: tried contacting…" at bounding box center [784, 386] width 1568 height 772
type input "client call f/us: tried contacting [PERSON_NAME] & [PERSON_NAME] again"
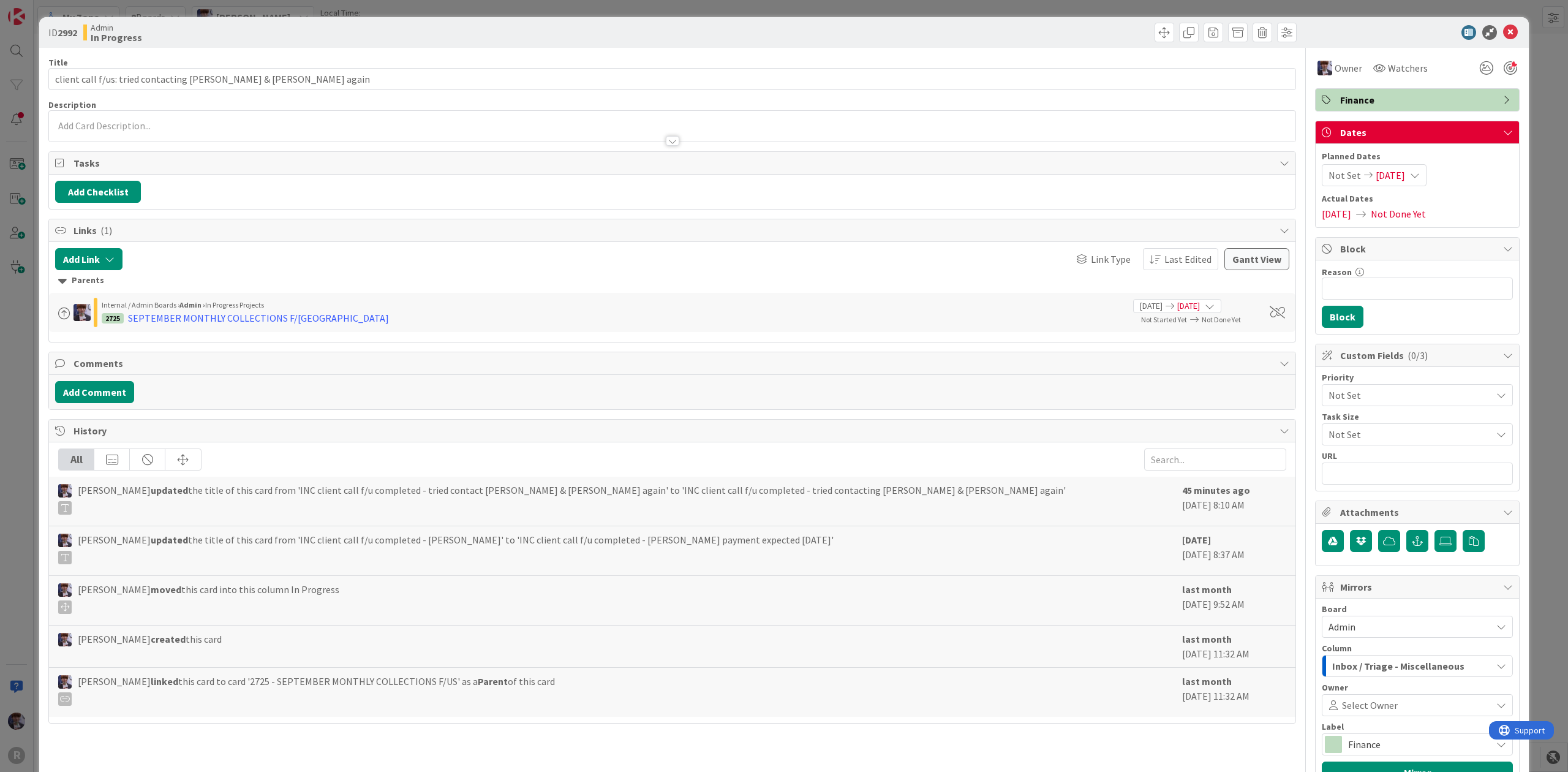
click at [26, 260] on div "ID 2992 Admin In Progress Title 66 / 128 client call f/us: tried contacting [PE…" at bounding box center [784, 386] width 1568 height 772
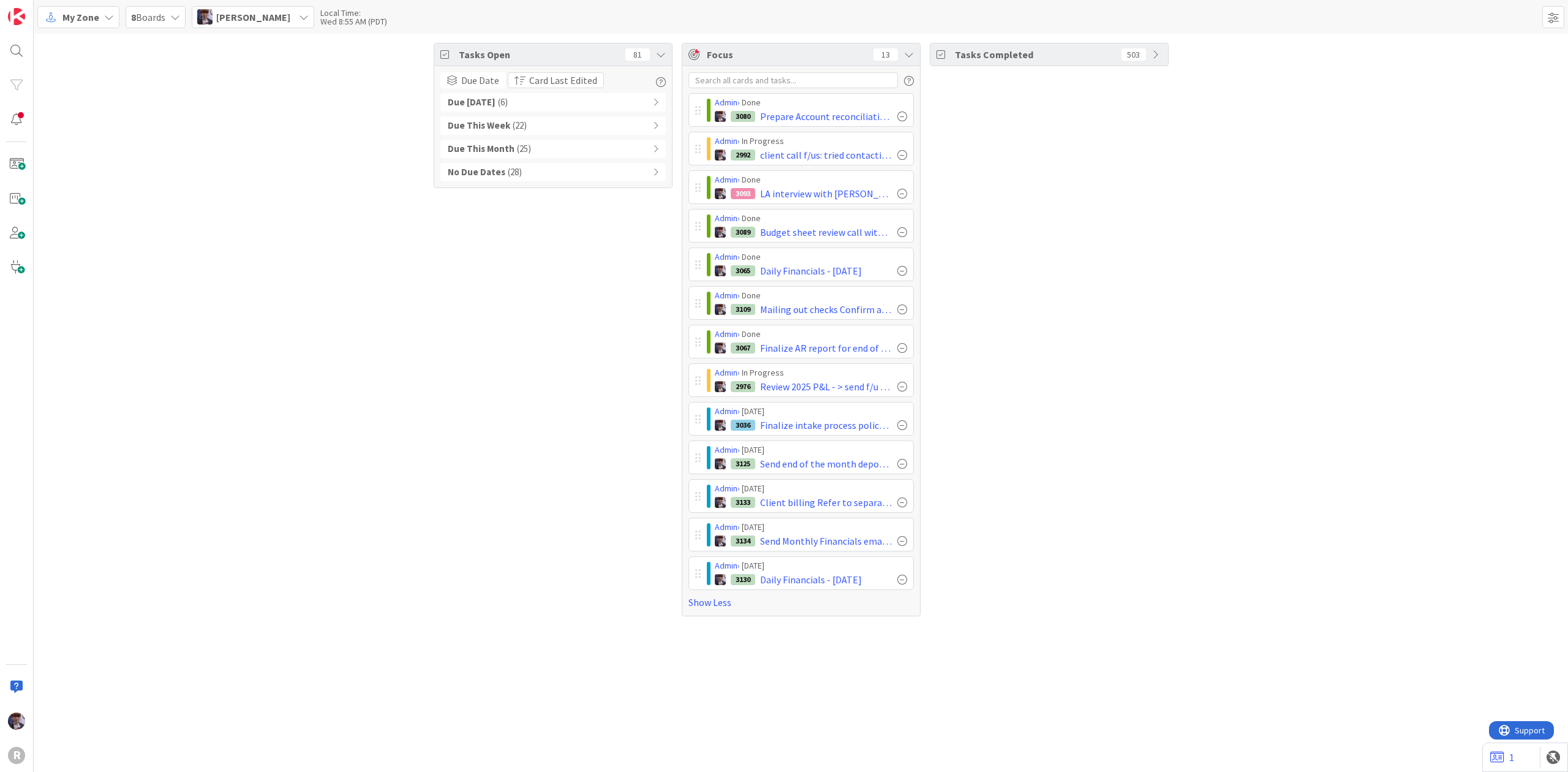
click at [1061, 304] on div "Tasks Completed 503" at bounding box center [1049, 329] width 239 height 574
click at [279, 19] on span "[PERSON_NAME]" at bounding box center [252, 17] width 74 height 15
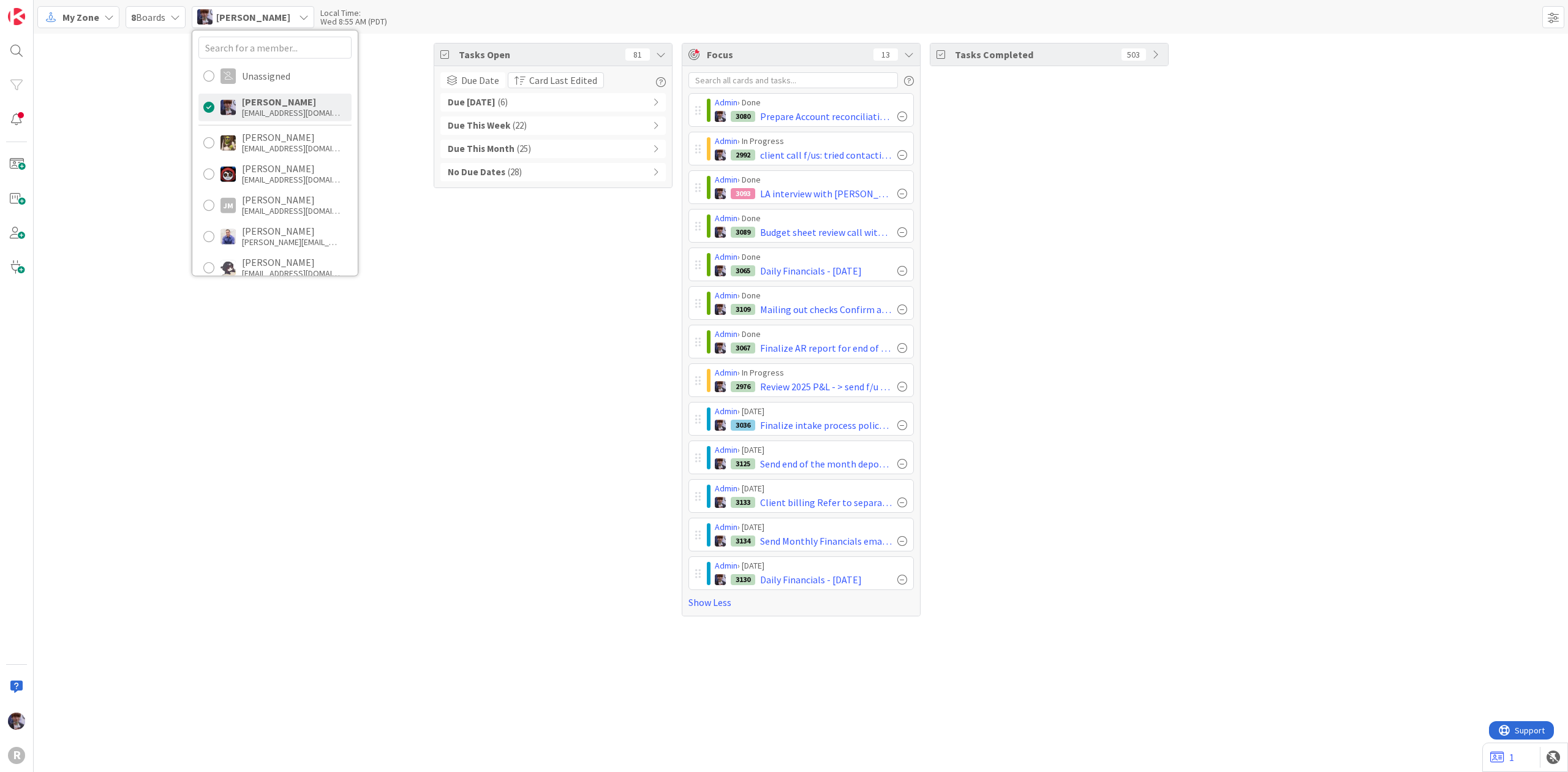
click at [491, 106] on div "Due [DATE] ( 6 )" at bounding box center [554, 102] width 226 height 19
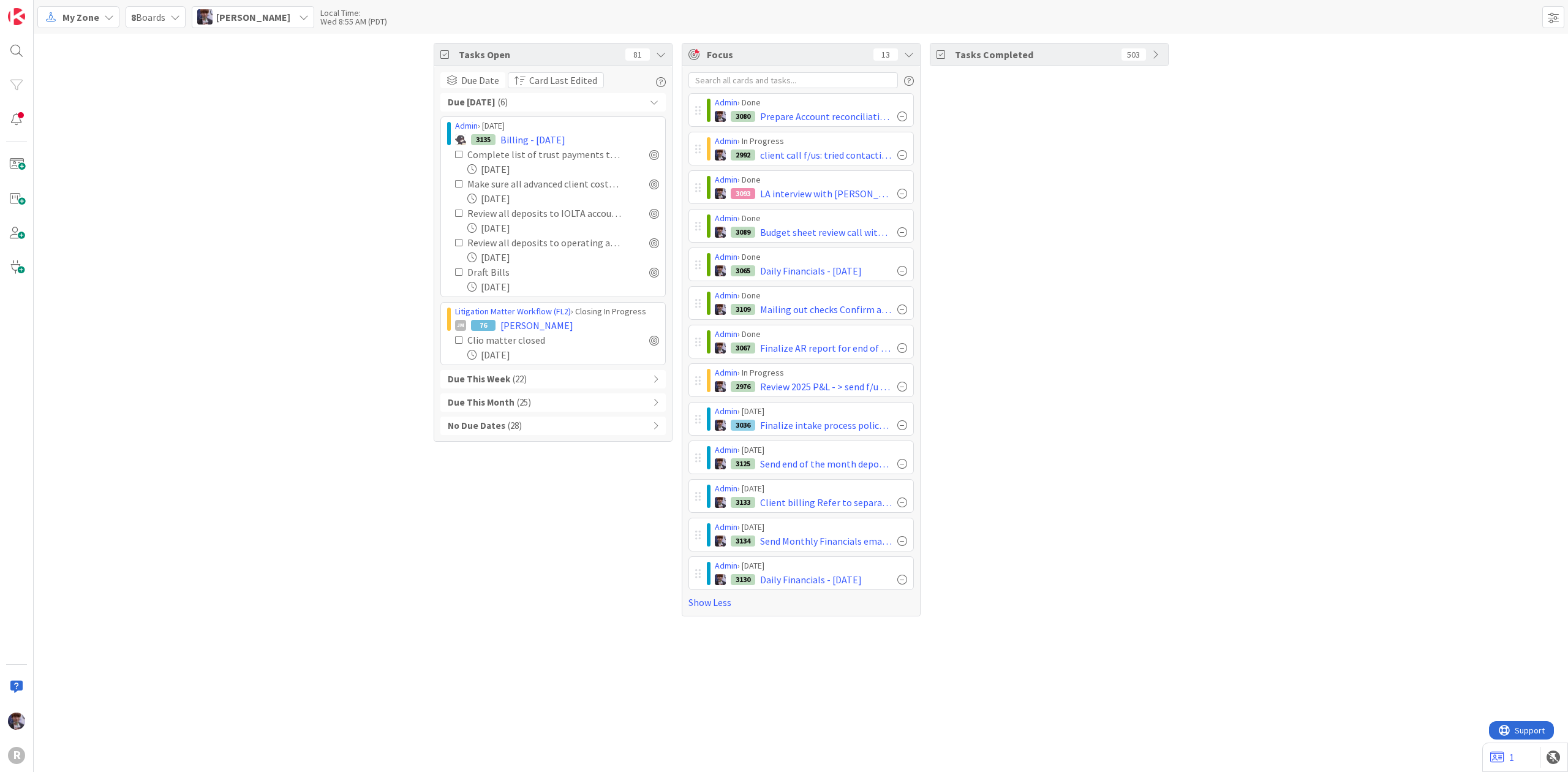
click at [491, 106] on div "Due [DATE] ( 6 )" at bounding box center [554, 102] width 226 height 19
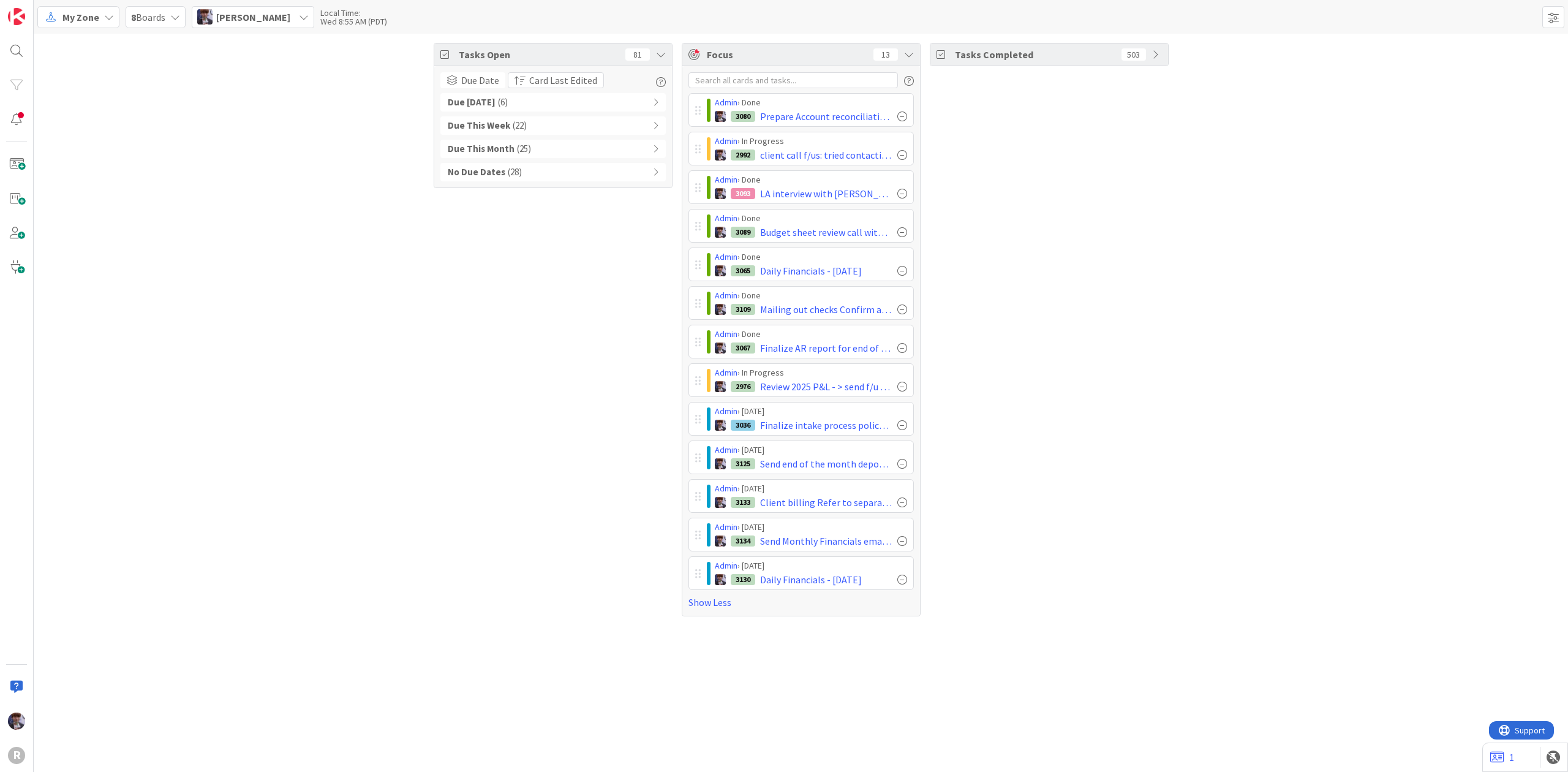
click at [291, 15] on span "[PERSON_NAME]" at bounding box center [252, 17] width 74 height 15
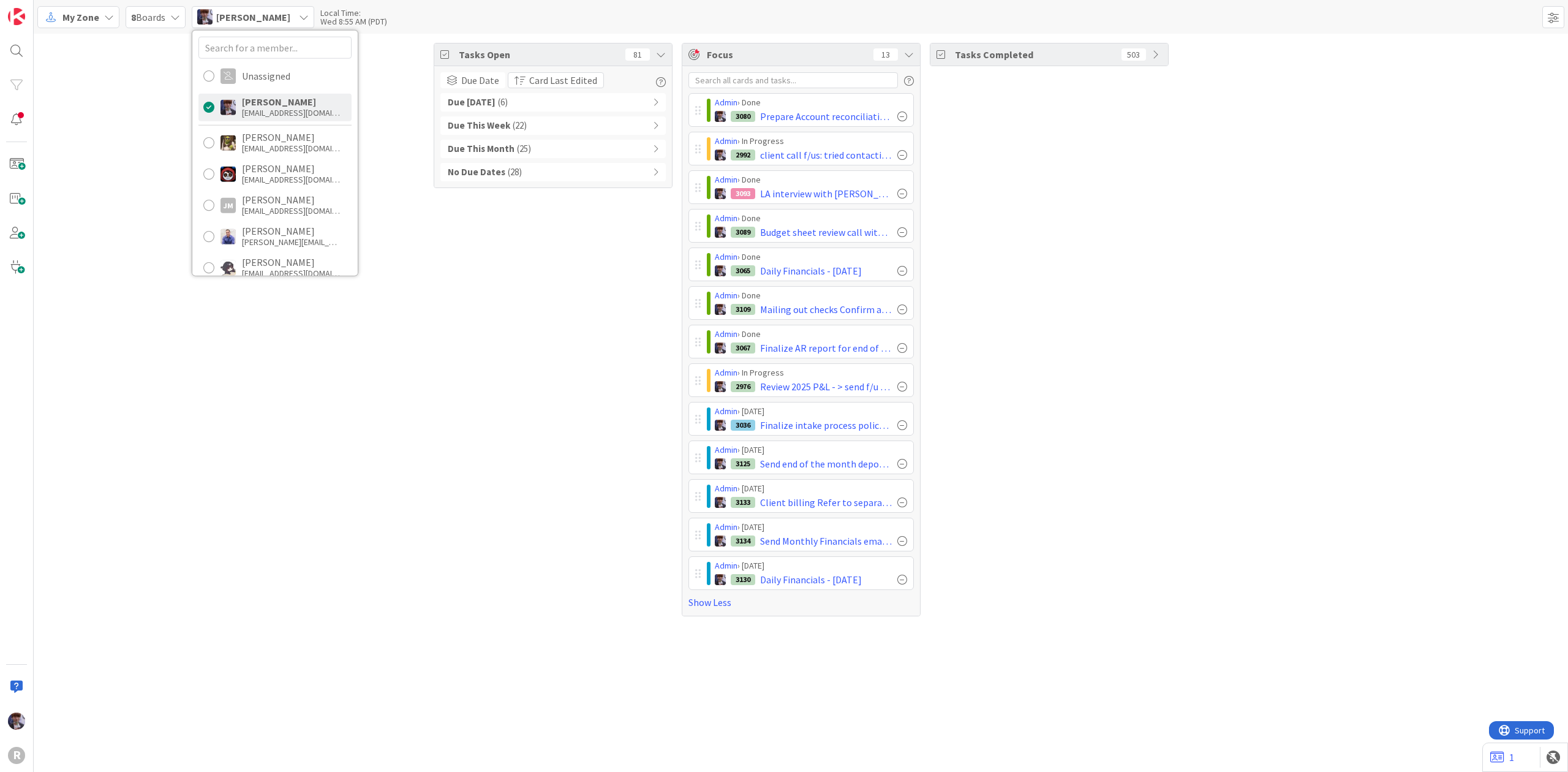
click at [498, 101] on span "( 6 )" at bounding box center [502, 103] width 10 height 14
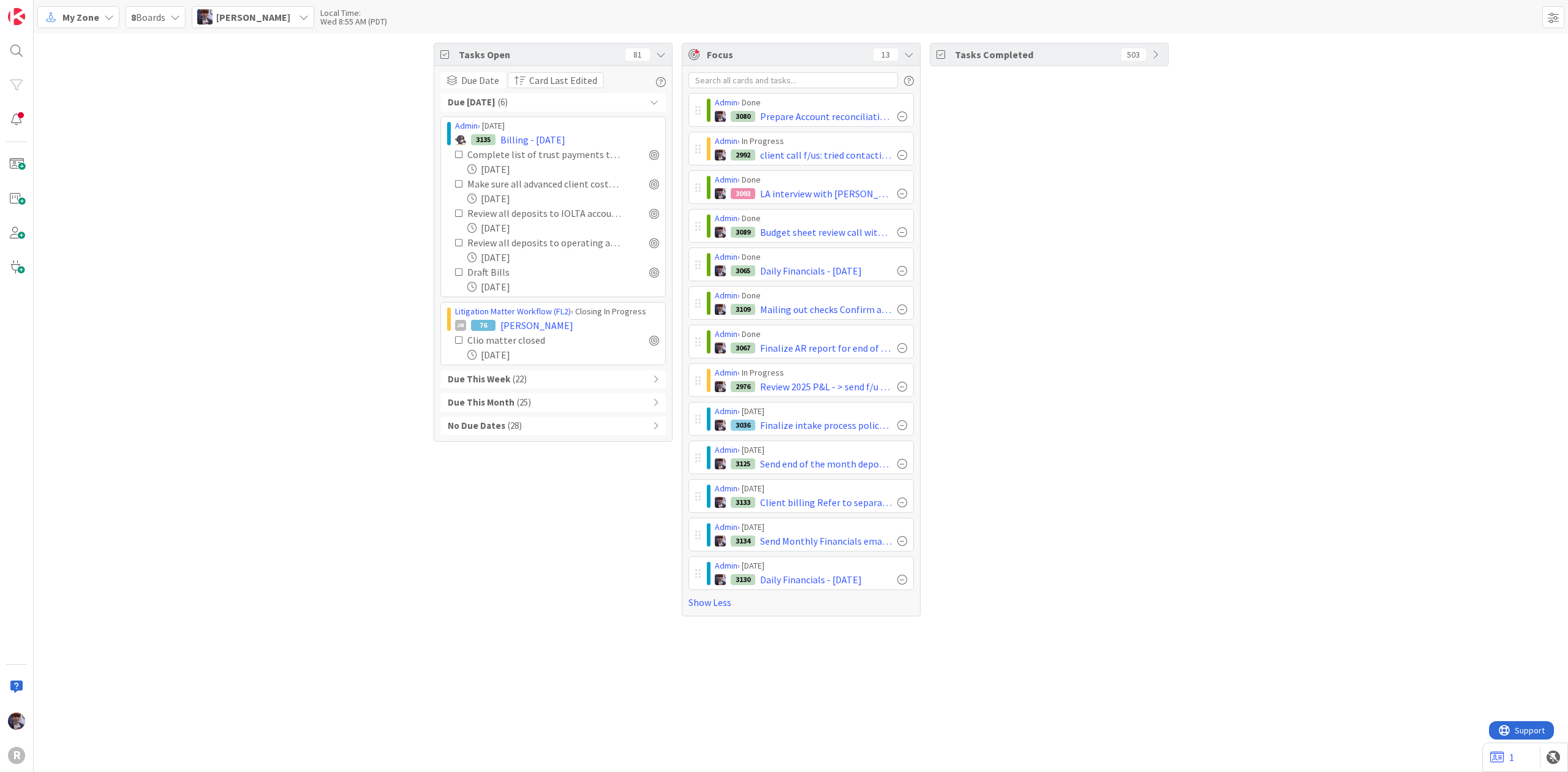
click at [307, 20] on div "[PERSON_NAME]" at bounding box center [253, 17] width 123 height 22
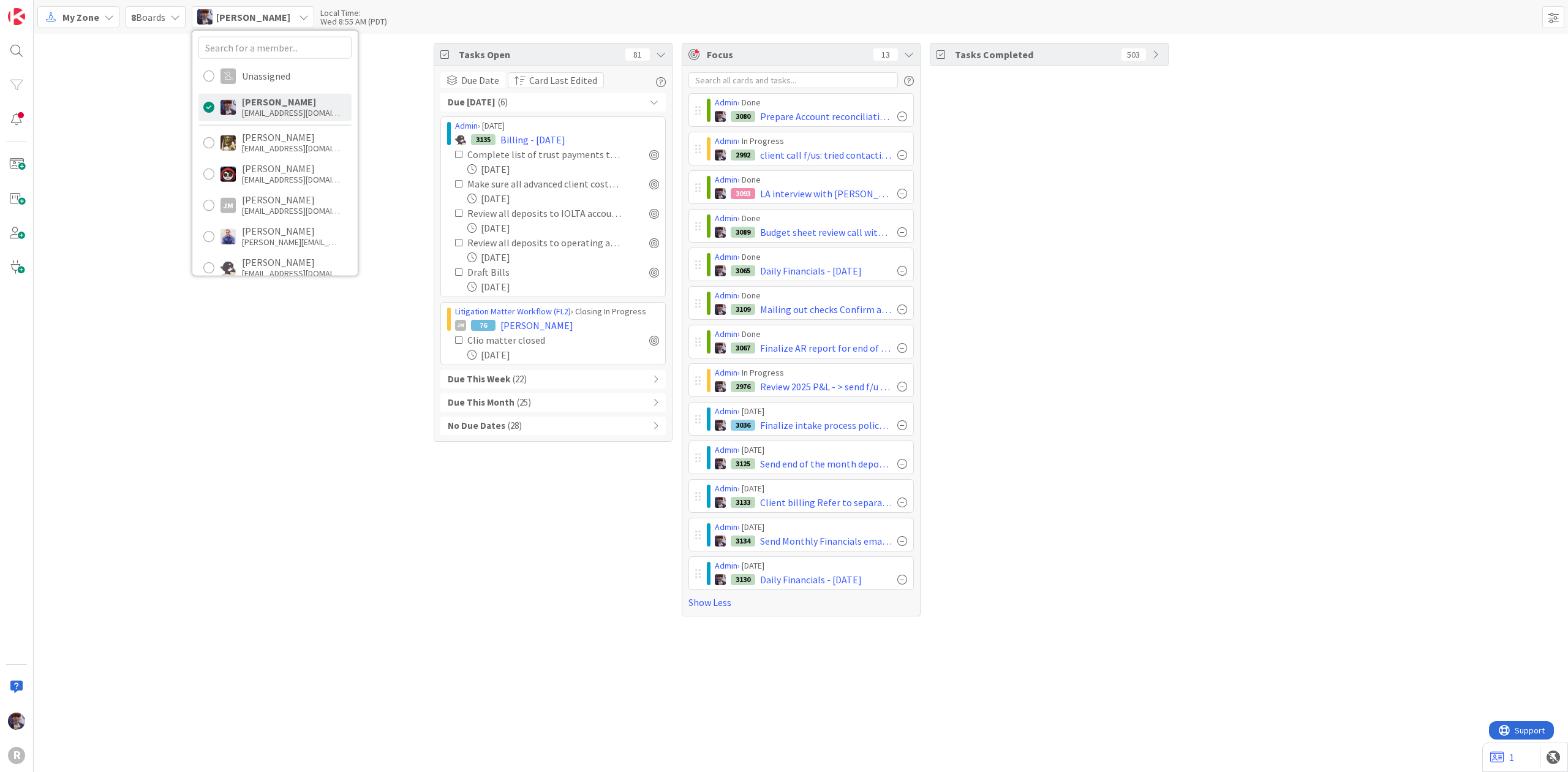
click at [96, 13] on span "My Zone" at bounding box center [80, 17] width 36 height 15
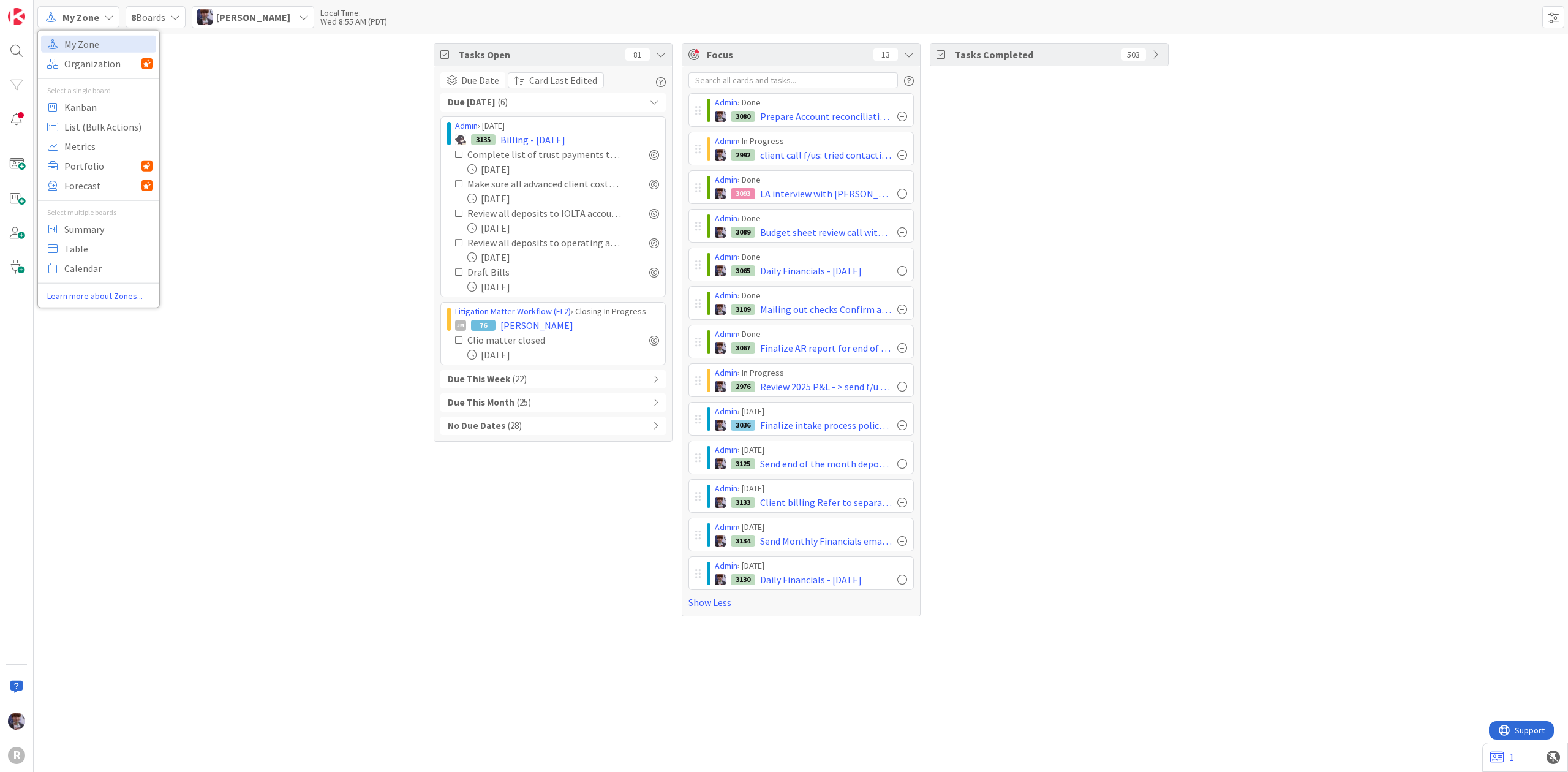
click at [140, 96] on div "My Zone Organization Select a single board Kanban List (Bulk Actions) Metrics P…" at bounding box center [99, 168] width 121 height 267
click at [135, 98] on span "Kanban" at bounding box center [108, 107] width 88 height 19
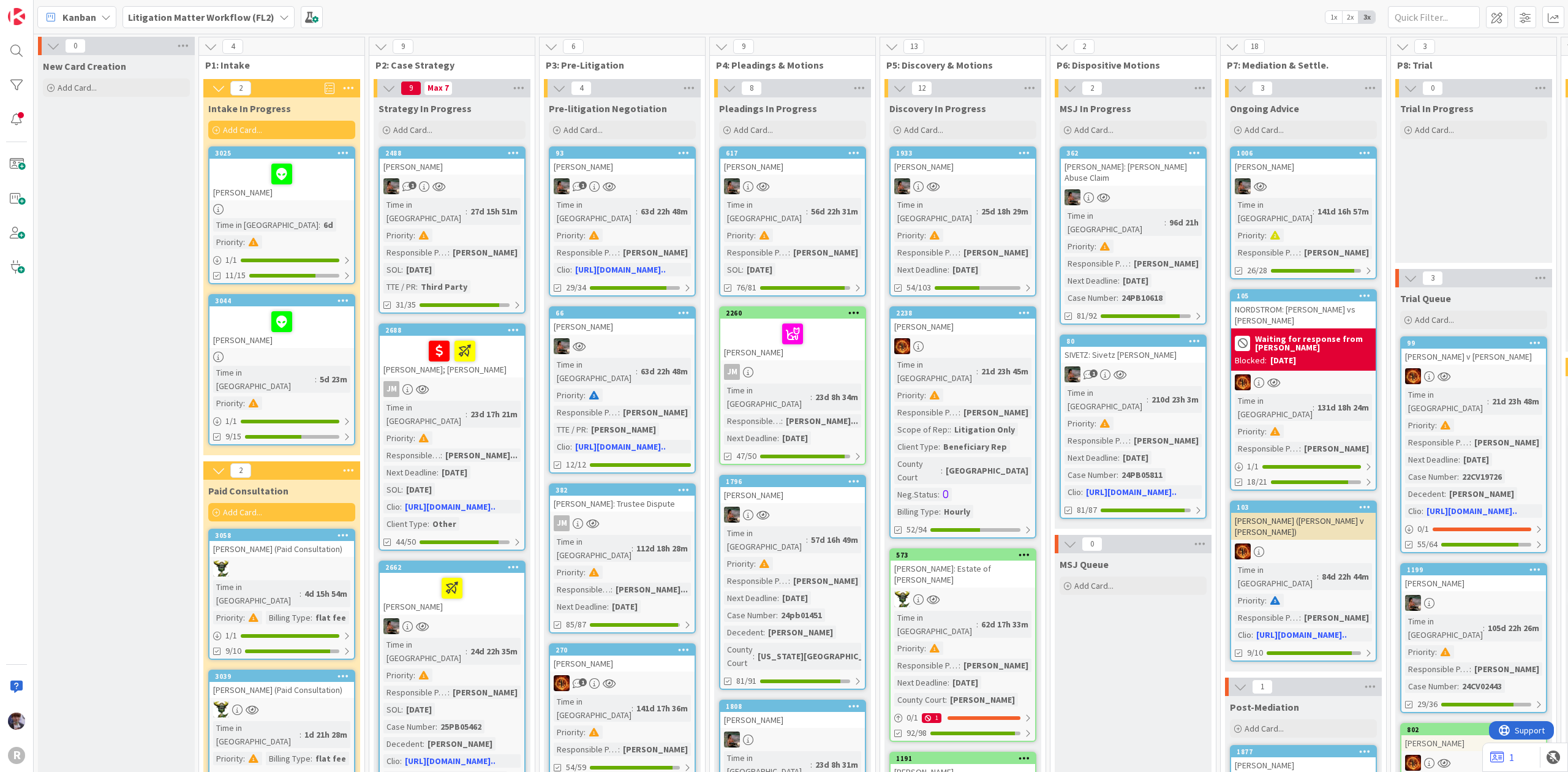
click at [240, 18] on b "Litigation Matter Workflow (FL2)" at bounding box center [201, 17] width 147 height 12
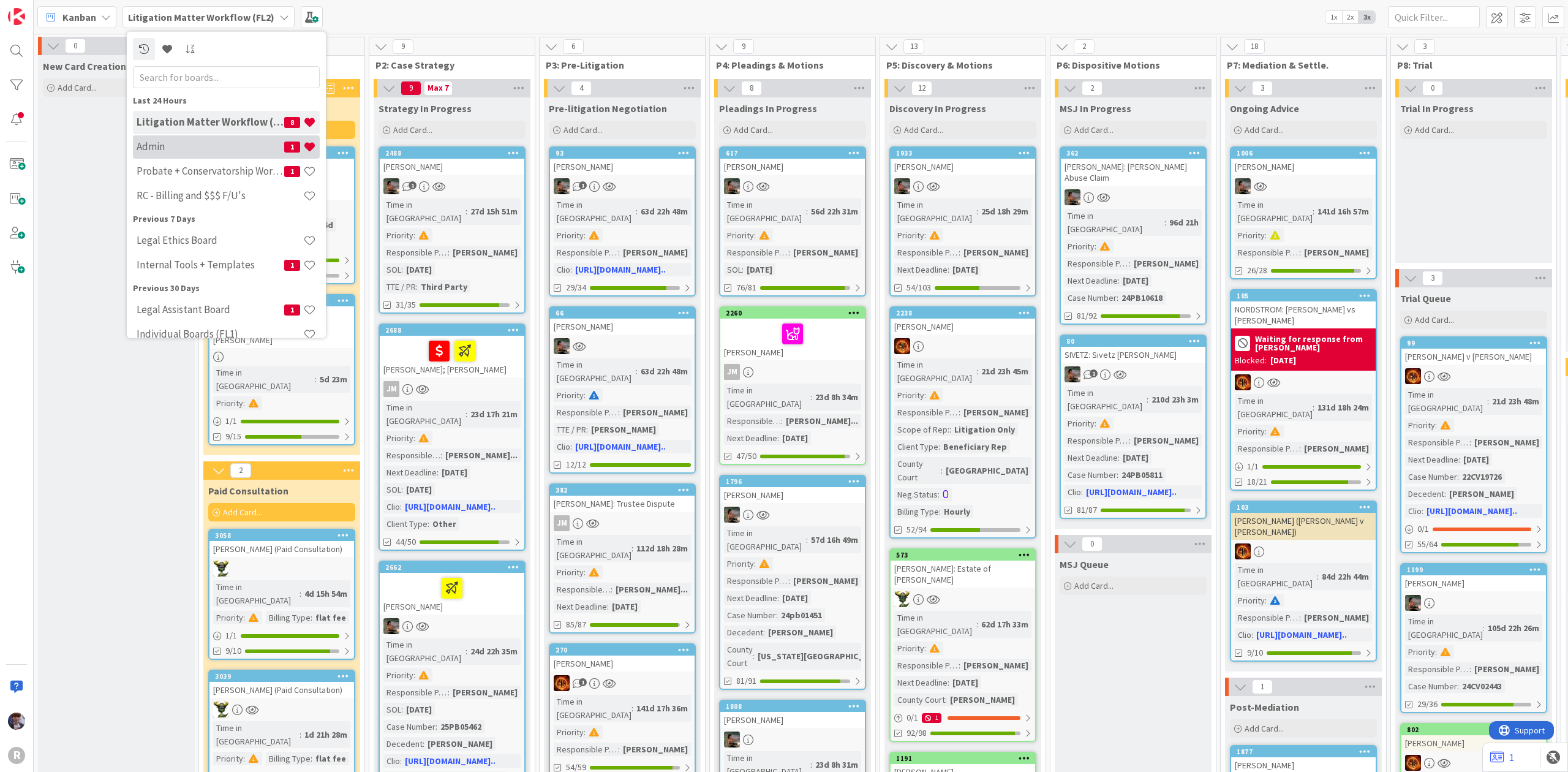
click at [201, 145] on h4 "Admin" at bounding box center [211, 147] width 148 height 12
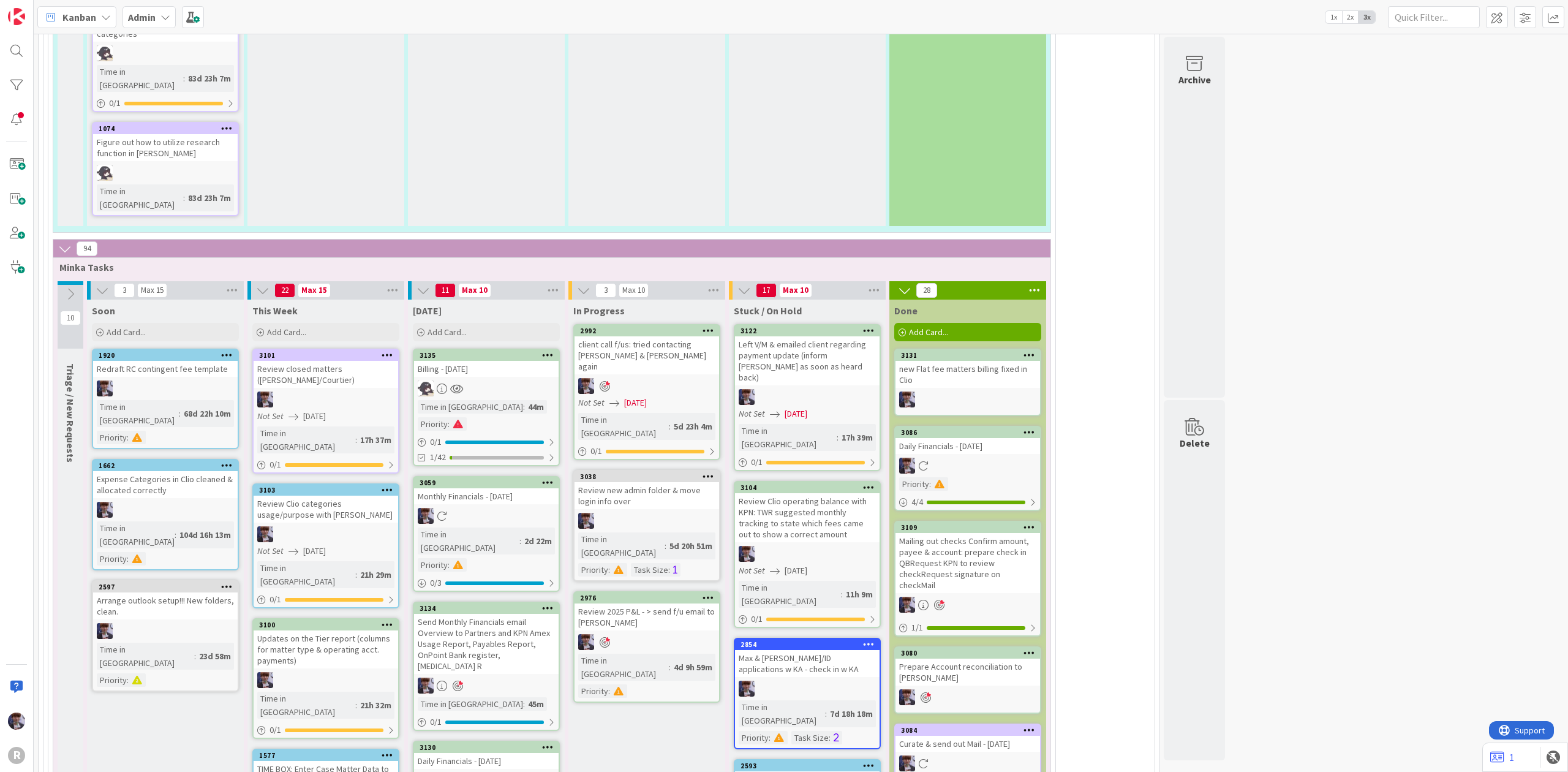
scroll to position [3107, 0]
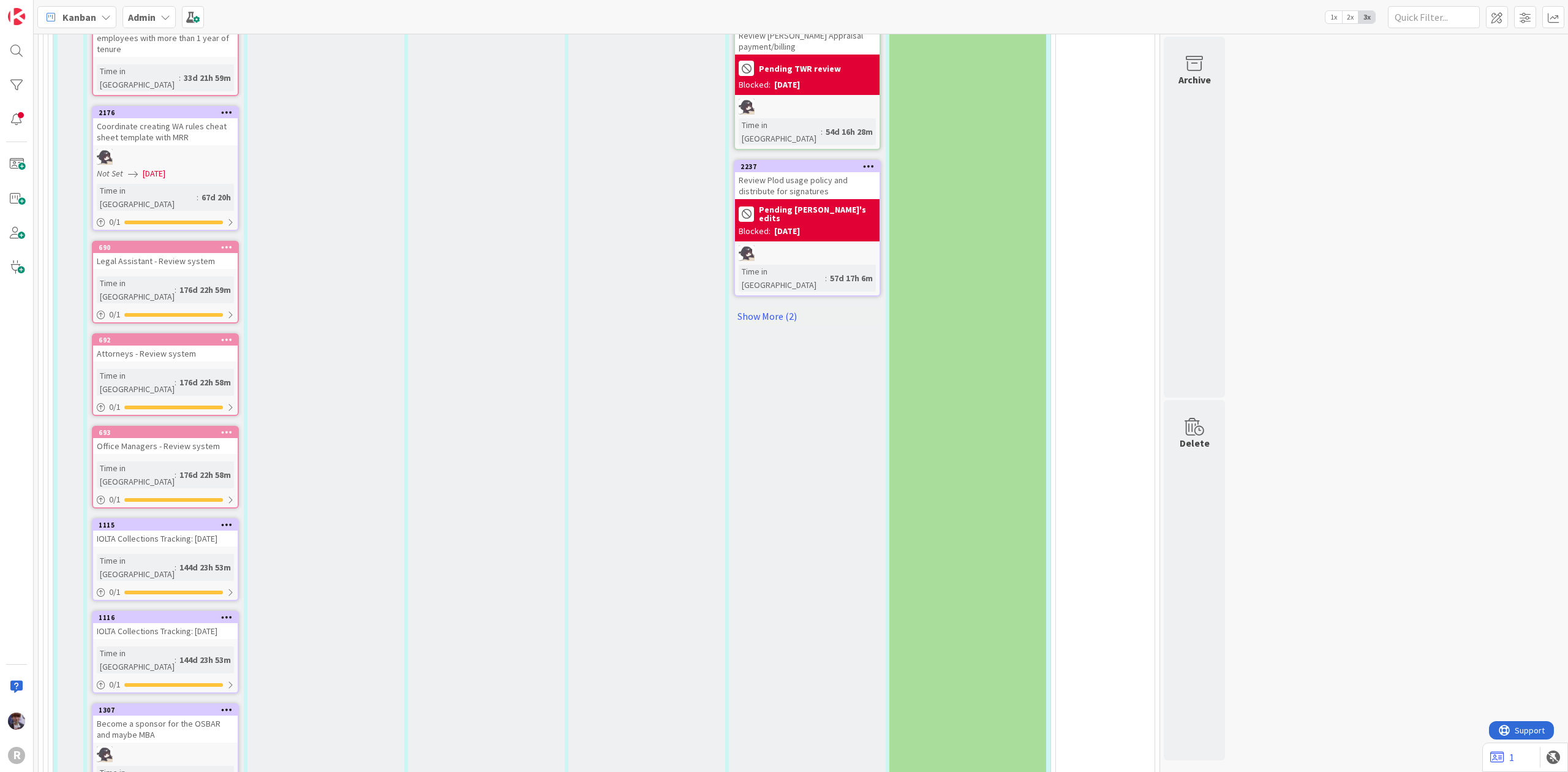
scroll to position [1553, 0]
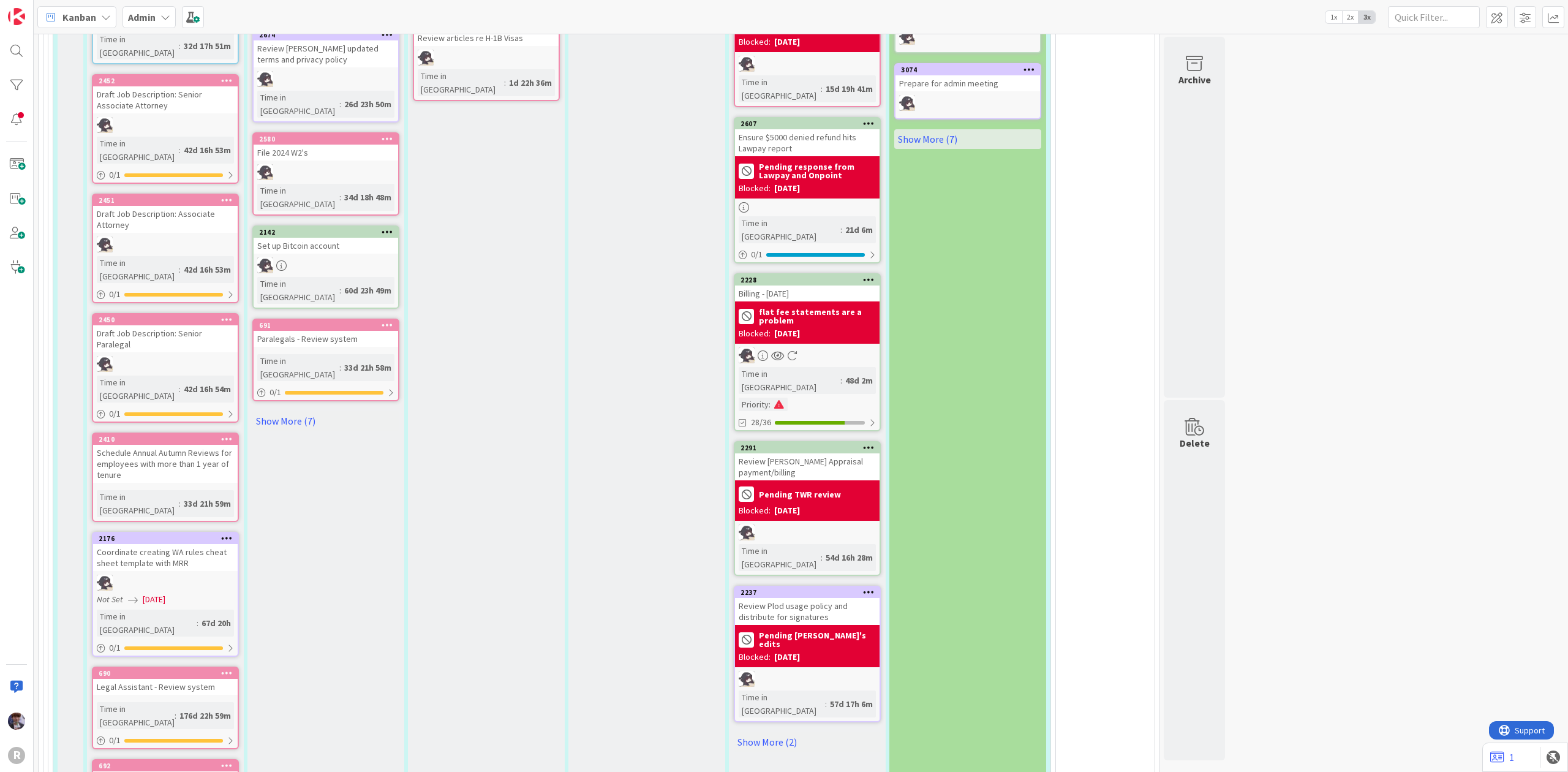
click at [135, 8] on div "Admin" at bounding box center [149, 17] width 53 height 22
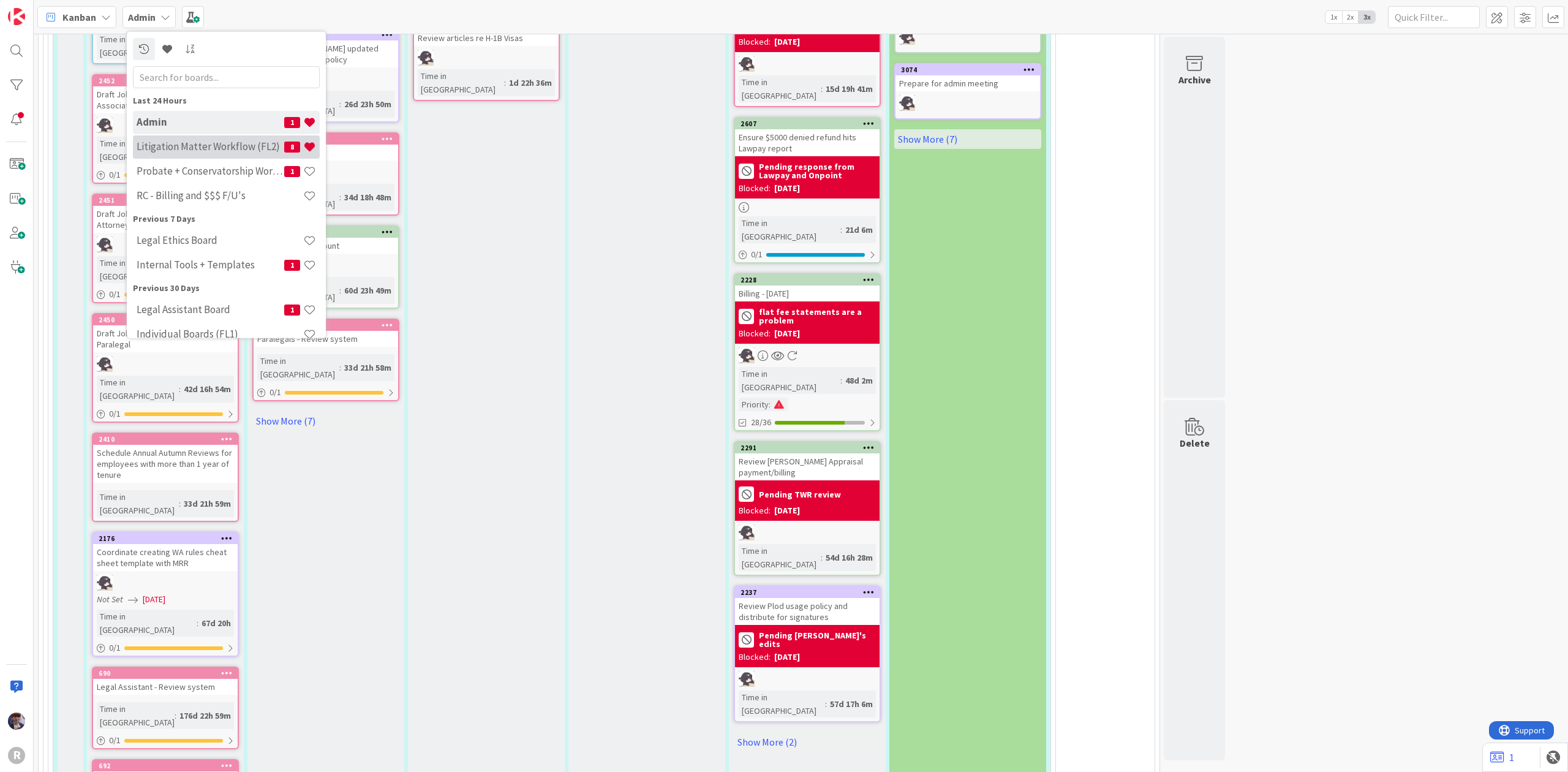
click at [192, 149] on h4 "Litigation Matter Workflow (FL2)" at bounding box center [211, 147] width 148 height 12
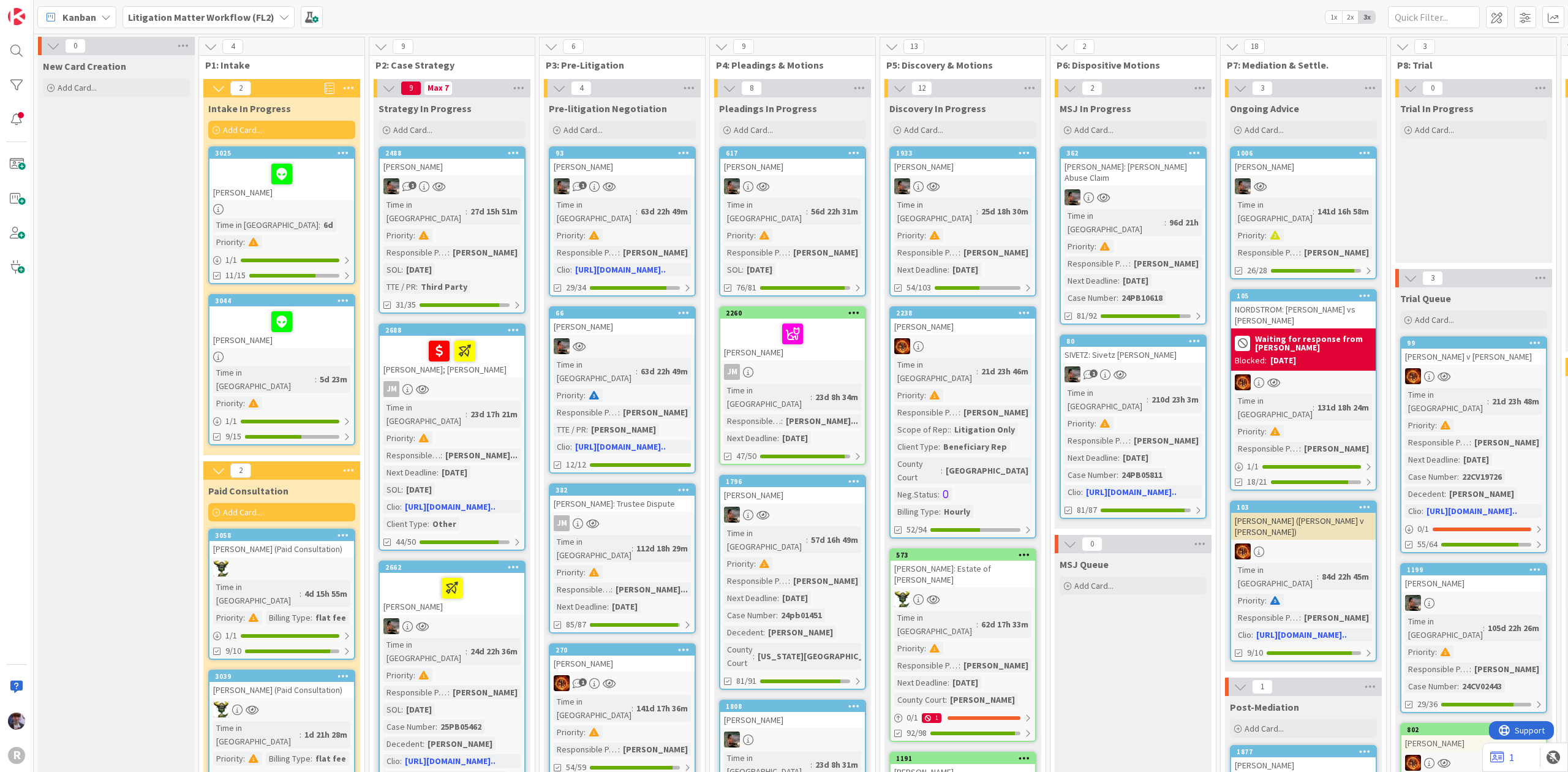
click at [103, 4] on div "Kanban Litigation Matter Workflow (FL2) 1x 2x 3x" at bounding box center [801, 17] width 1534 height 34
click at [96, 19] on div "Kanban" at bounding box center [76, 17] width 79 height 22
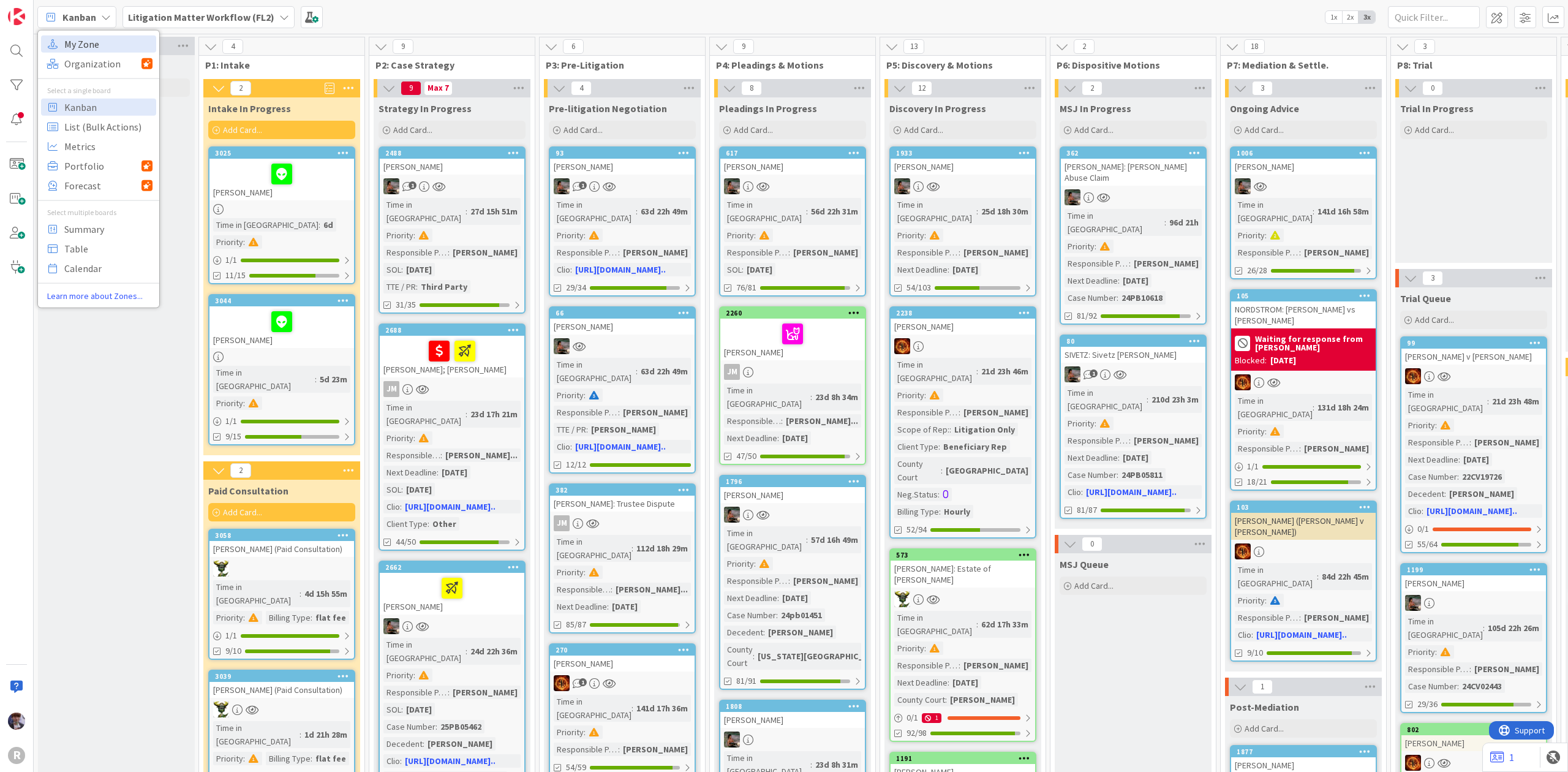
click at [97, 46] on span "My Zone" at bounding box center [108, 44] width 88 height 19
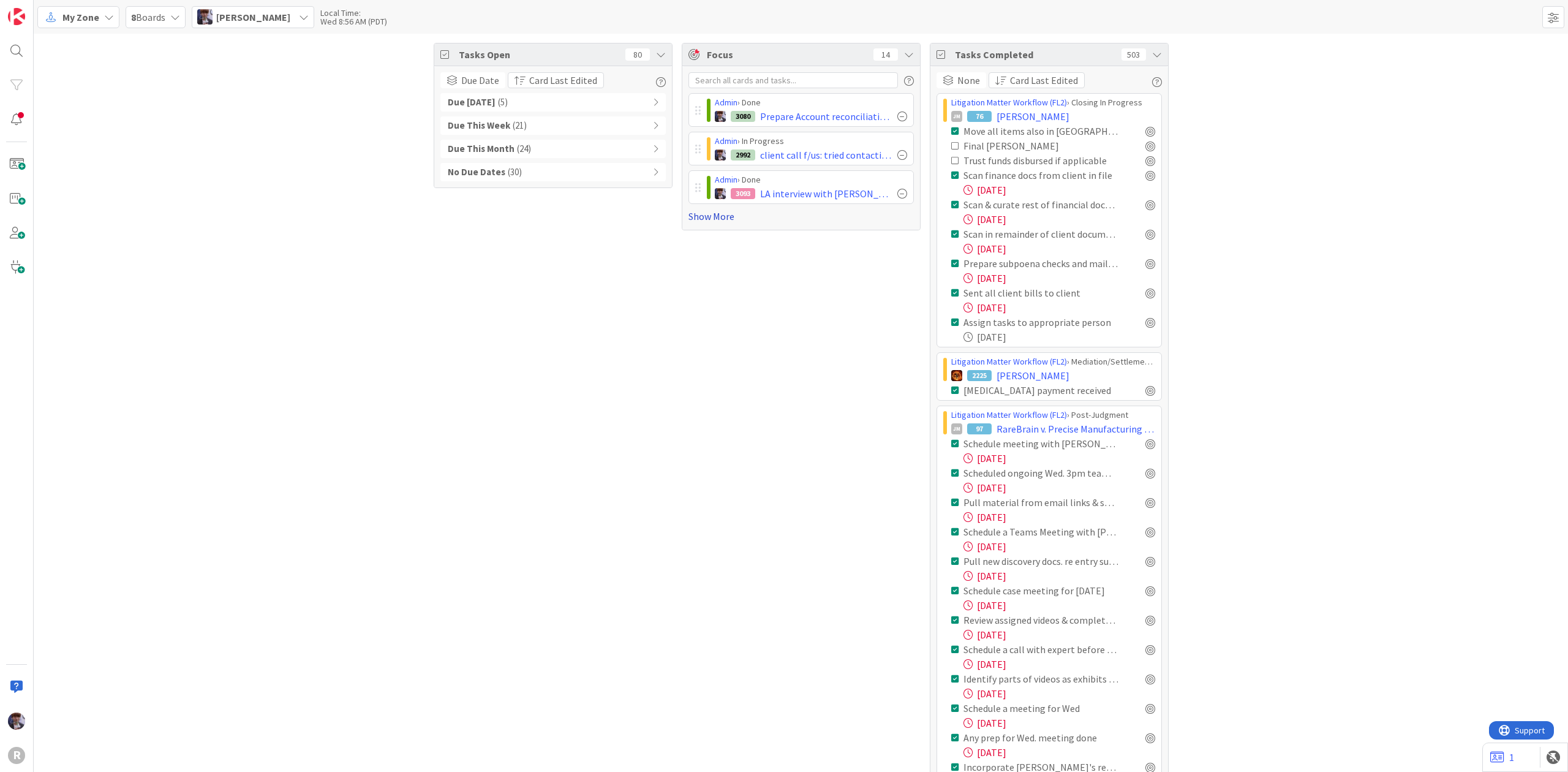
click at [700, 218] on link "Show More" at bounding box center [802, 216] width 226 height 15
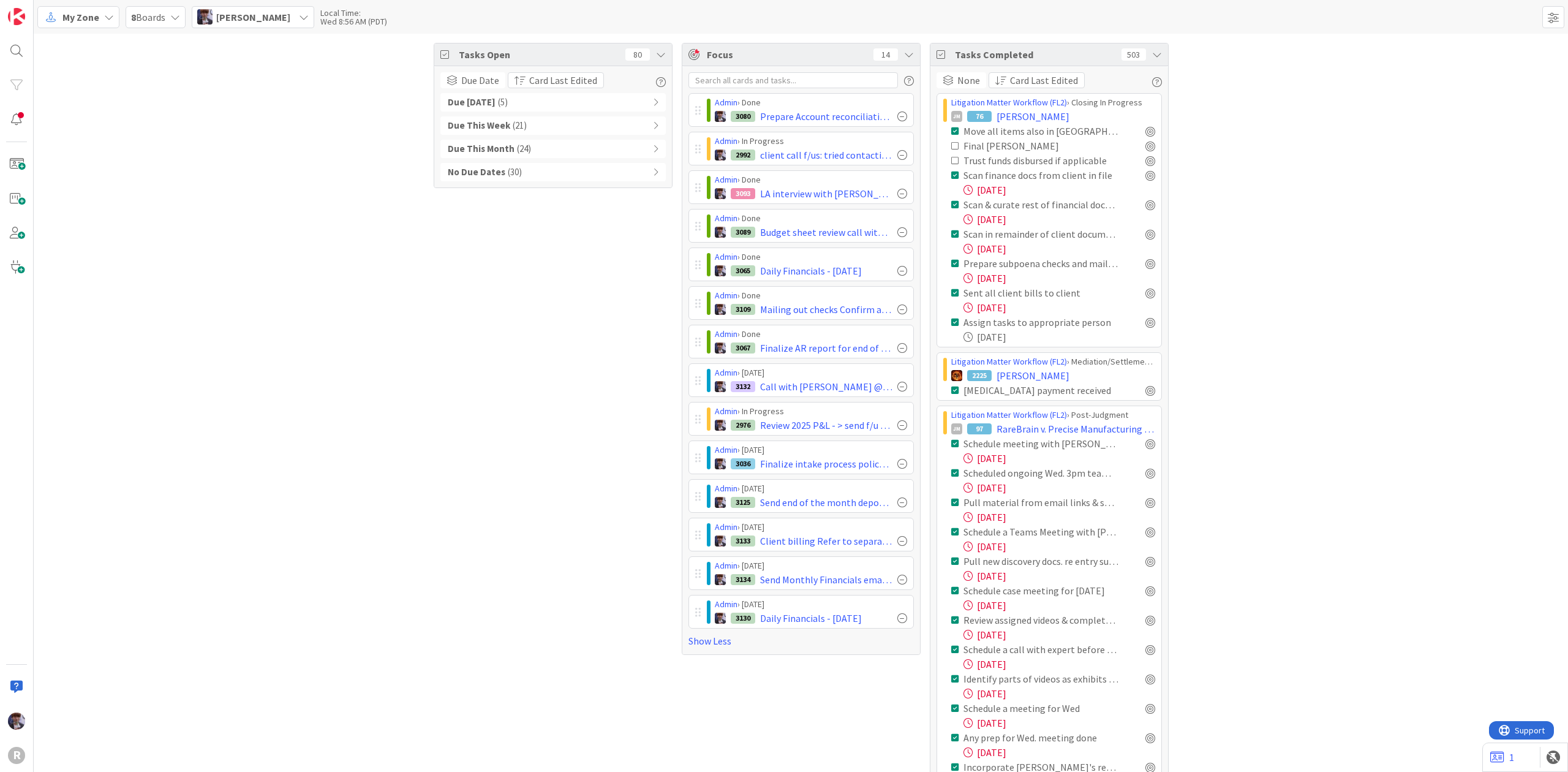
click at [1152, 56] on icon at bounding box center [1156, 54] width 10 height 10
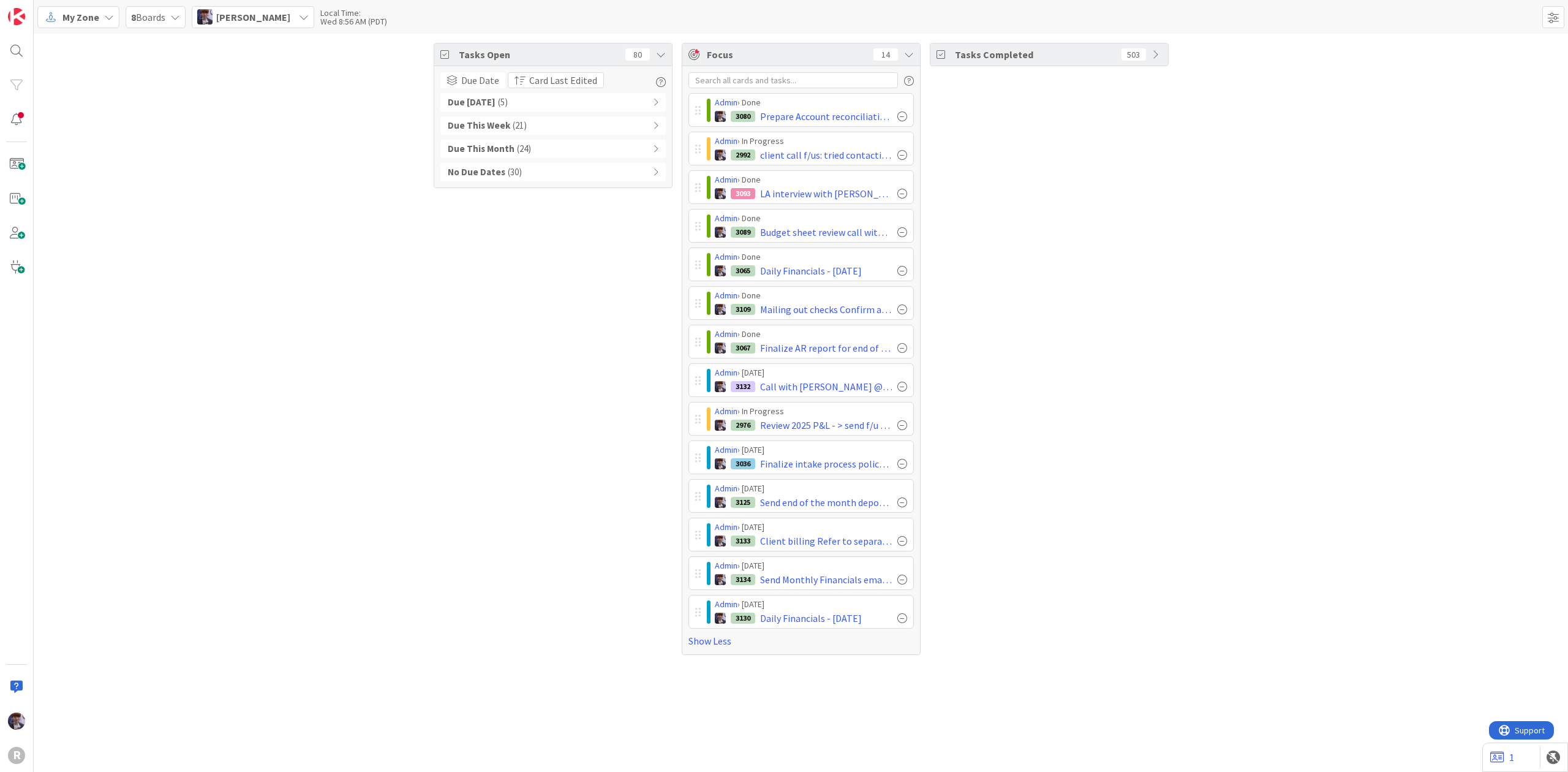
drag, startPoint x: 1192, startPoint y: 126, endPoint x: 1185, endPoint y: 131, distance: 8.6
click at [1185, 131] on div "Tasks Open 80 Due Date Card Last Edited Due [DATE] ( 5 ) Due This Week ( 21 ) D…" at bounding box center [801, 349] width 1534 height 631
